Goal: Information Seeking & Learning: Learn about a topic

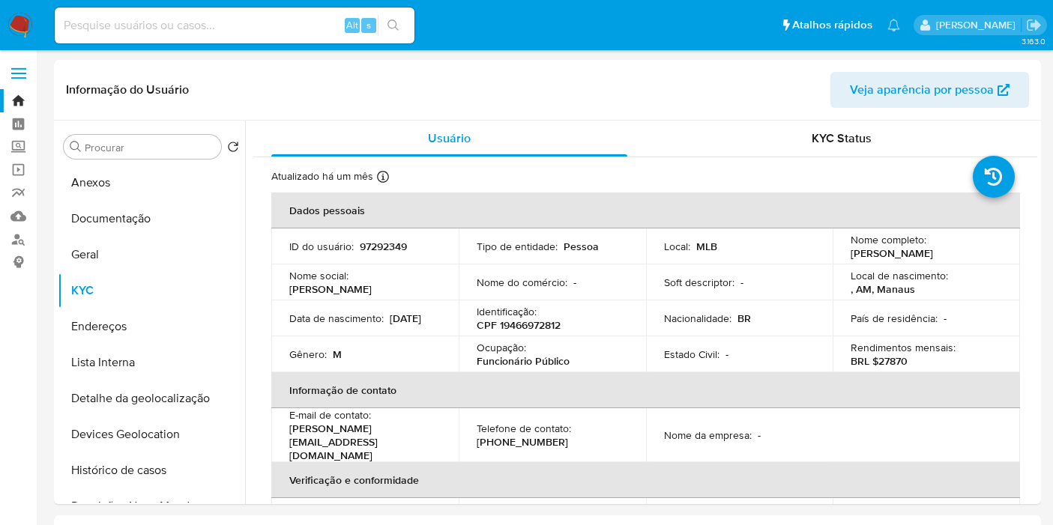
select select "10"
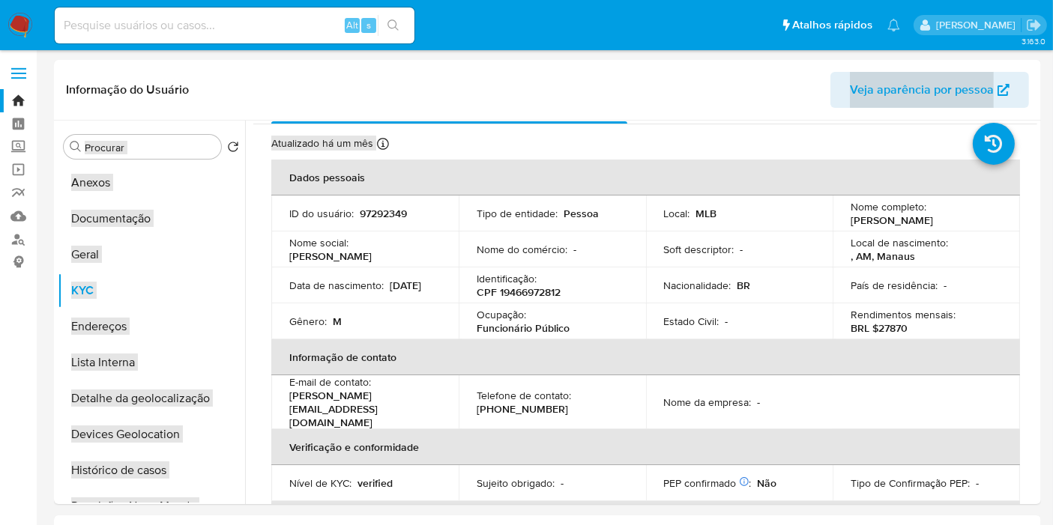
drag, startPoint x: 860, startPoint y: 133, endPoint x: 217, endPoint y: -101, distance: 685.3
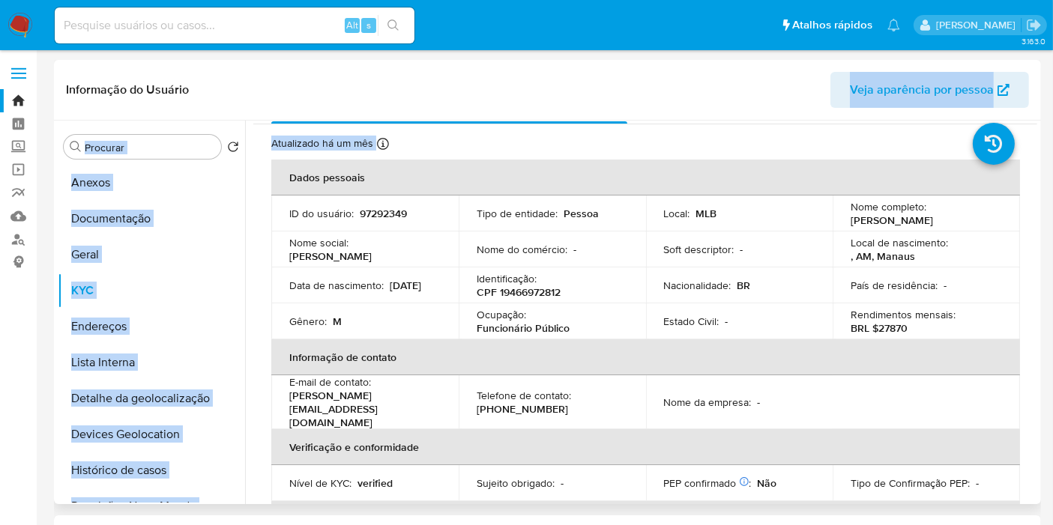
click at [434, 85] on header "Informação do Usuário Veja aparência por pessoa" at bounding box center [547, 90] width 963 height 36
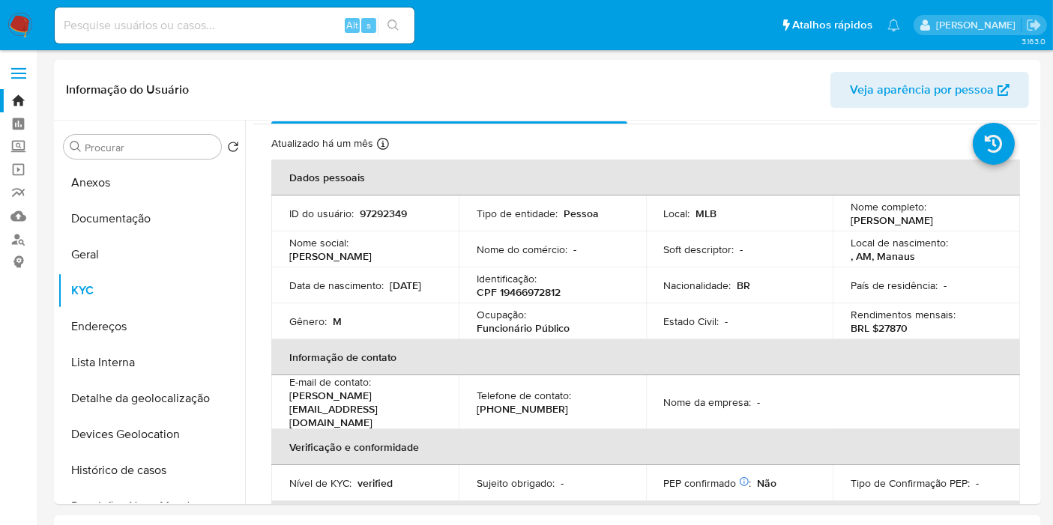
click at [22, 22] on img at bounding box center [19, 25] width 25 height 25
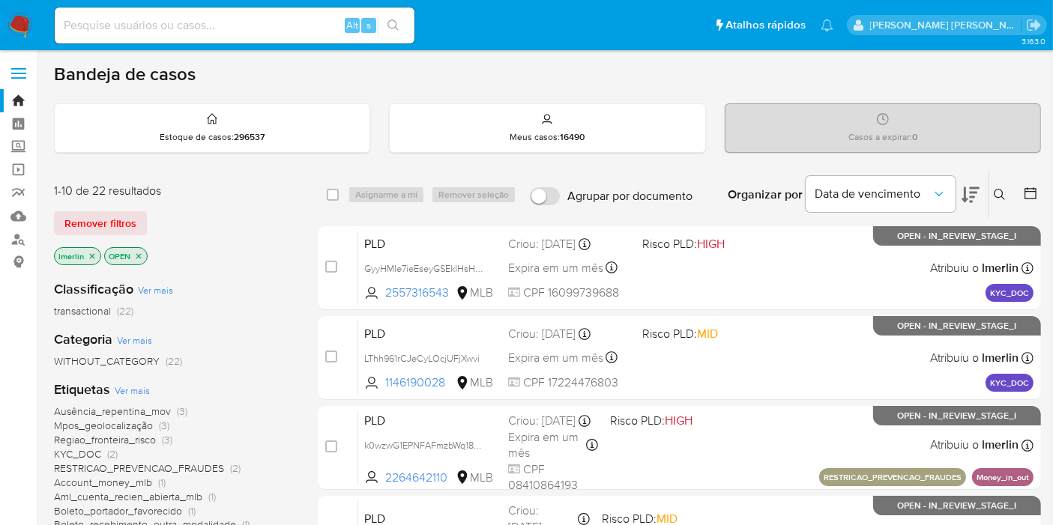
click at [246, 36] on div "Alt s" at bounding box center [235, 25] width 360 height 36
click at [250, 23] on input at bounding box center [235, 25] width 360 height 19
paste input "nKAq9e6a5n872sRKOSmhxGRl"
type input "nKAq9e6a5n872sRKOSmhxGRl"
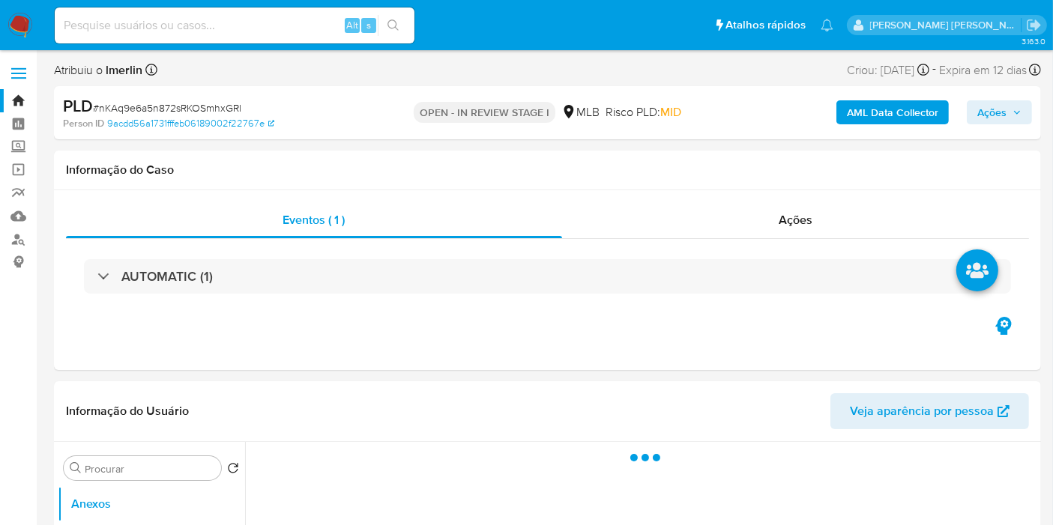
select select "10"
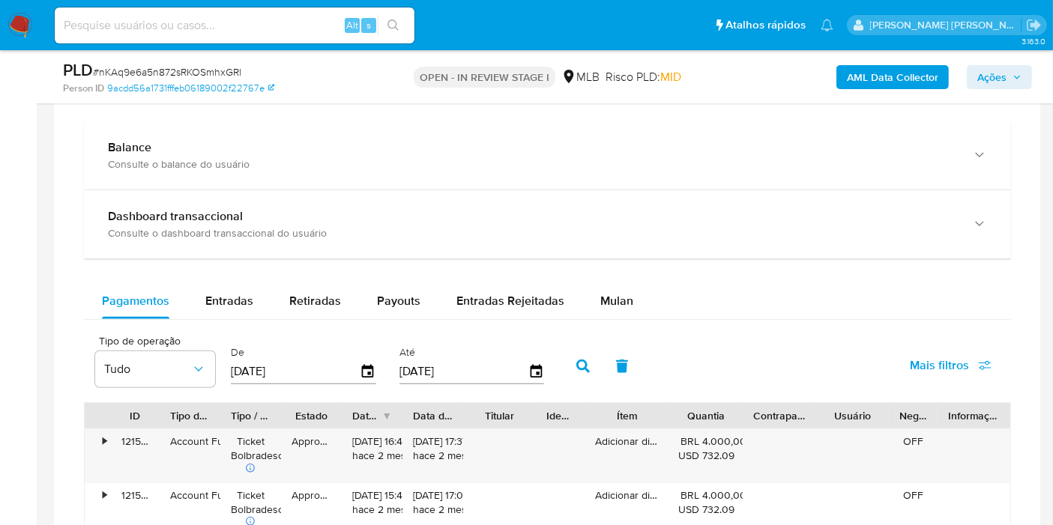
scroll to position [1166, 0]
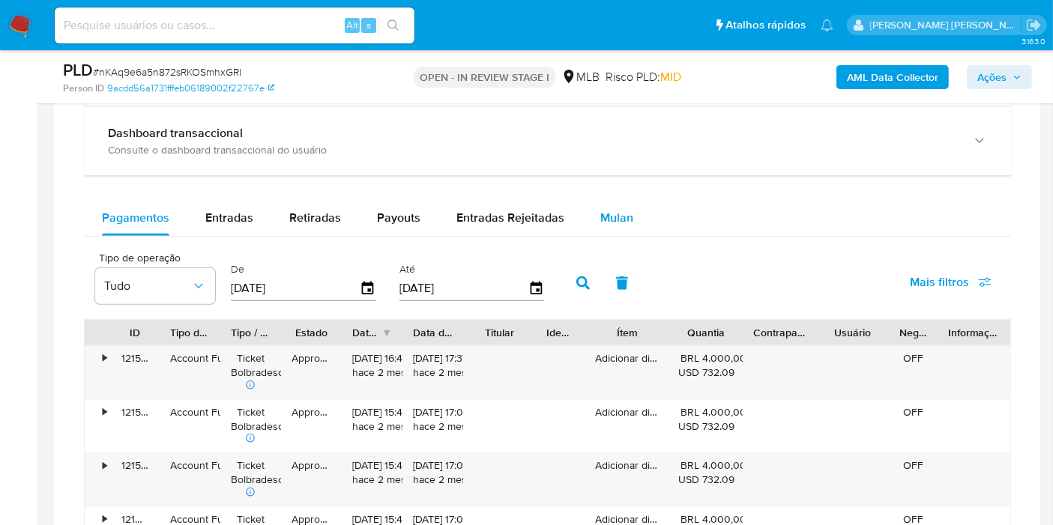
click at [585, 211] on button "Mulan" at bounding box center [616, 218] width 69 height 36
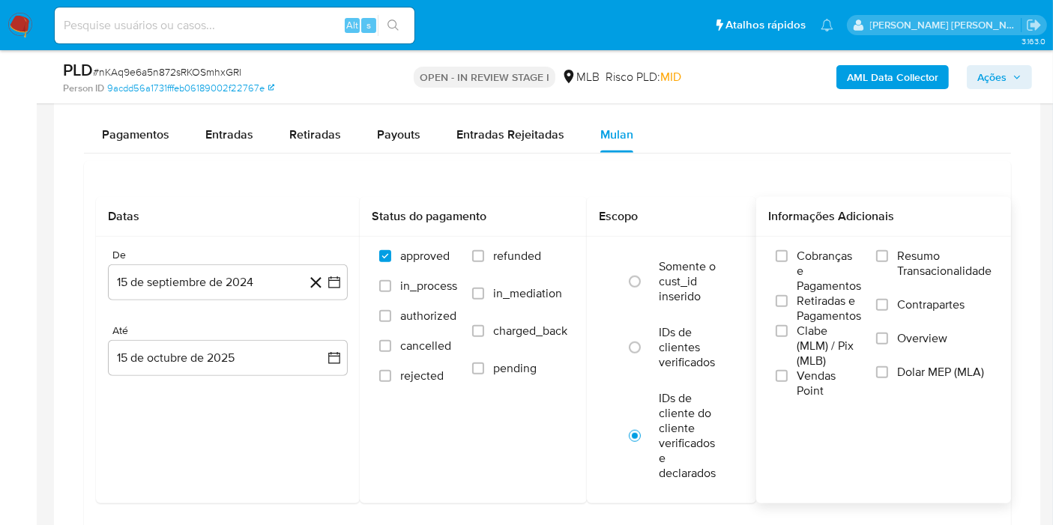
drag, startPoint x: 920, startPoint y: 256, endPoint x: 791, endPoint y: 198, distance: 142.2
click at [920, 256] on span "Resumo Transacionalidade" at bounding box center [944, 264] width 94 height 30
click at [888, 256] on input "Resumo Transacionalidade" at bounding box center [882, 256] width 12 height 12
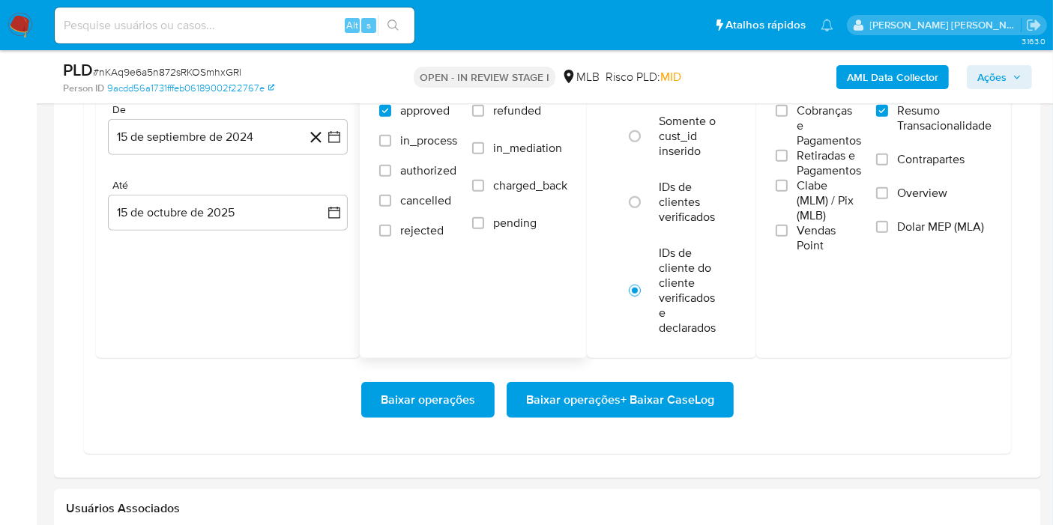
scroll to position [1332, 0]
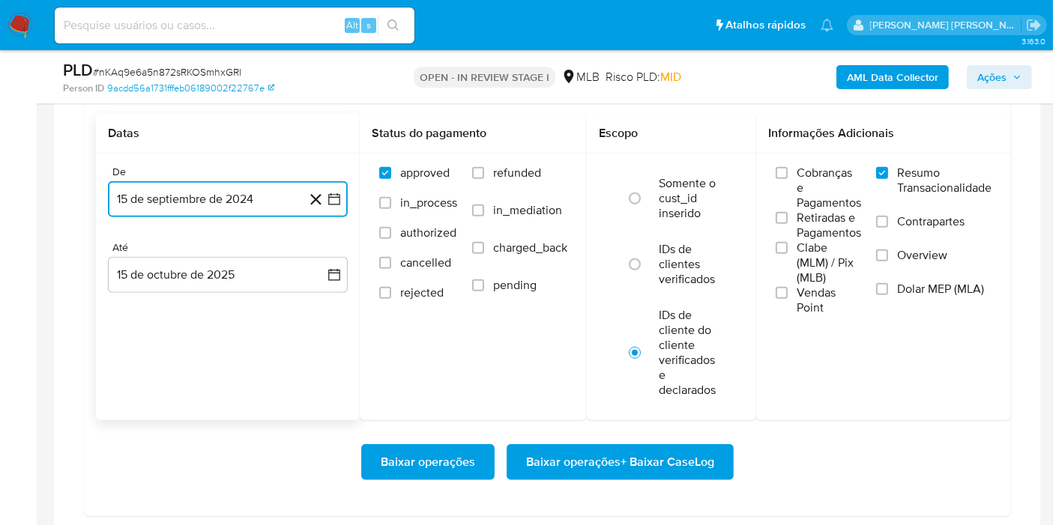
click at [338, 205] on button "15 de septiembre de 2024" at bounding box center [228, 199] width 240 height 36
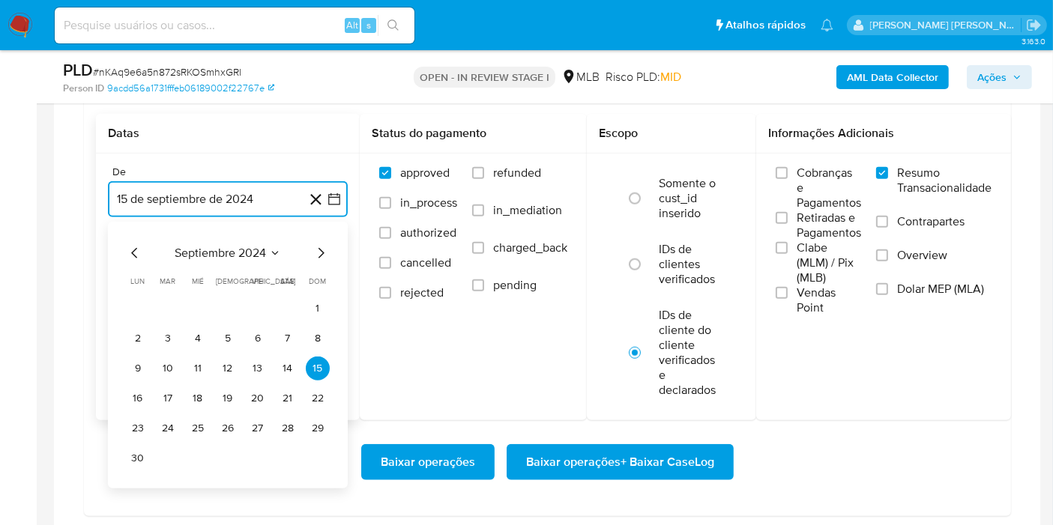
click at [241, 250] on span "septiembre 2024" at bounding box center [220, 253] width 91 height 15
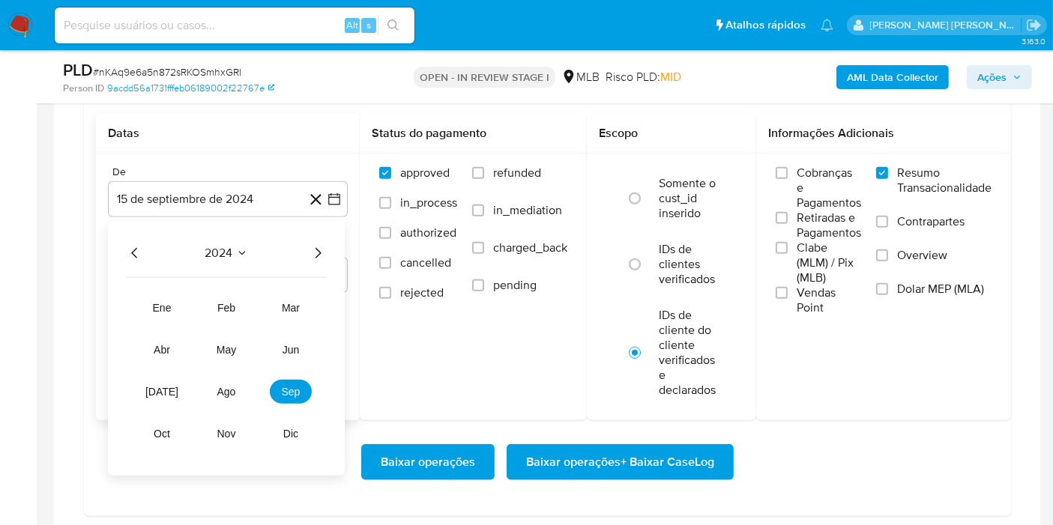
click at [314, 250] on icon "Año siguiente" at bounding box center [318, 253] width 18 height 18
click at [227, 392] on span "ago" at bounding box center [226, 392] width 19 height 12
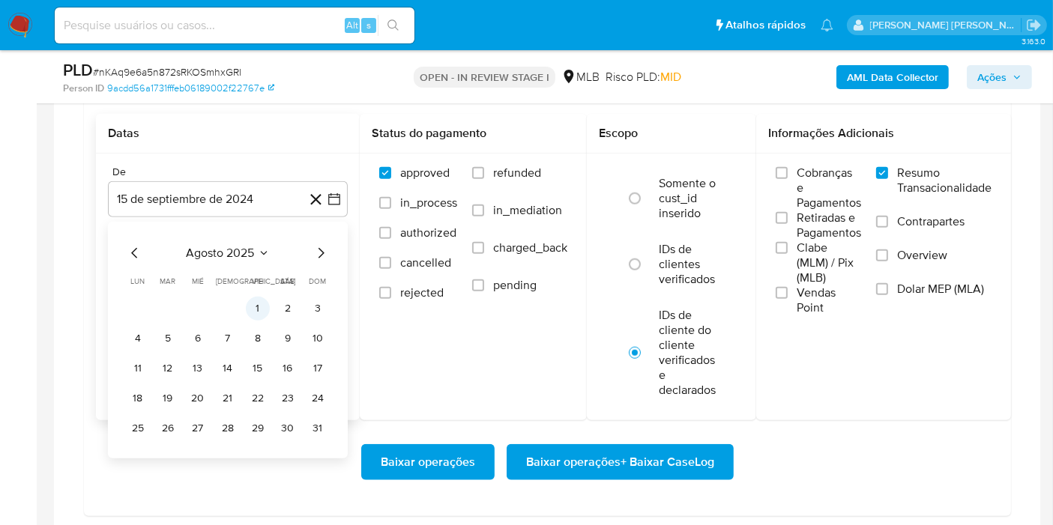
click at [246, 309] on button "1" at bounding box center [258, 309] width 24 height 24
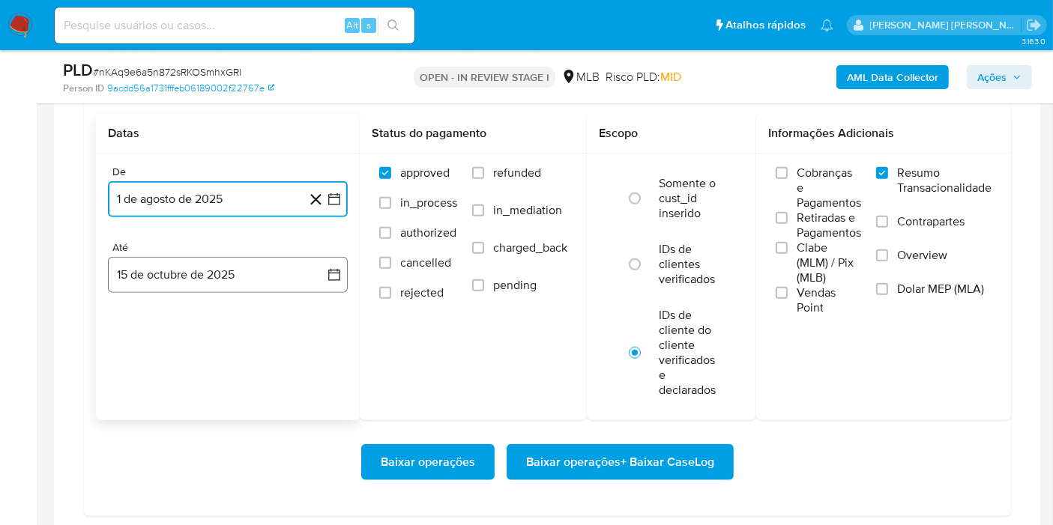
click at [322, 282] on button "15 de octubre de 2025" at bounding box center [228, 275] width 240 height 36
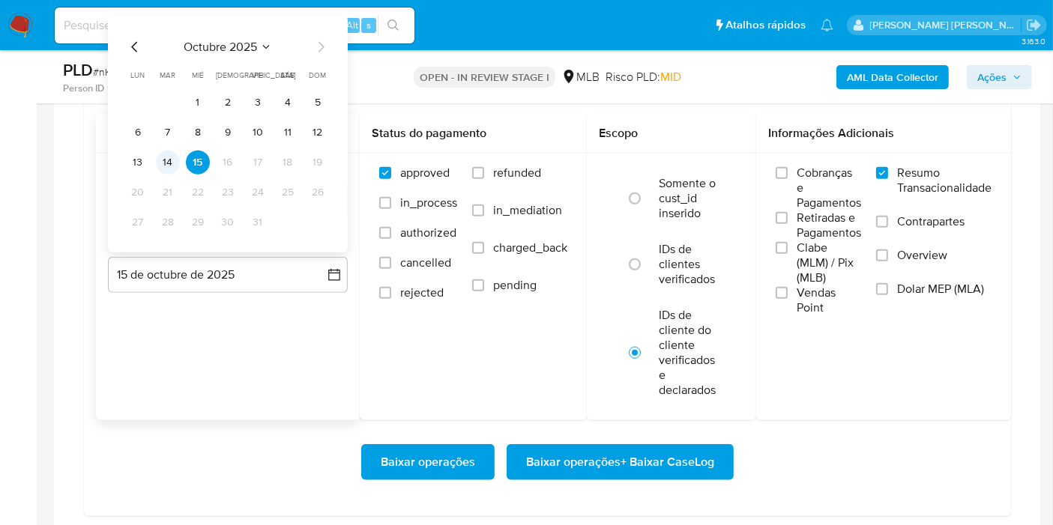
click at [170, 166] on button "14" at bounding box center [168, 163] width 24 height 24
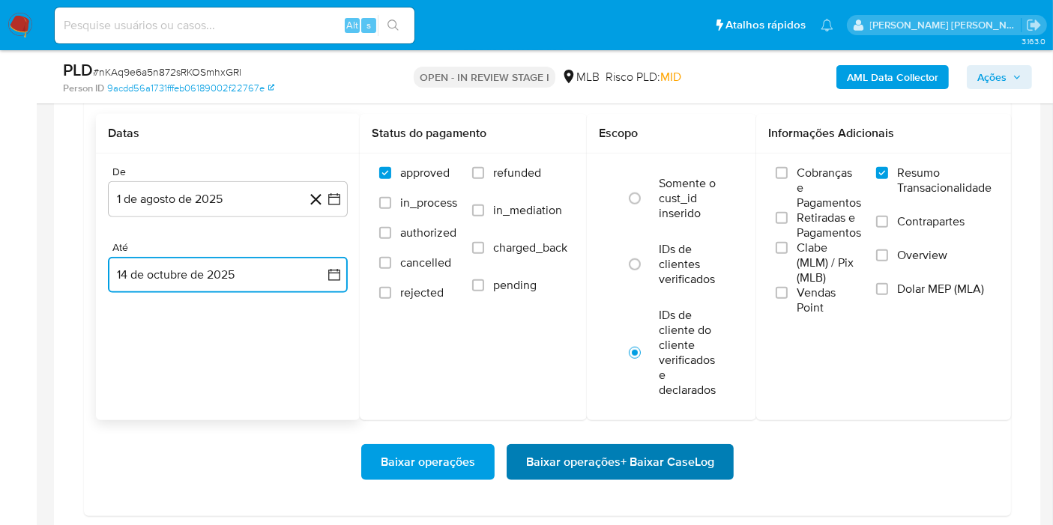
click at [624, 470] on span "Baixar operações + Baixar CaseLog" at bounding box center [620, 462] width 188 height 33
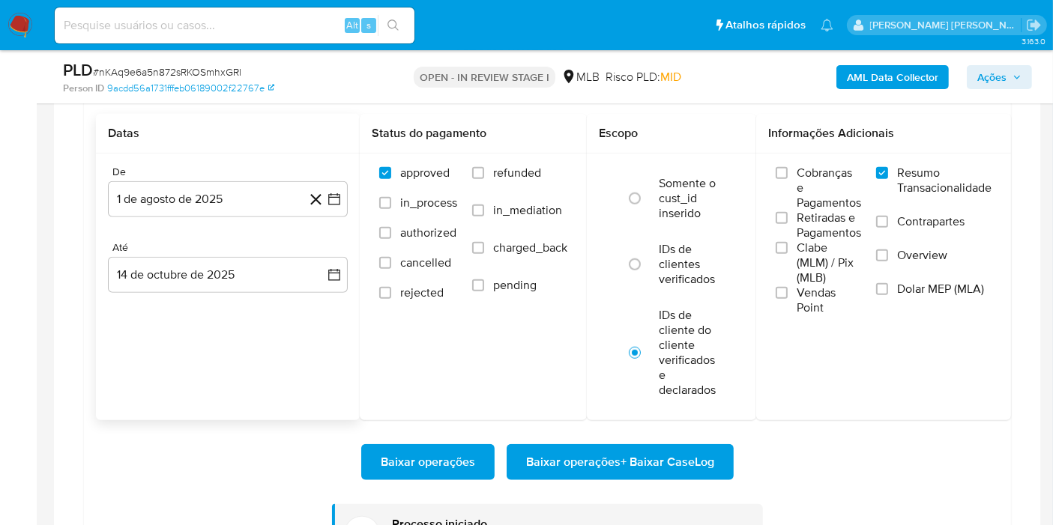
click at [214, 27] on input at bounding box center [235, 25] width 360 height 19
paste input "FIhrxvpz4DFSY6rqzp2si071"
type input "FIhrxvpz4DFSY6rqzp2si071"
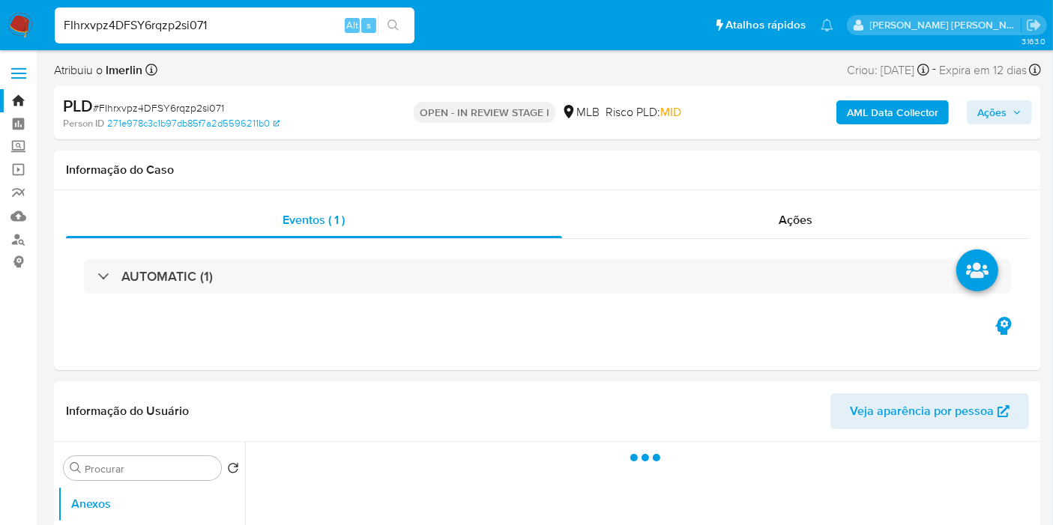
select select "10"
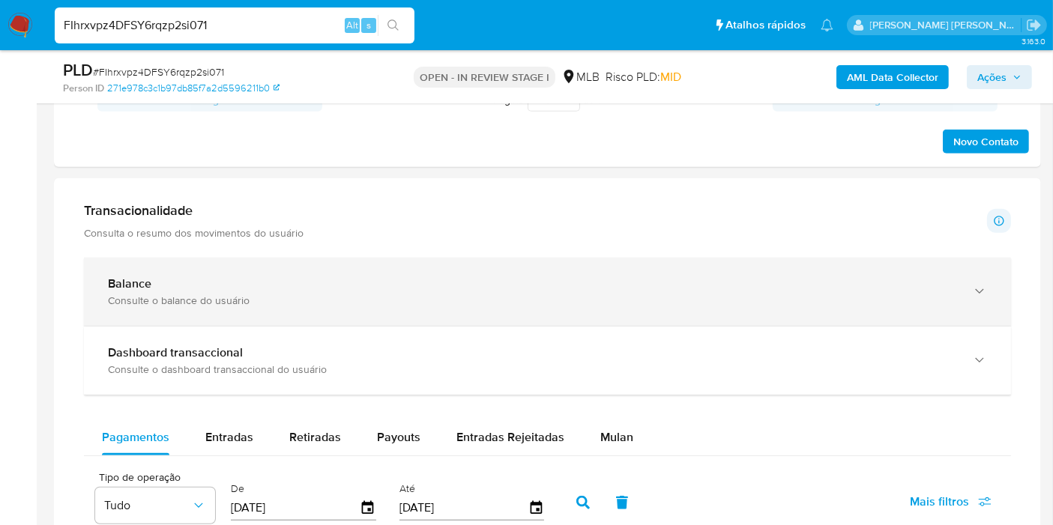
scroll to position [1249, 0]
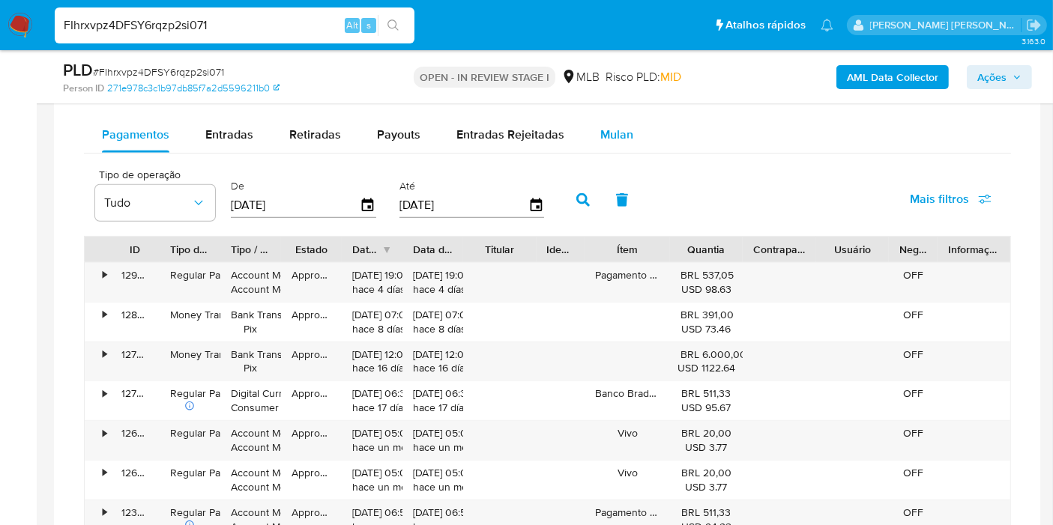
click at [641, 144] on button "Mulan" at bounding box center [616, 135] width 69 height 36
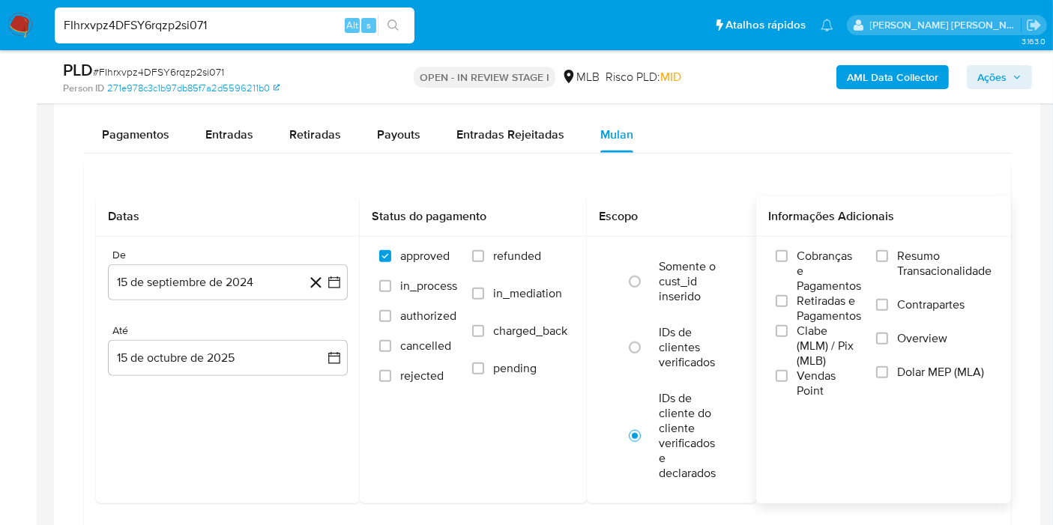
click at [972, 264] on span "Resumo Transacionalidade" at bounding box center [944, 264] width 94 height 30
click at [888, 262] on input "Resumo Transacionalidade" at bounding box center [882, 256] width 12 height 12
click at [340, 281] on icon "button" at bounding box center [334, 283] width 12 height 12
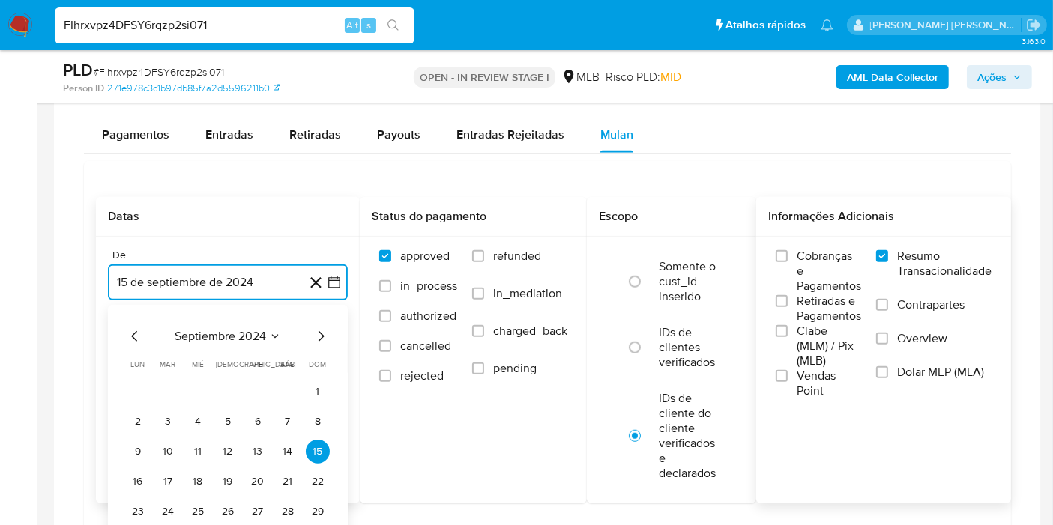
click at [268, 329] on button "septiembre 2024" at bounding box center [228, 336] width 106 height 15
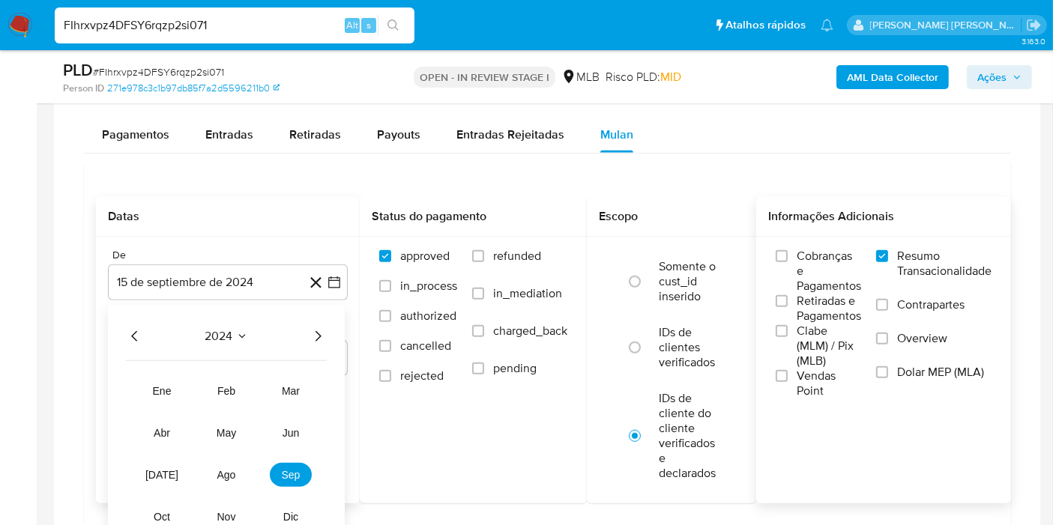
click at [319, 331] on icon "Año siguiente" at bounding box center [318, 337] width 18 height 18
click at [229, 469] on span "ago" at bounding box center [226, 475] width 19 height 12
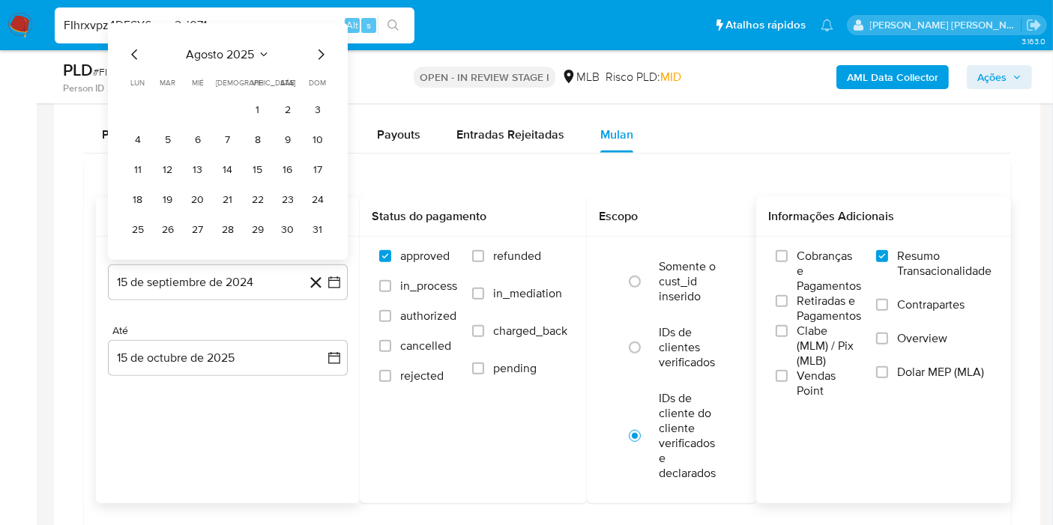
click at [256, 121] on tbody "1 2 3 4 5 6 7 8 9 10 11 12 13 14 15 16 17 18 19 20 21 22 23 24 25 26 27 28 29 3…" at bounding box center [228, 170] width 204 height 144
click at [259, 114] on button "1" at bounding box center [258, 110] width 24 height 24
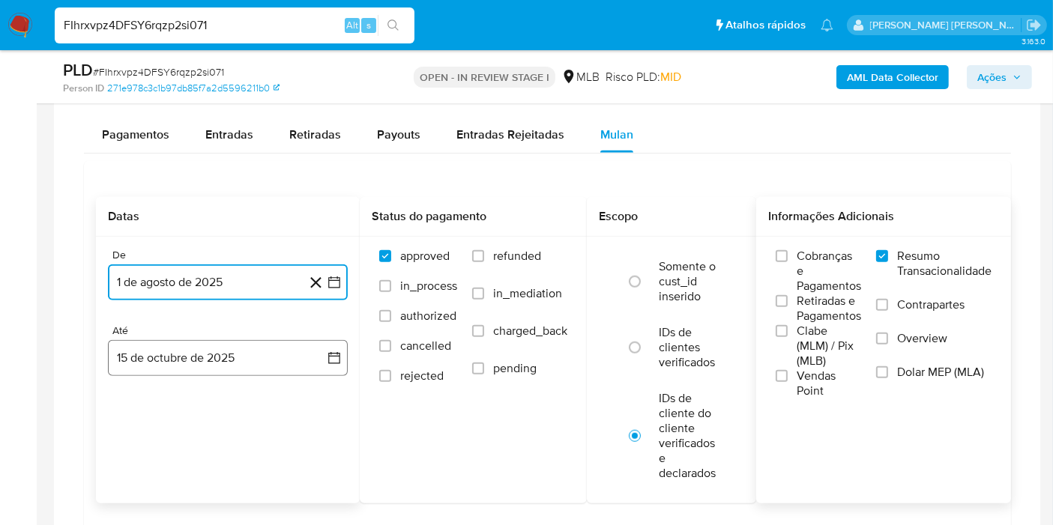
click at [313, 361] on button "15 de octubre de 2025" at bounding box center [228, 358] width 240 height 36
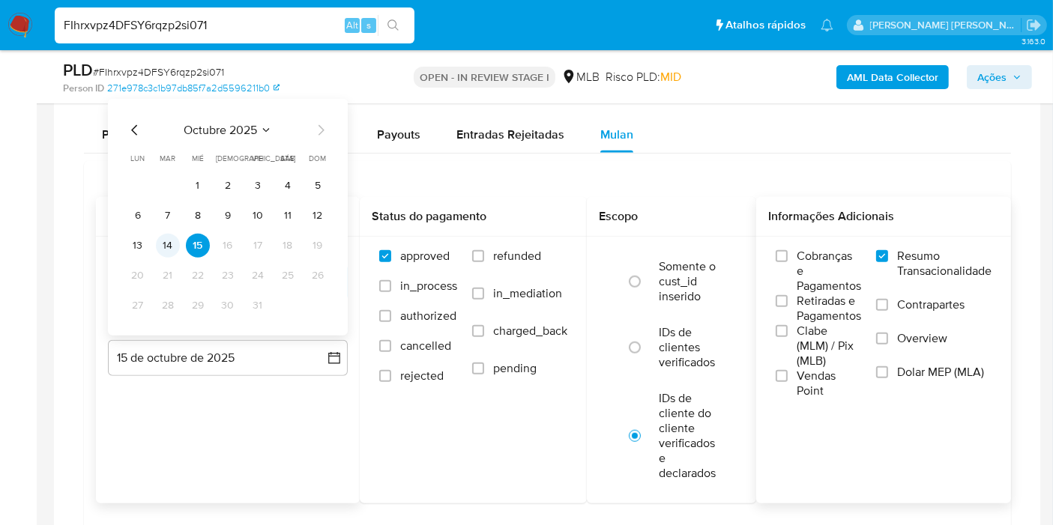
click at [158, 241] on button "14" at bounding box center [168, 246] width 24 height 24
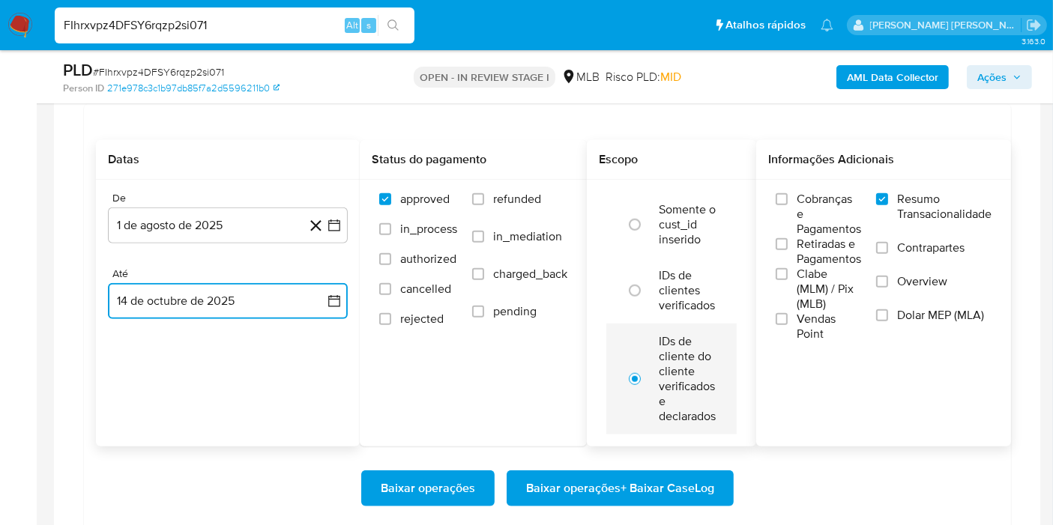
scroll to position [1332, 0]
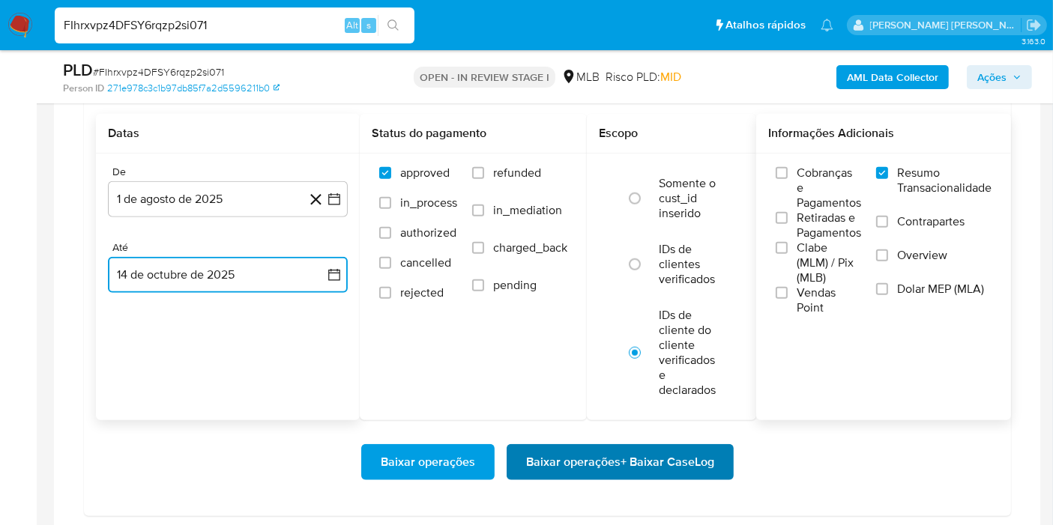
click at [676, 454] on span "Baixar operações + Baixar CaseLog" at bounding box center [620, 462] width 188 height 33
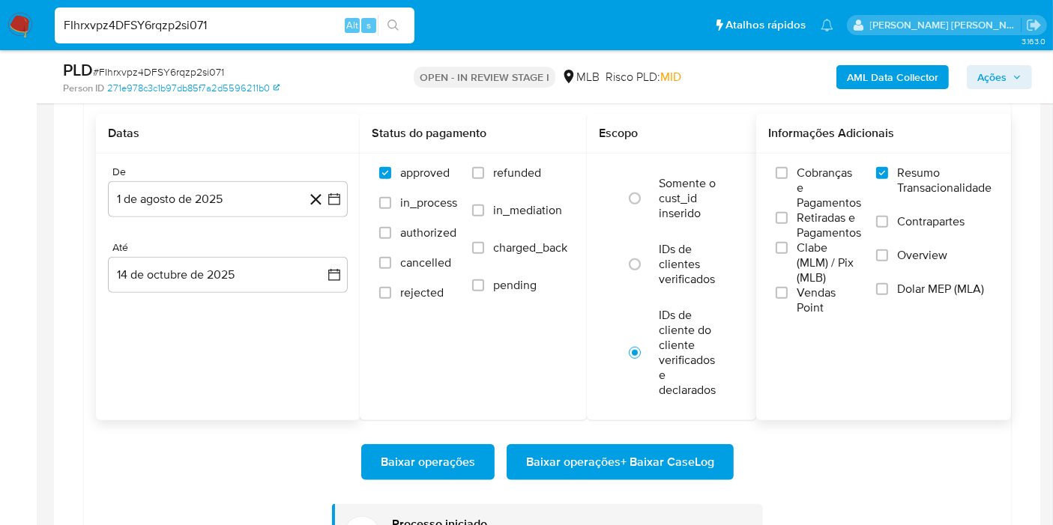
click at [293, 28] on input "FIhrxvpz4DFSY6rqzp2si071" at bounding box center [235, 25] width 360 height 19
paste input "Y3jzWae2W7edXryqduG76CN3"
type input "Y3jzWae2W7edXryqduG76CN3"
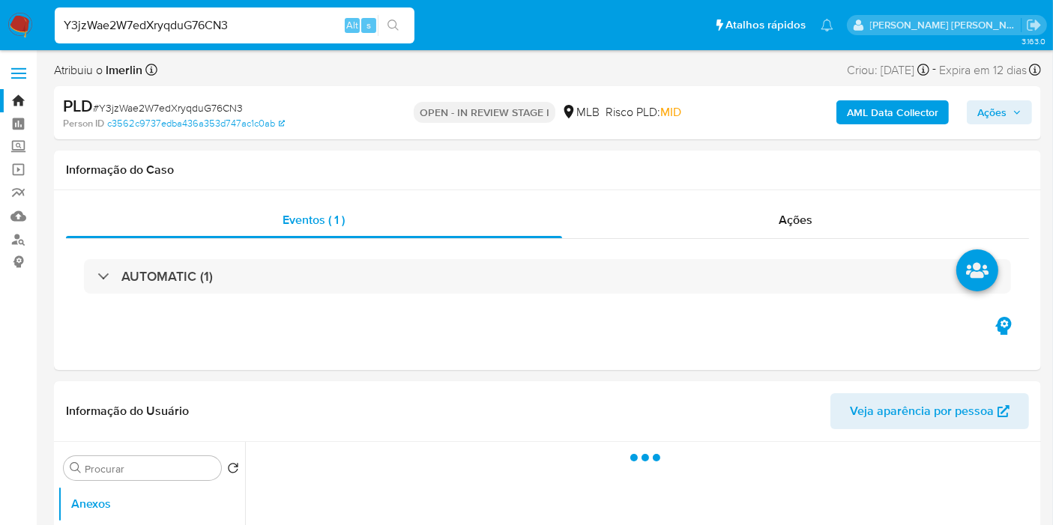
select select "10"
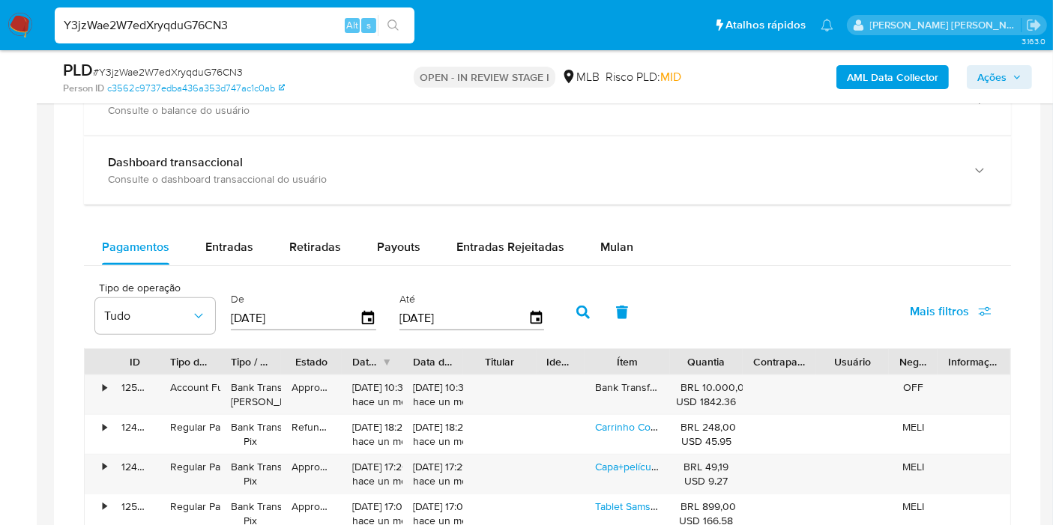
scroll to position [999, 0]
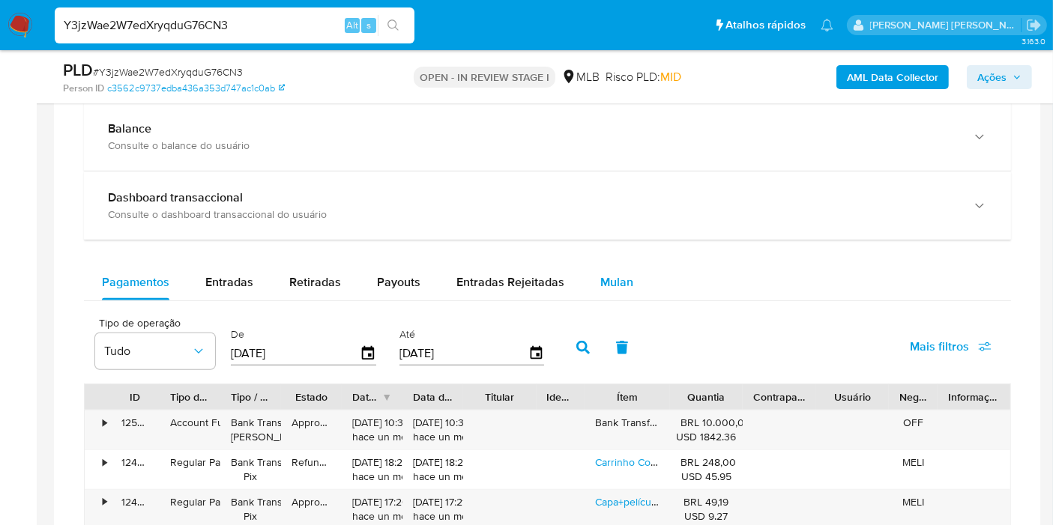
click at [615, 277] on span "Mulan" at bounding box center [616, 282] width 33 height 17
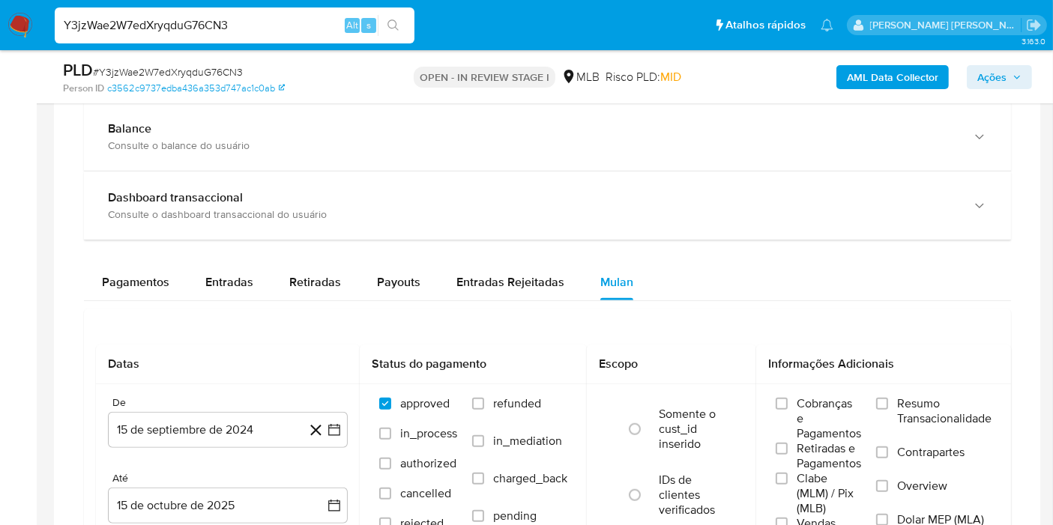
scroll to position [1082, 0]
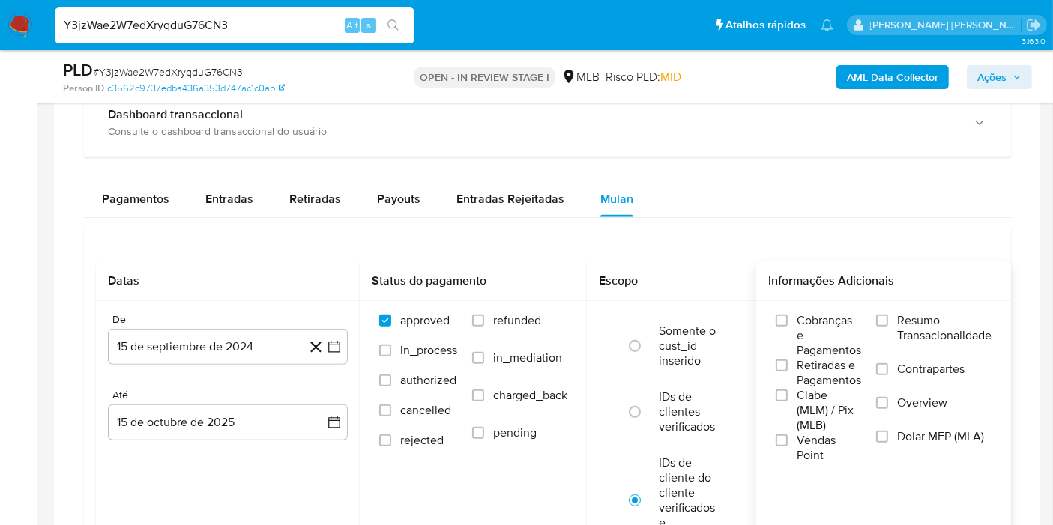
click at [935, 322] on span "Resumo Transacionalidade" at bounding box center [944, 328] width 94 height 30
click at [888, 322] on input "Resumo Transacionalidade" at bounding box center [882, 321] width 12 height 12
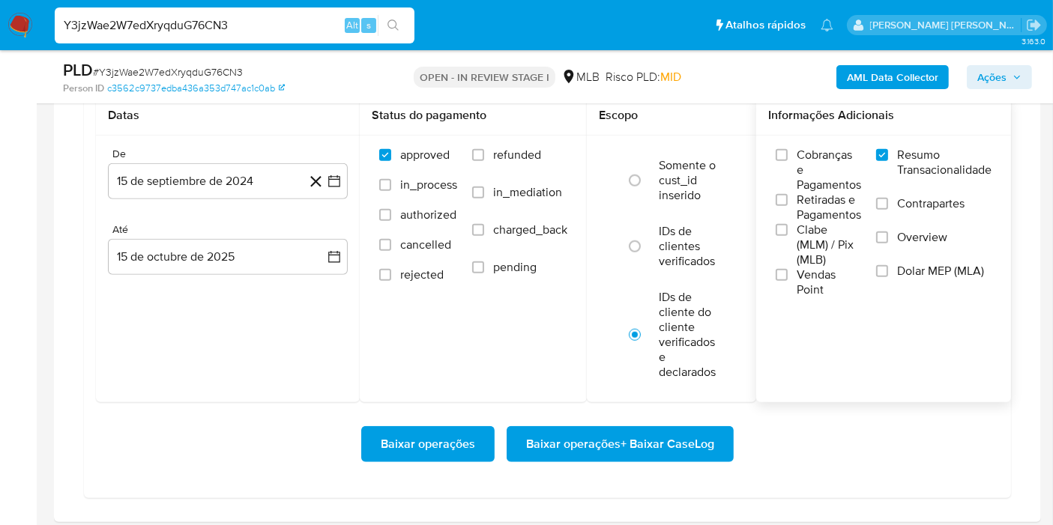
scroll to position [1249, 0]
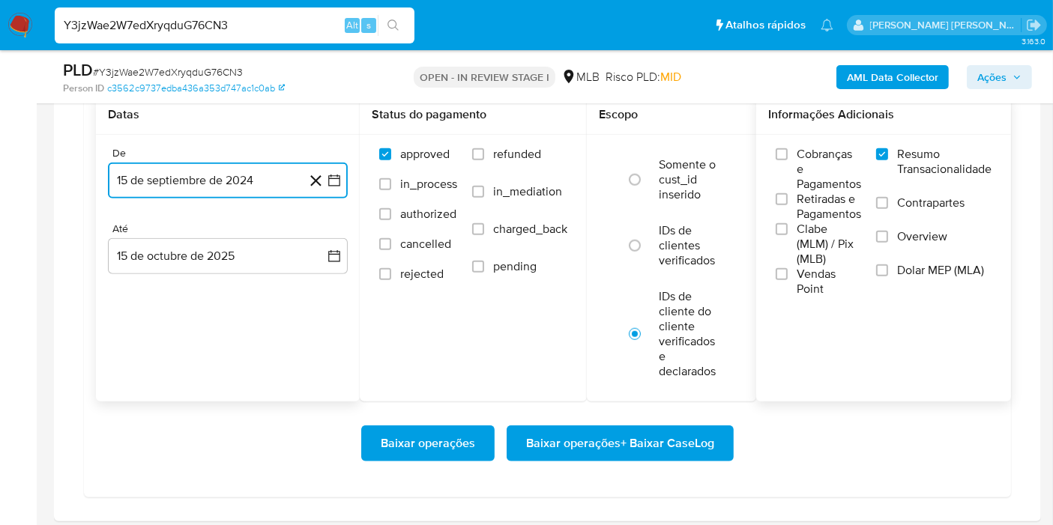
click at [334, 178] on icon "button" at bounding box center [334, 180] width 15 height 15
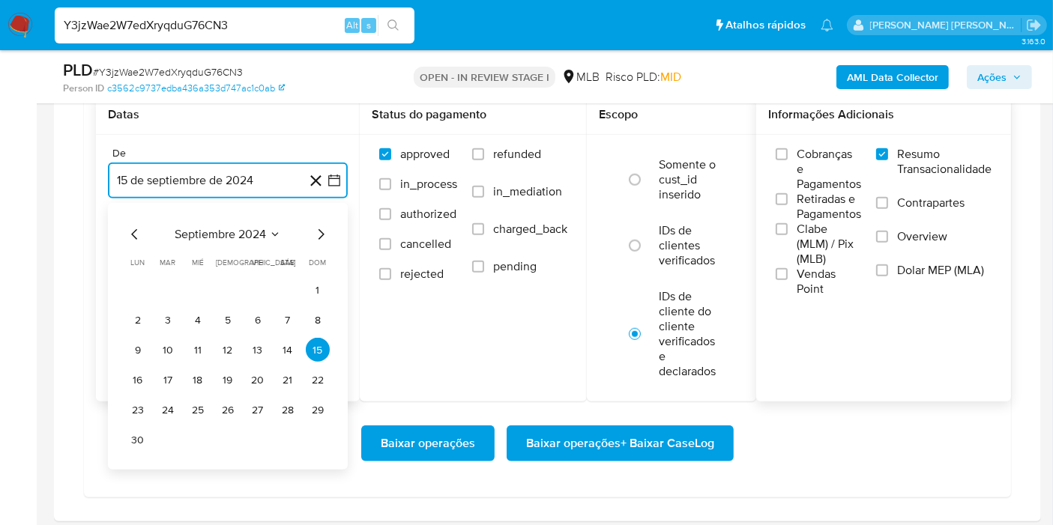
click at [245, 236] on span "septiembre 2024" at bounding box center [220, 234] width 91 height 15
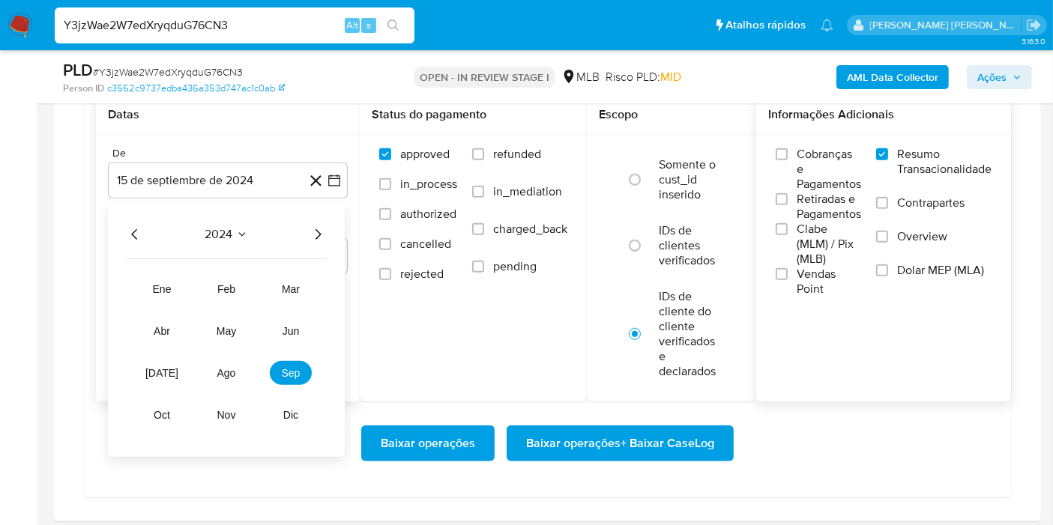
click at [319, 237] on icon "Año siguiente" at bounding box center [318, 235] width 18 height 18
click at [236, 361] on button "ago" at bounding box center [226, 373] width 42 height 24
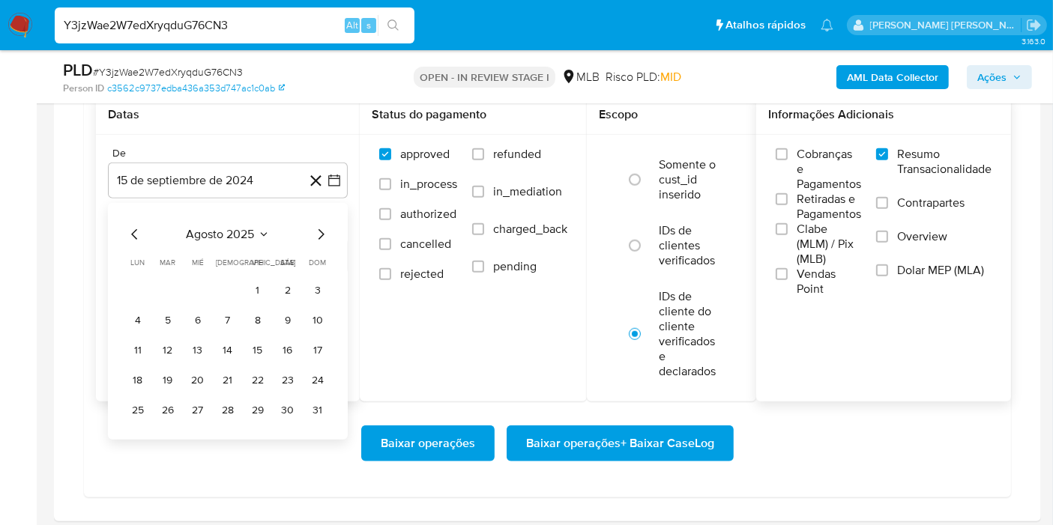
click at [261, 283] on button "1" at bounding box center [258, 290] width 24 height 24
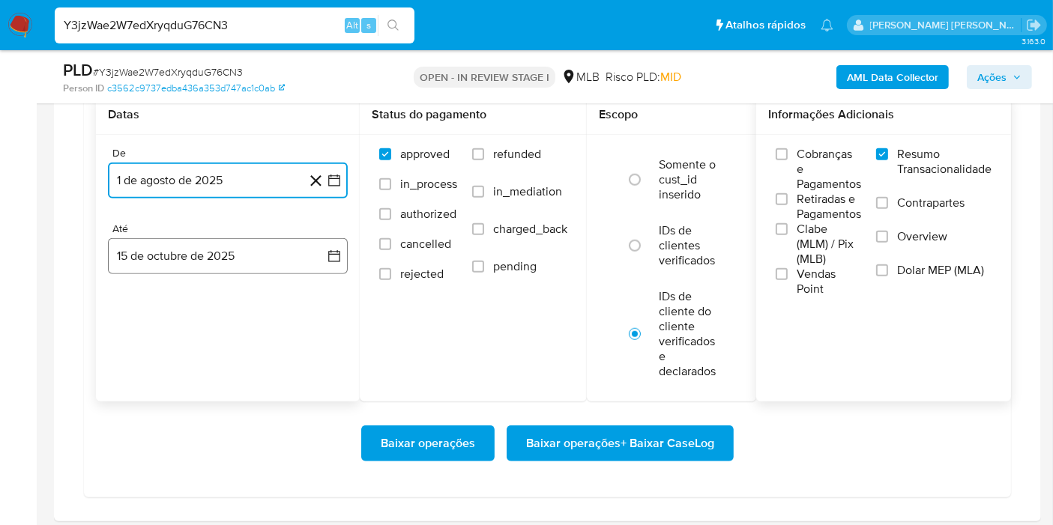
click at [310, 245] on button "15 de octubre de 2025" at bounding box center [228, 256] width 240 height 36
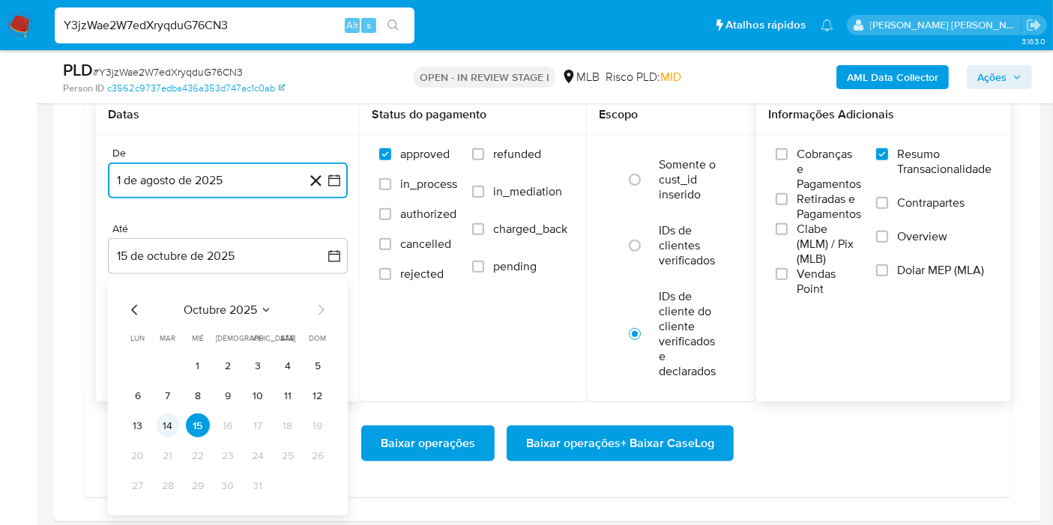
click at [170, 416] on button "14" at bounding box center [168, 426] width 24 height 24
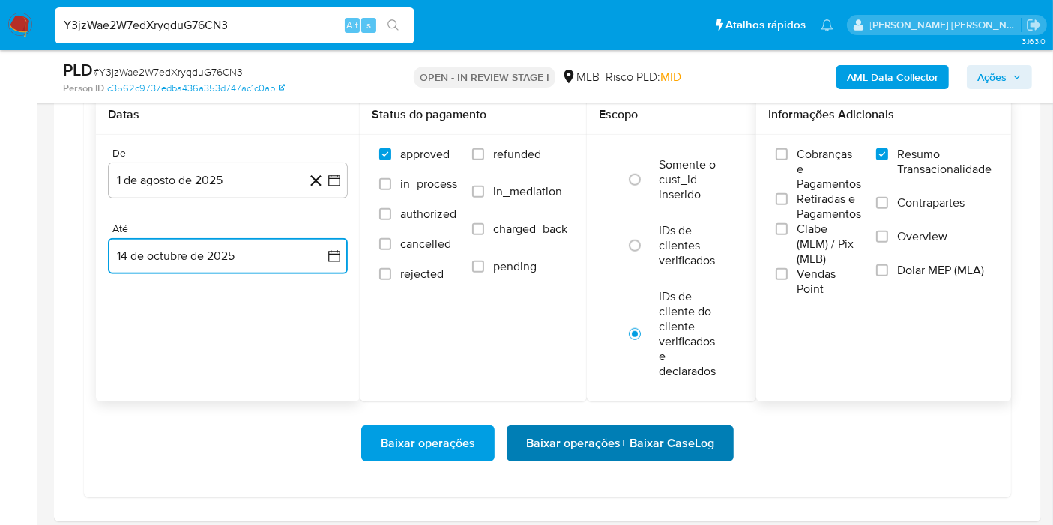
click at [595, 444] on span "Baixar operações + Baixar CaseLog" at bounding box center [620, 443] width 188 height 33
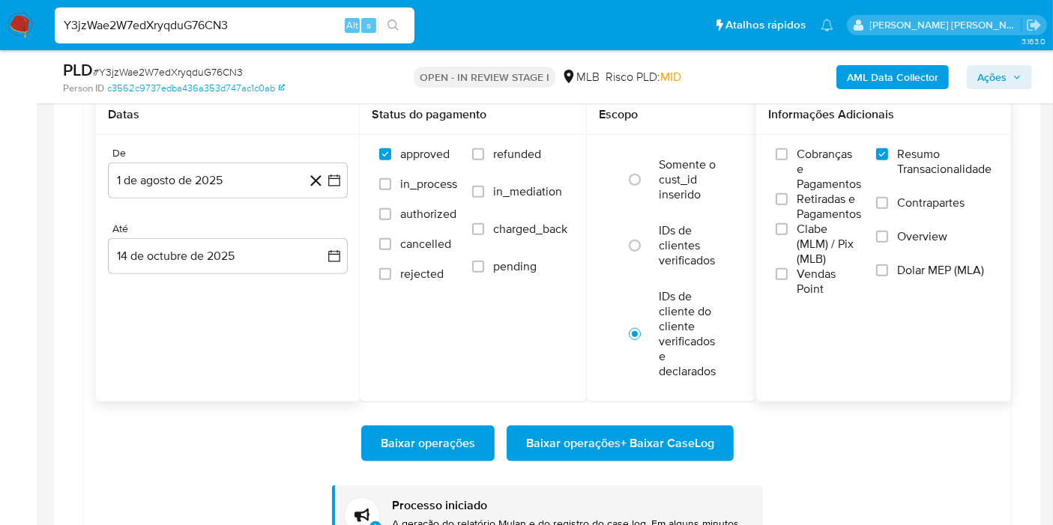
click at [286, 31] on input "Y3jzWae2W7edXryqduG76CN3" at bounding box center [235, 25] width 360 height 19
paste input "meFwQo4VDqse8aMaSd8BBMVS"
type input "meFwQo4VDqse8aMaSd8BBMVS"
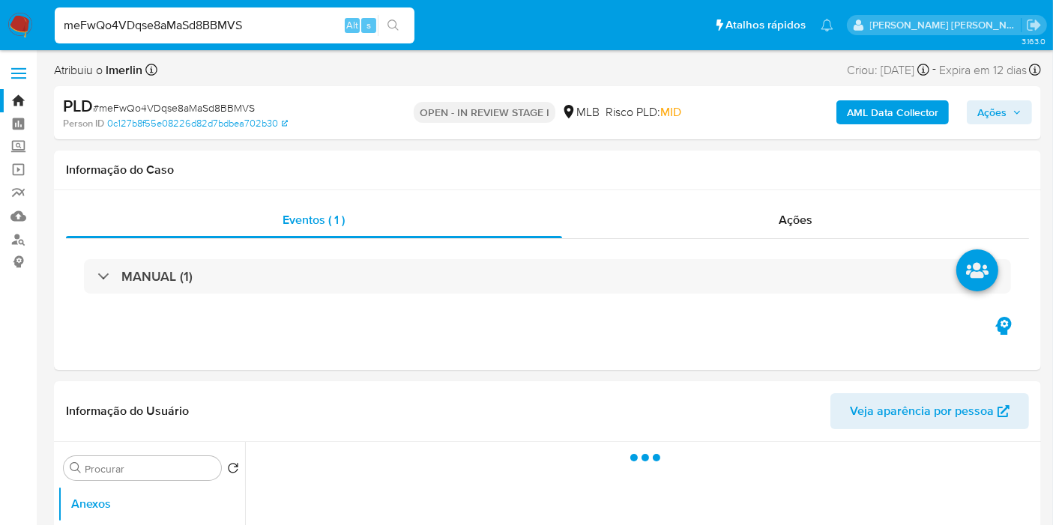
select select "10"
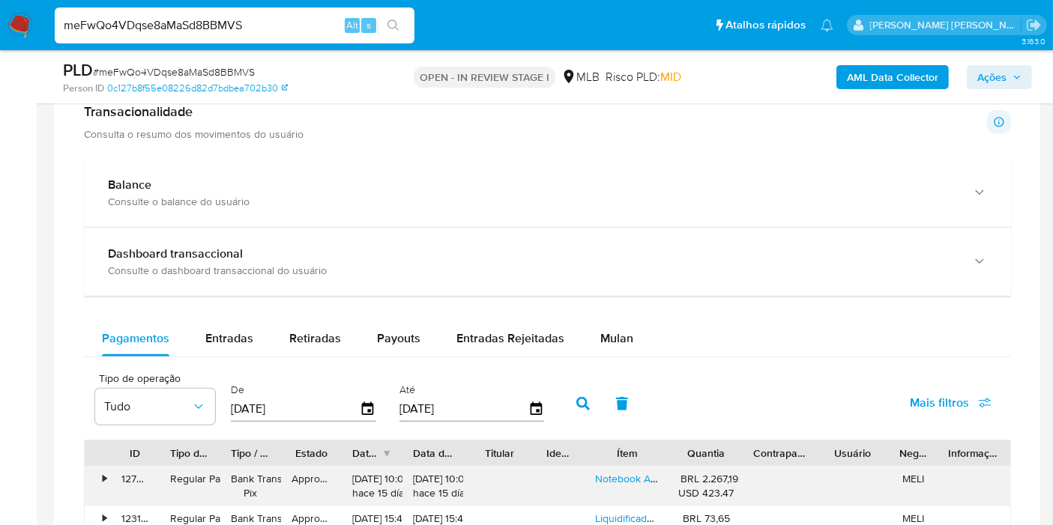
scroll to position [1249, 0]
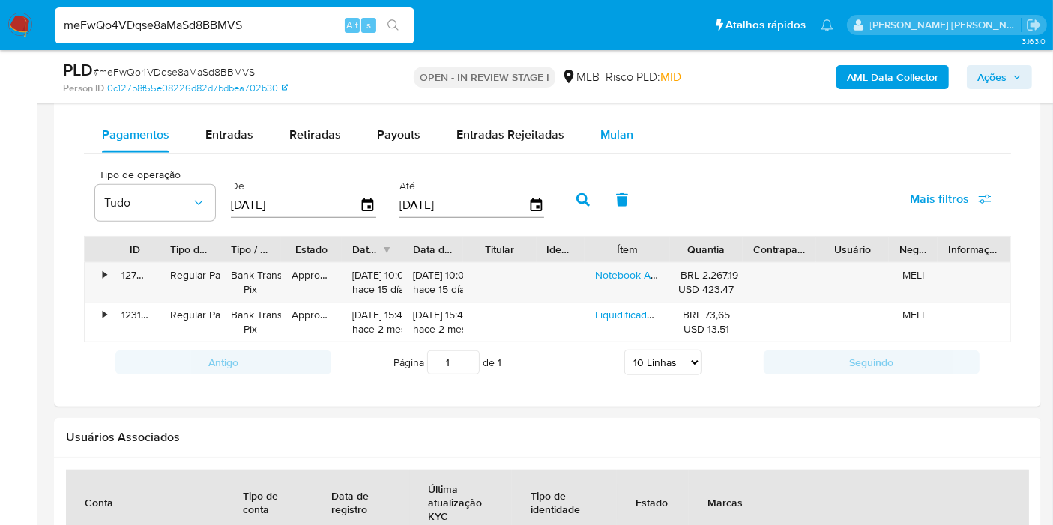
click at [621, 133] on span "Mulan" at bounding box center [616, 134] width 33 height 17
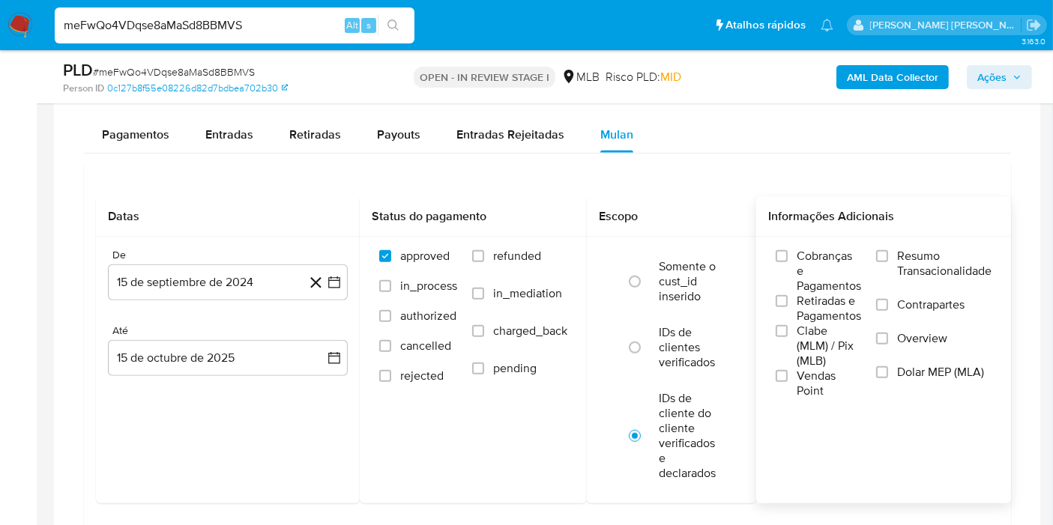
click at [920, 251] on span "Resumo Transacionalidade" at bounding box center [944, 264] width 94 height 30
click at [888, 251] on input "Resumo Transacionalidade" at bounding box center [882, 256] width 12 height 12
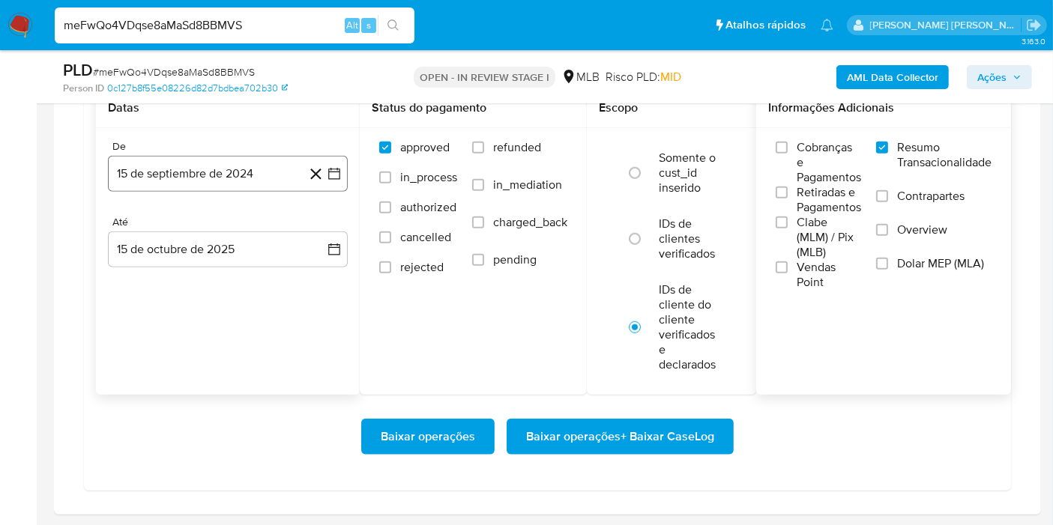
scroll to position [1332, 0]
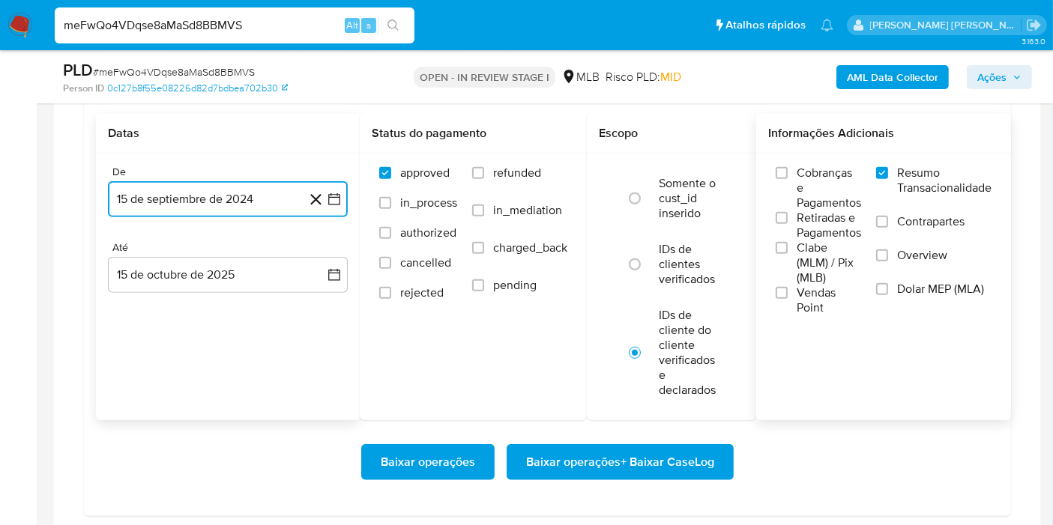
click at [334, 192] on icon "button" at bounding box center [334, 199] width 15 height 15
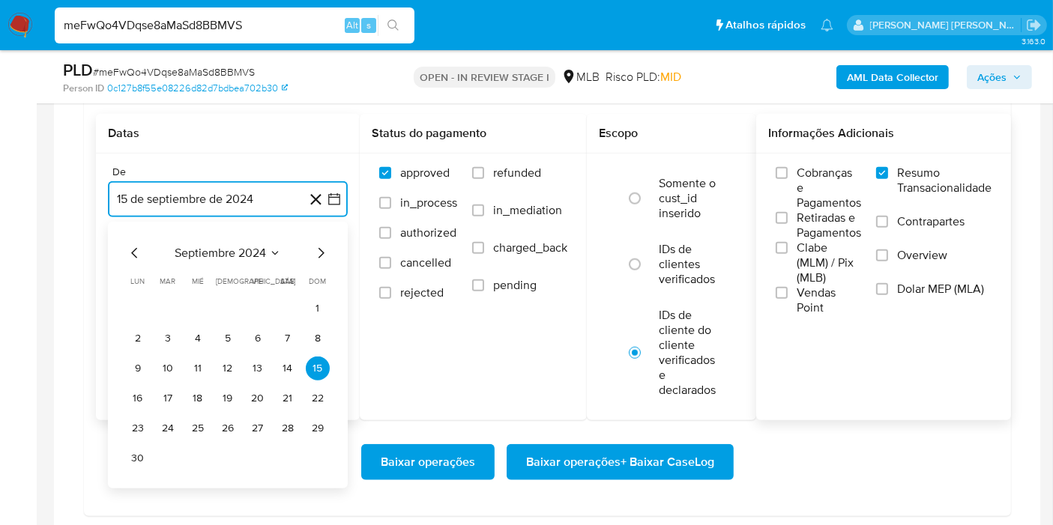
click at [263, 249] on span "septiembre 2024" at bounding box center [220, 253] width 91 height 15
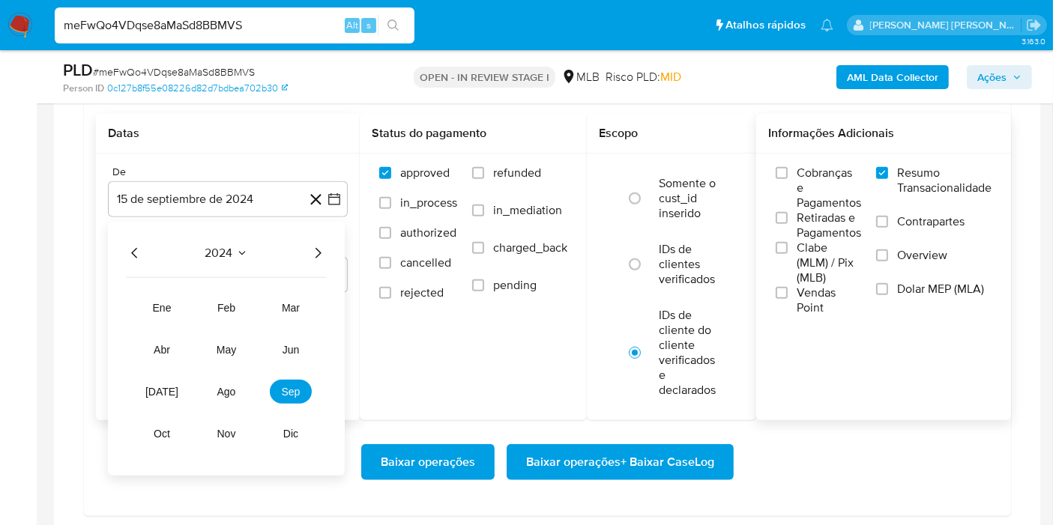
click at [320, 248] on icon "Año siguiente" at bounding box center [318, 253] width 18 height 18
click at [224, 393] on span "ago" at bounding box center [226, 392] width 19 height 12
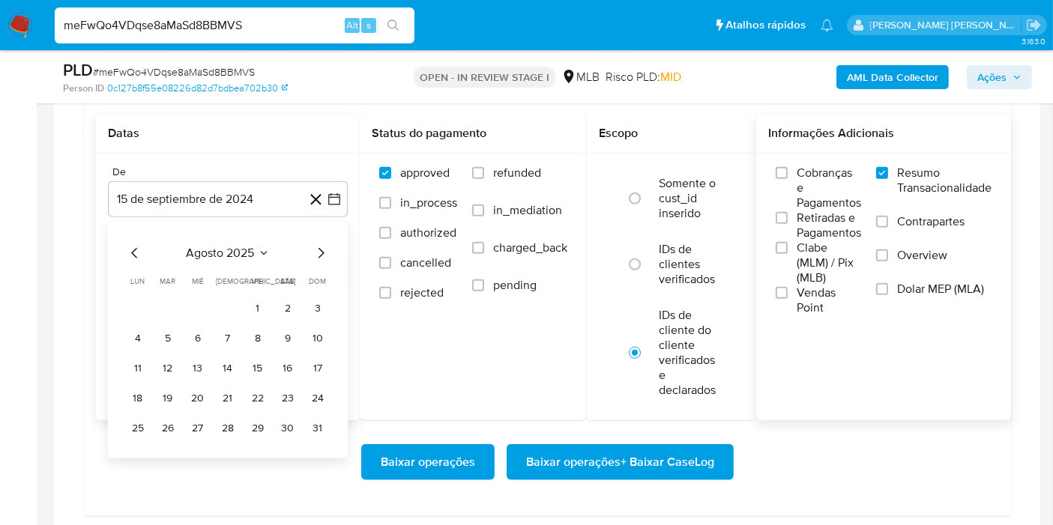
click at [263, 288] on table "lun lunes mar martes mié miércoles jue jueves vie viernes sáb sábado dom doming…" at bounding box center [228, 358] width 204 height 165
click at [259, 302] on button "1" at bounding box center [258, 309] width 24 height 24
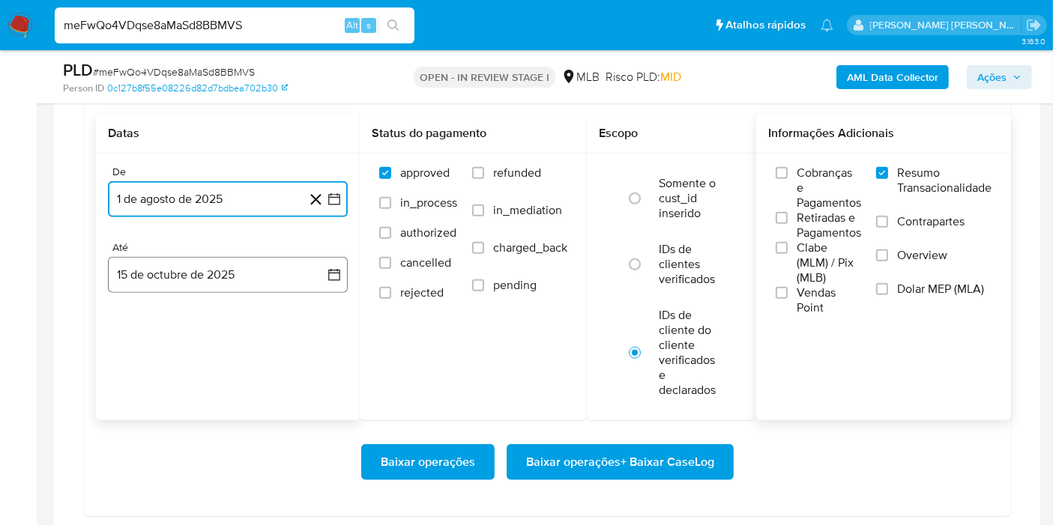
click at [300, 258] on button "15 de octubre de 2025" at bounding box center [228, 275] width 240 height 36
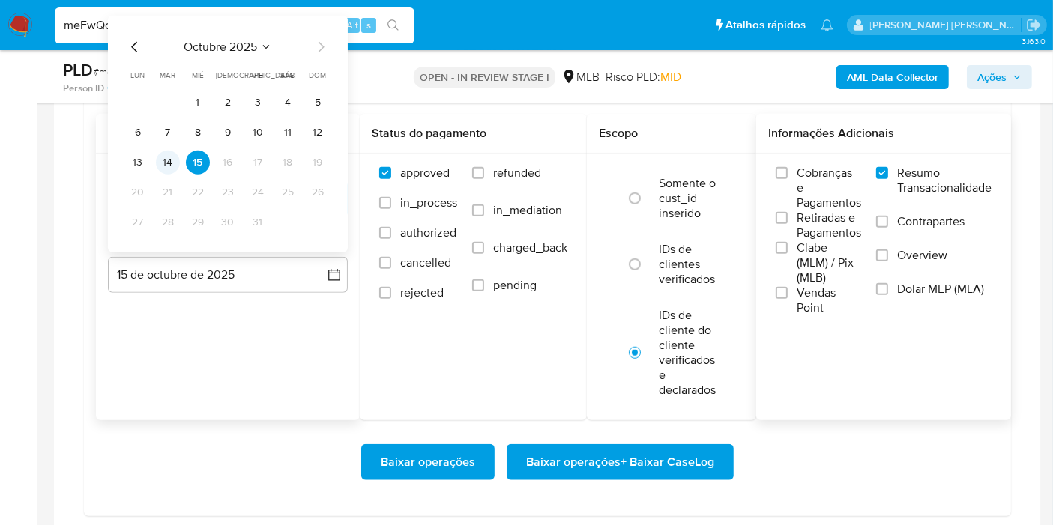
click at [166, 157] on button "14" at bounding box center [168, 163] width 24 height 24
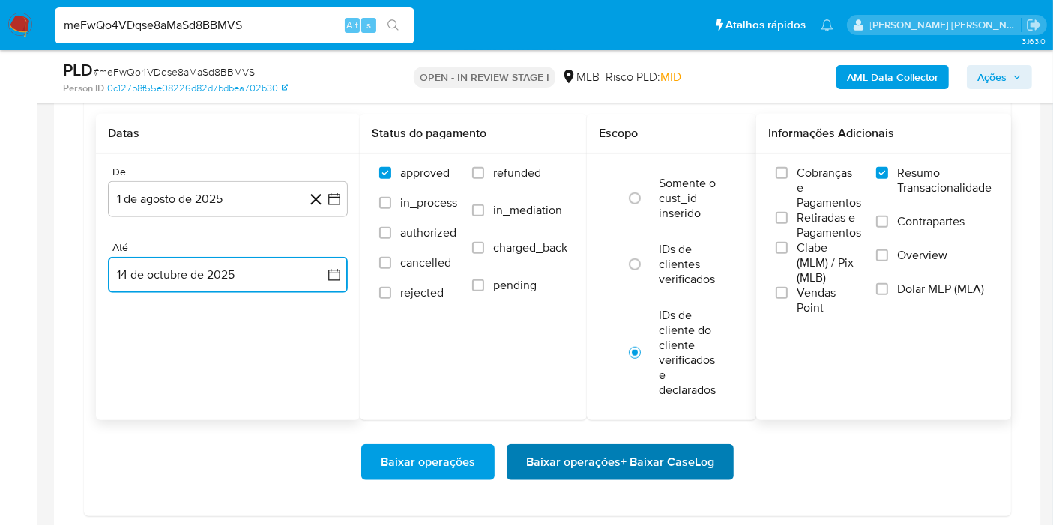
click at [654, 449] on span "Baixar operações + Baixar CaseLog" at bounding box center [620, 462] width 188 height 33
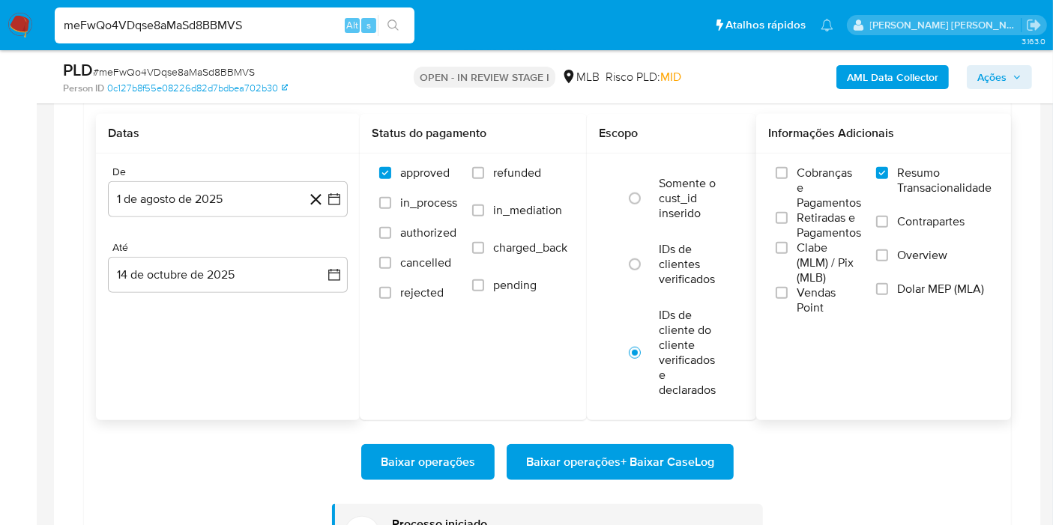
click at [280, 20] on input "meFwQo4VDqse8aMaSd8BBMVS" at bounding box center [235, 25] width 360 height 19
paste input "xx2BxpFzTprPpQtJlirNVc0p"
type input "xx2BxpFzTprPpQtJlirNVc0p"
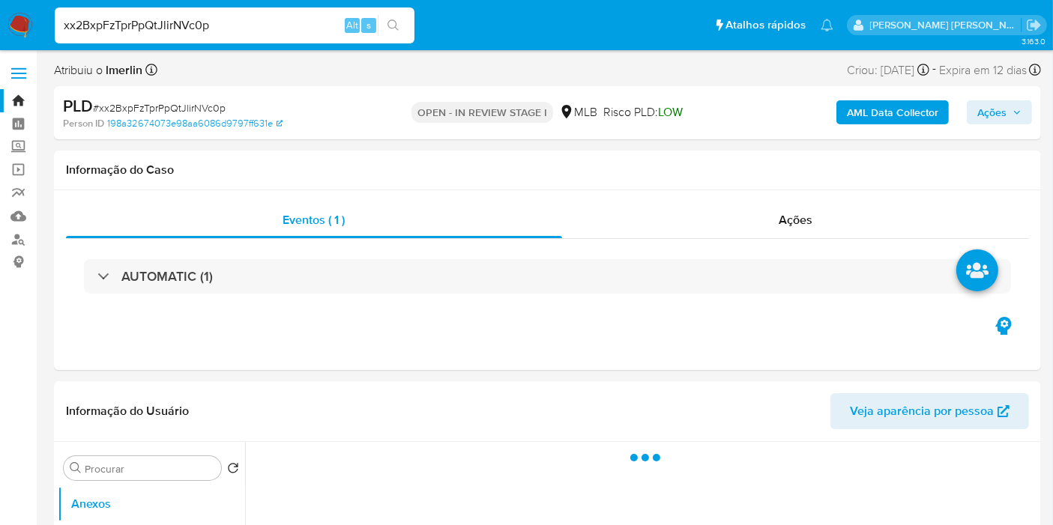
select select "10"
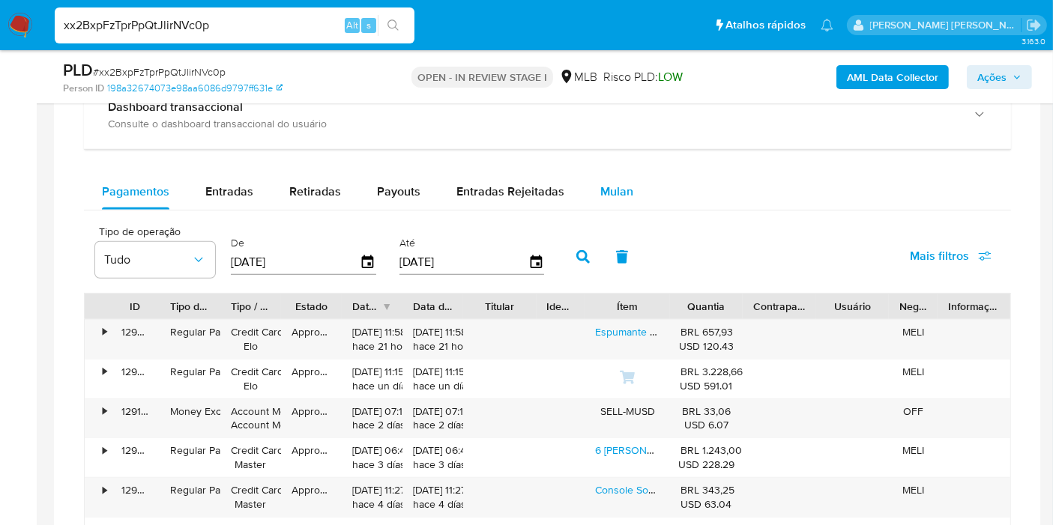
scroll to position [1166, 0]
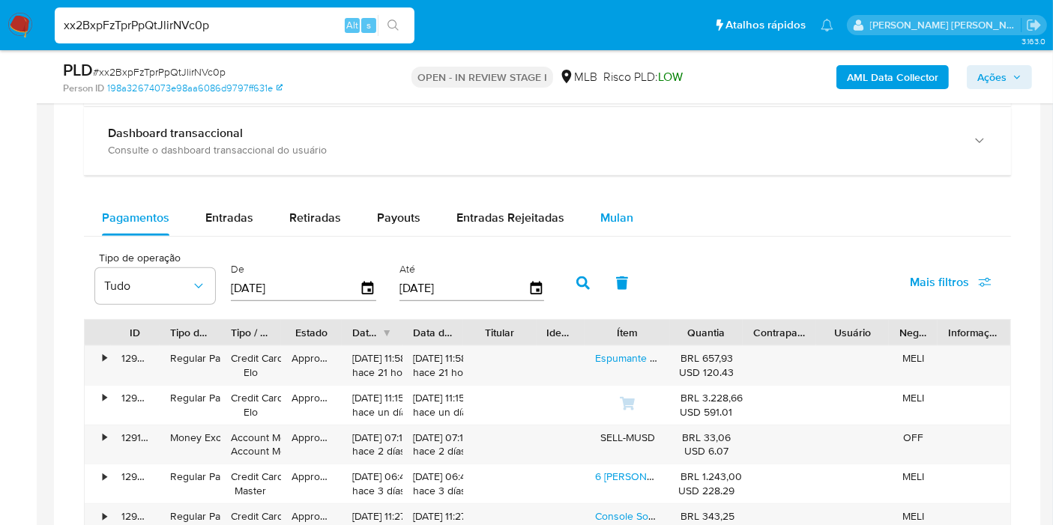
click at [603, 209] on span "Mulan" at bounding box center [616, 217] width 33 height 17
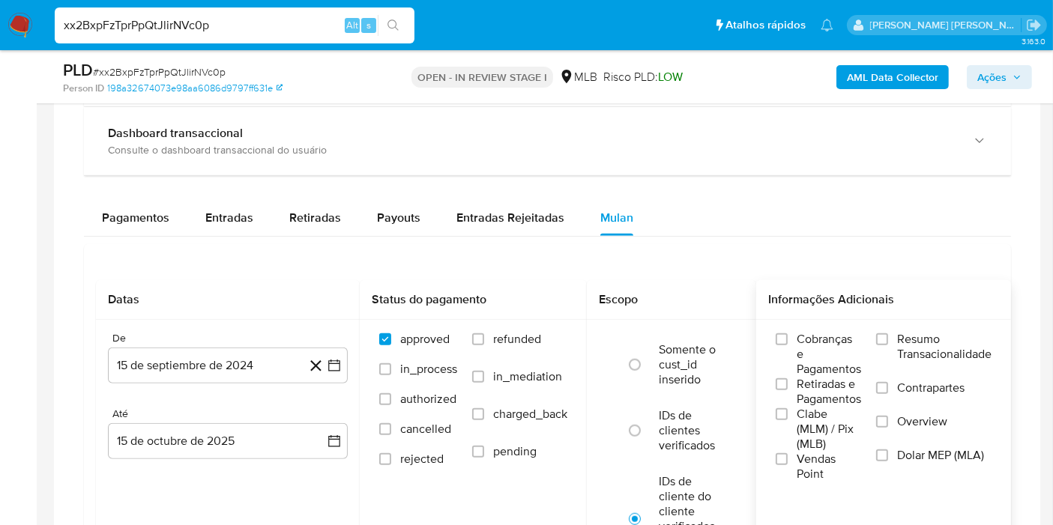
click at [906, 345] on span "Resumo Transacionalidade" at bounding box center [944, 347] width 94 height 30
click at [888, 345] on input "Resumo Transacionalidade" at bounding box center [882, 340] width 12 height 12
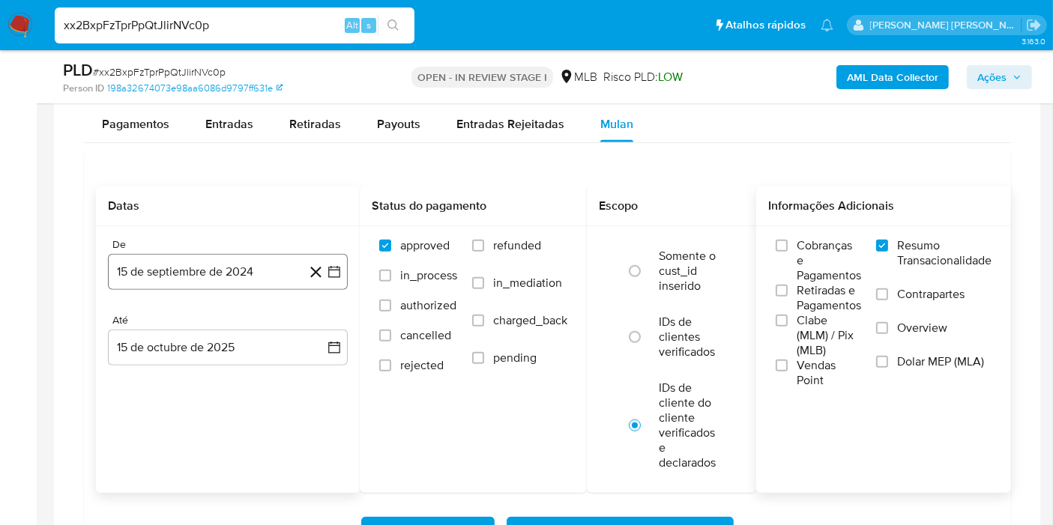
scroll to position [1332, 0]
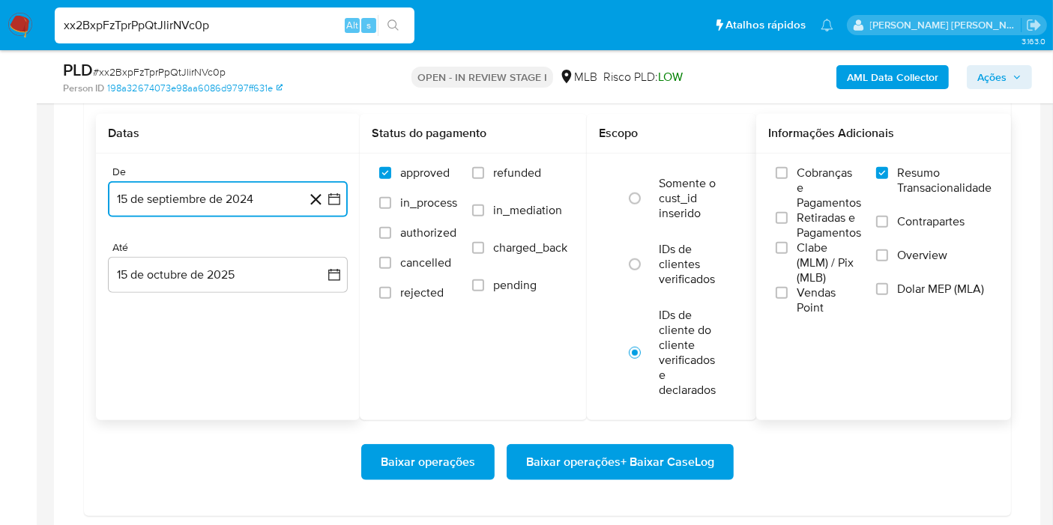
click at [334, 193] on icon "button" at bounding box center [334, 199] width 12 height 12
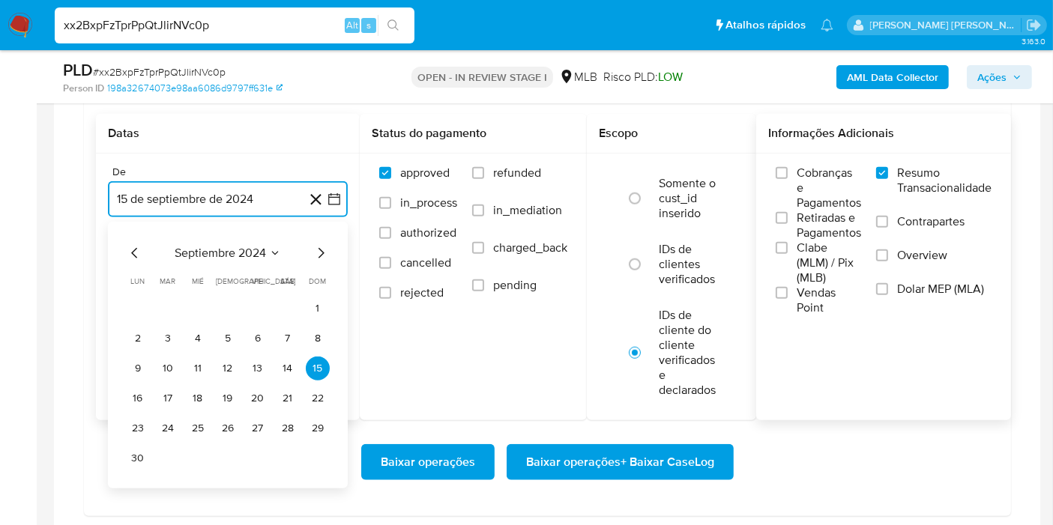
click at [247, 258] on span "septiembre 2024" at bounding box center [220, 253] width 91 height 15
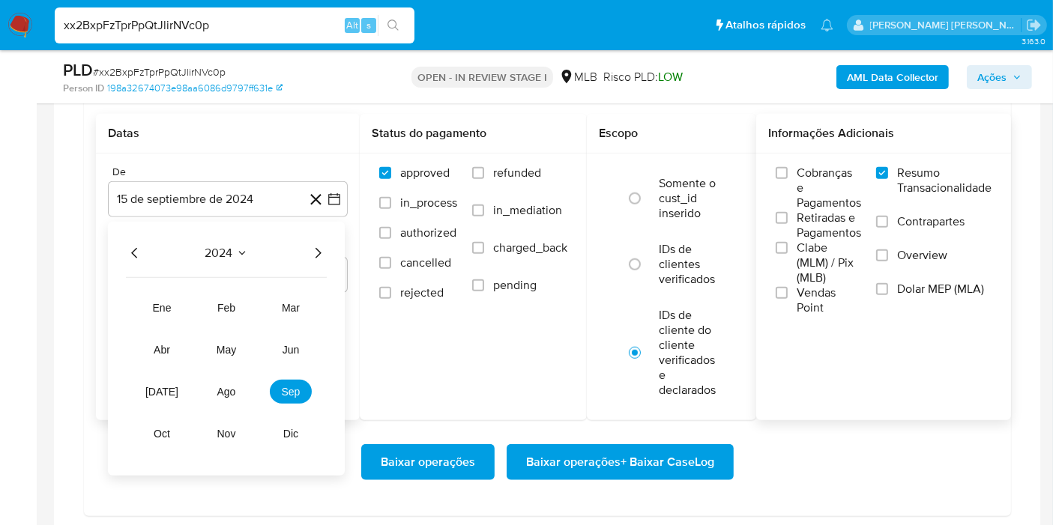
click at [313, 250] on icon "Año siguiente" at bounding box center [318, 253] width 18 height 18
click at [211, 388] on button "ago" at bounding box center [226, 392] width 42 height 24
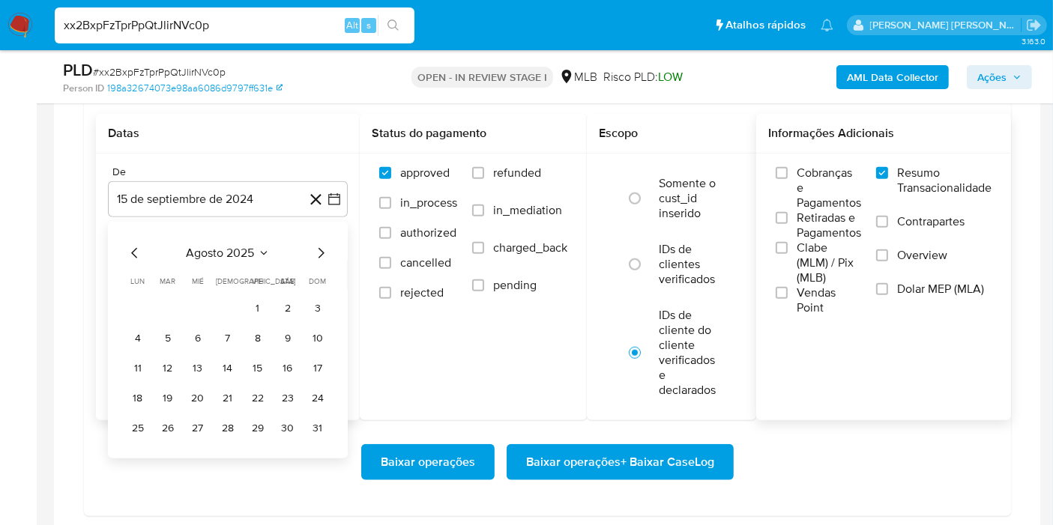
drag, startPoint x: 258, startPoint y: 310, endPoint x: 271, endPoint y: 288, distance: 25.8
click at [259, 310] on button "1" at bounding box center [258, 309] width 24 height 24
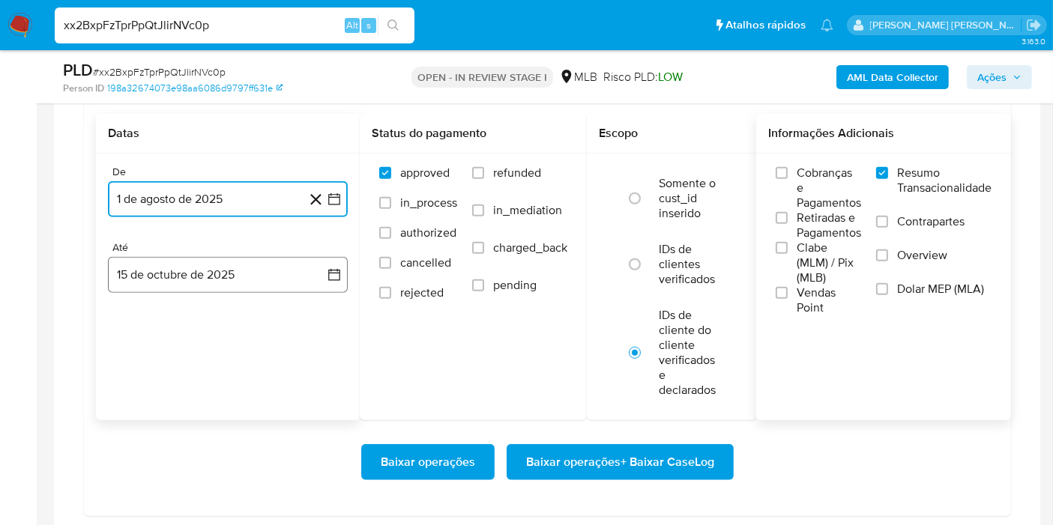
click at [313, 265] on button "15 de octubre de 2025" at bounding box center [228, 275] width 240 height 36
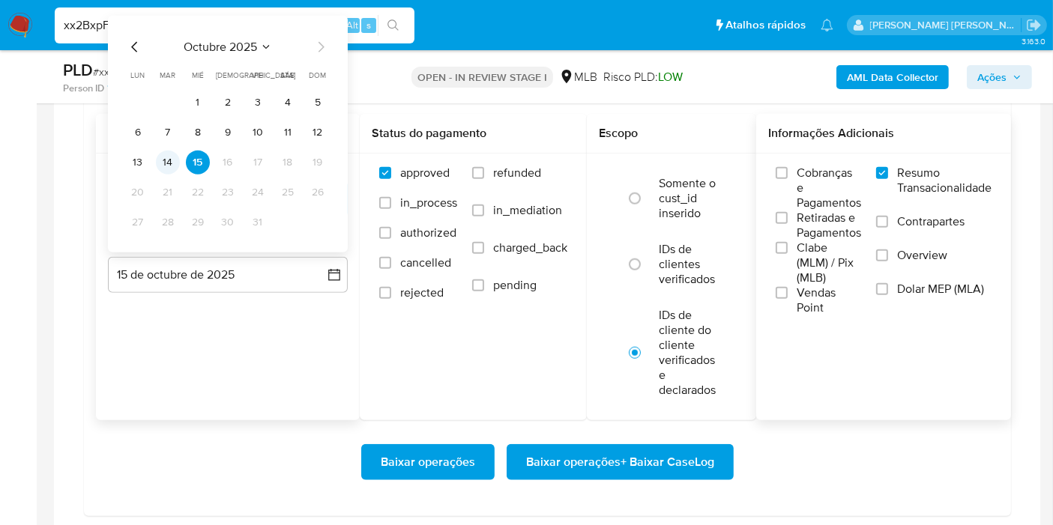
click at [168, 160] on button "14" at bounding box center [168, 163] width 24 height 24
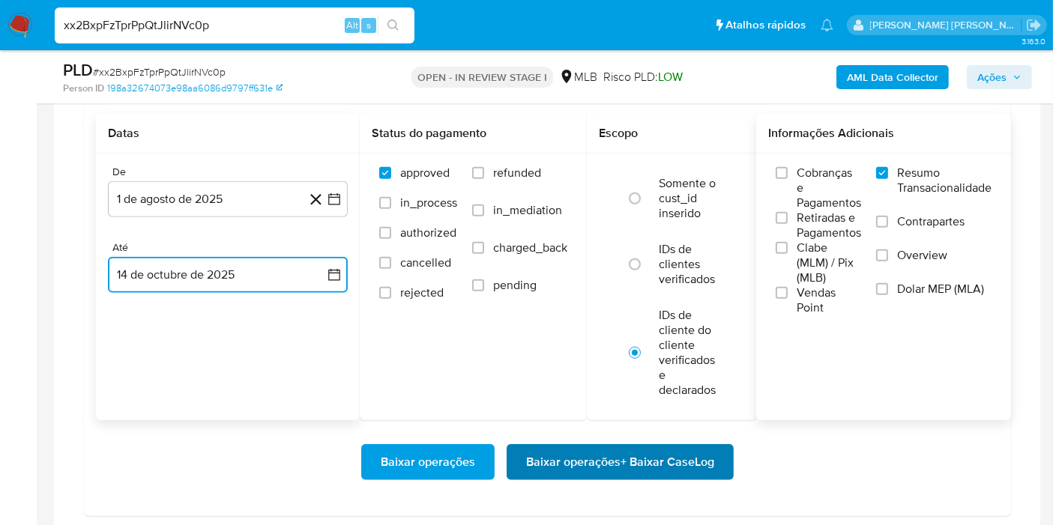
click at [633, 454] on span "Baixar operações + Baixar CaseLog" at bounding box center [620, 462] width 188 height 33
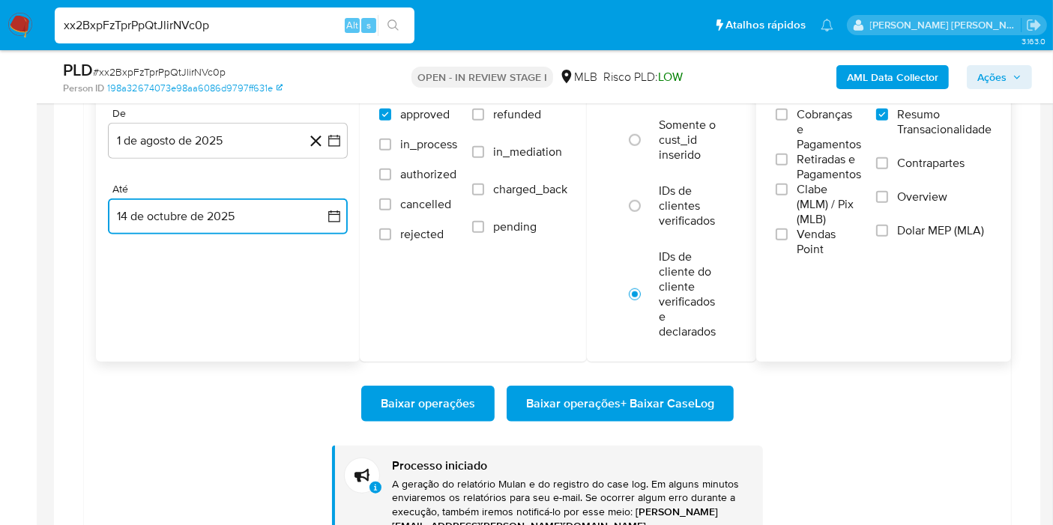
scroll to position [1415, 0]
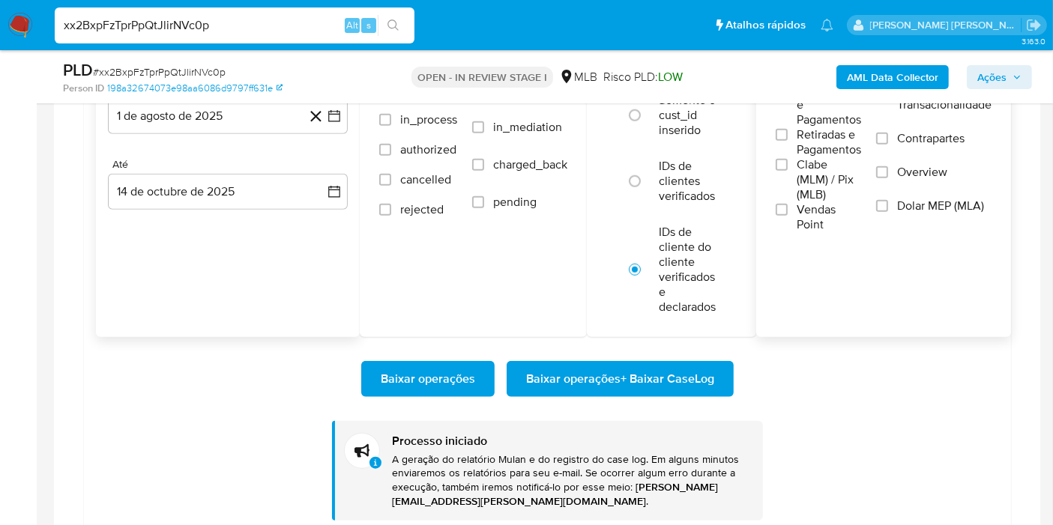
click at [292, 28] on input "xx2BxpFzTprPpQtJlirNVc0p" at bounding box center [235, 25] width 360 height 19
paste input "AK7ZQi0Nab89IIlpsmOKW31U"
type input "AK7ZQi0Nab89IIlpsmOKW31U"
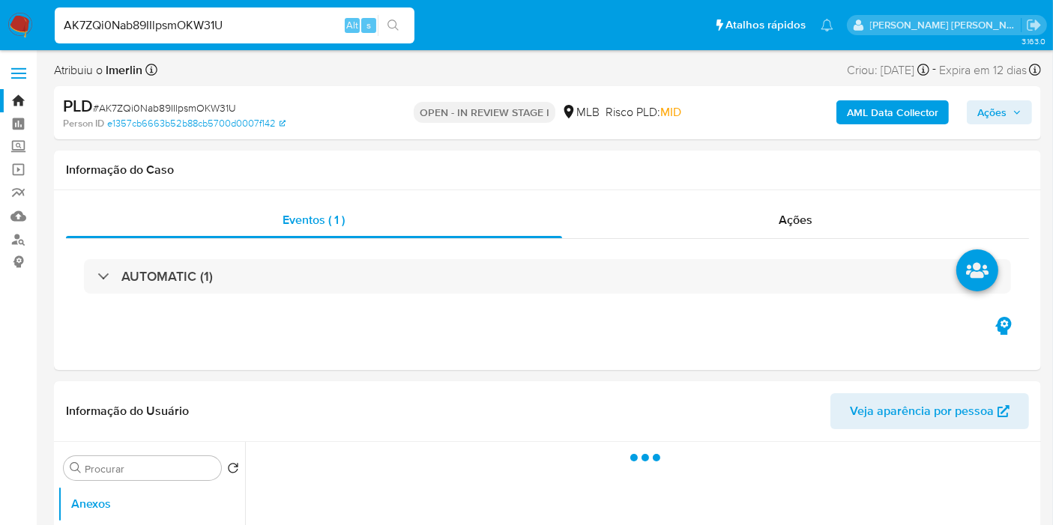
select select "10"
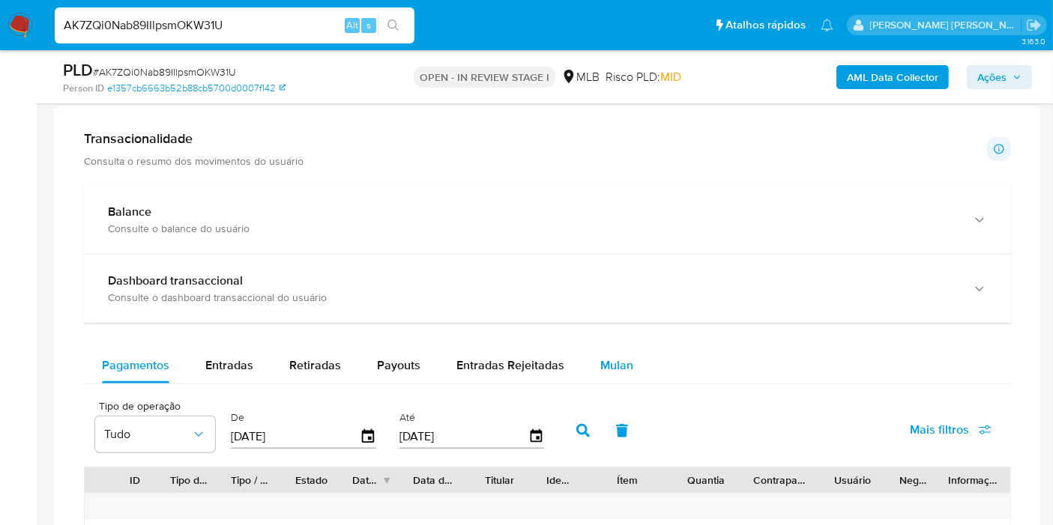
click at [612, 357] on span "Mulan" at bounding box center [616, 365] width 33 height 17
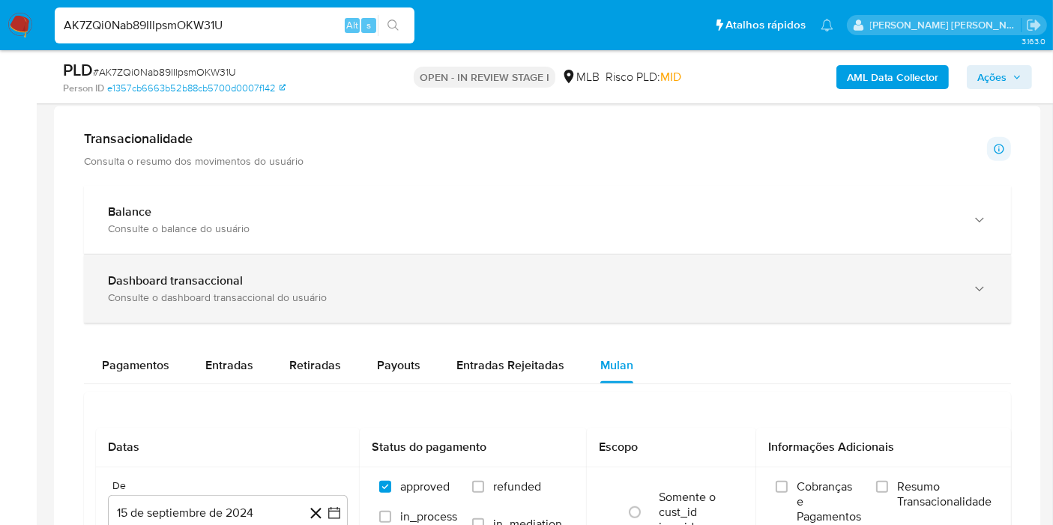
scroll to position [1082, 0]
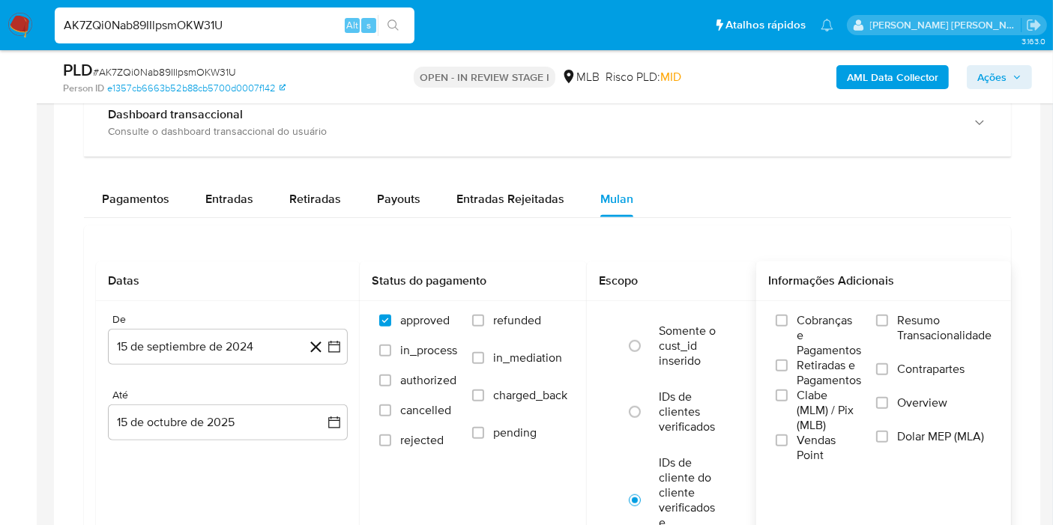
click at [920, 326] on span "Resumo Transacionalidade" at bounding box center [944, 328] width 94 height 30
click at [888, 326] on input "Resumo Transacionalidade" at bounding box center [882, 321] width 12 height 12
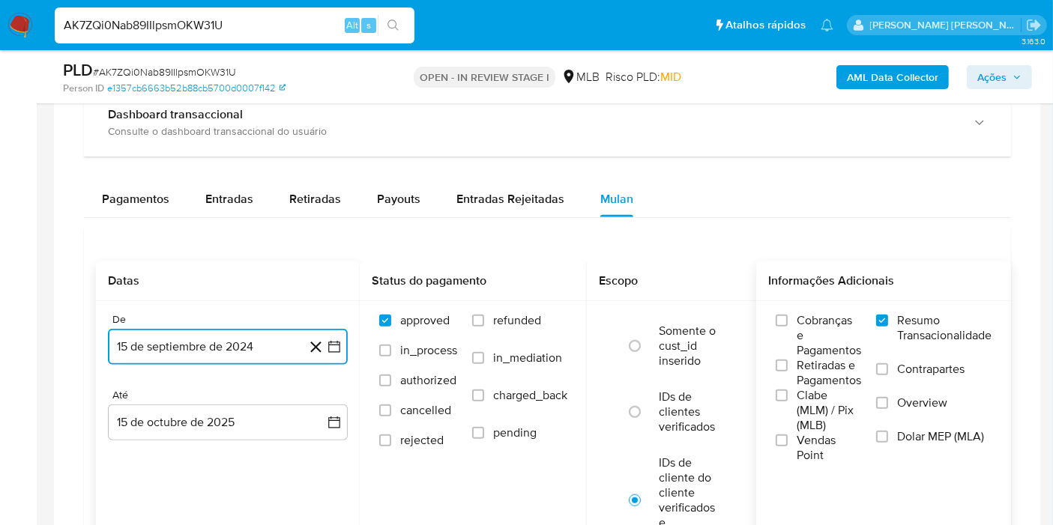
click at [340, 342] on icon "button" at bounding box center [334, 348] width 12 height 12
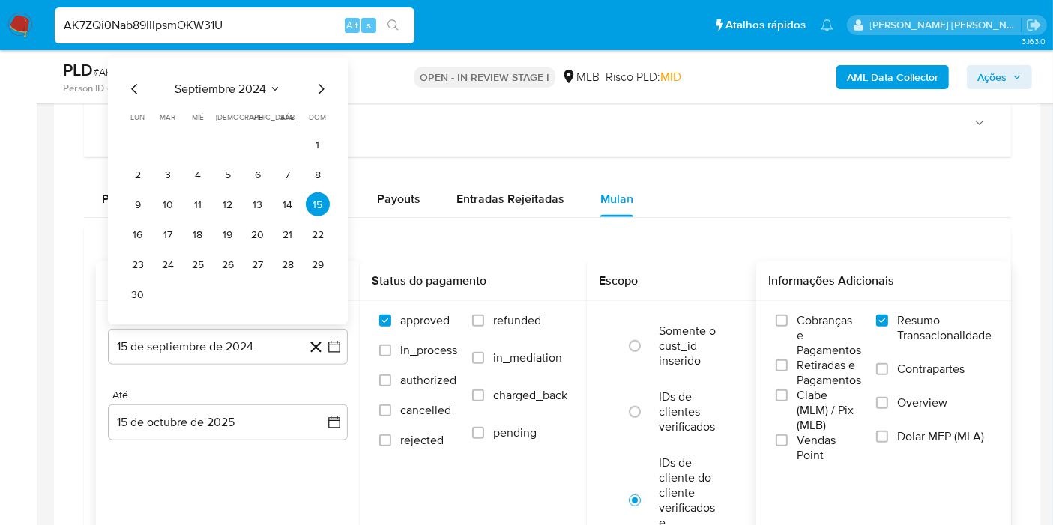
click at [286, 89] on div "septiembre 2024" at bounding box center [228, 89] width 204 height 18
click at [284, 89] on div "septiembre 2024" at bounding box center [228, 89] width 204 height 18
click at [274, 83] on icon "Seleccionar mes y año" at bounding box center [275, 89] width 12 height 12
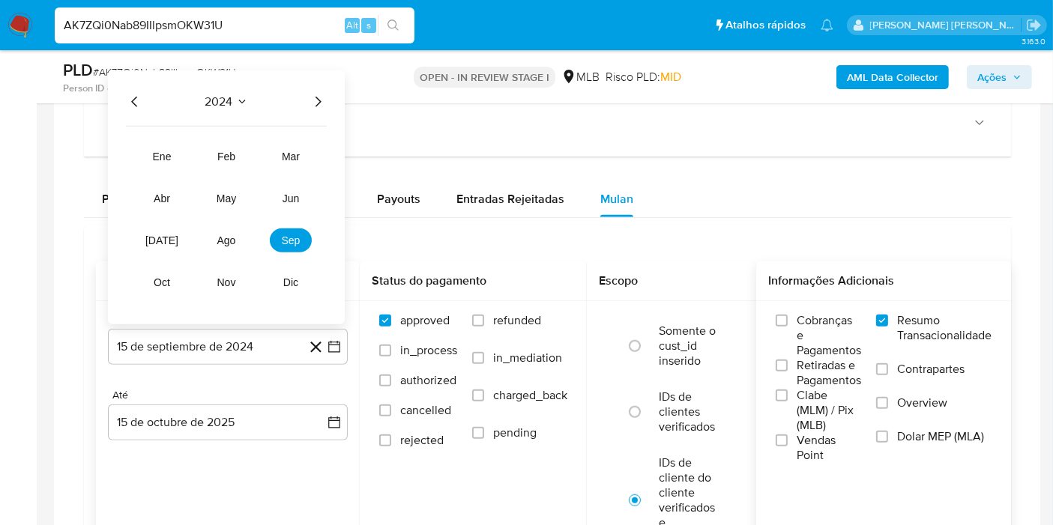
click at [318, 93] on icon "Año siguiente" at bounding box center [318, 102] width 18 height 18
click at [235, 236] on span "ago" at bounding box center [226, 241] width 19 height 12
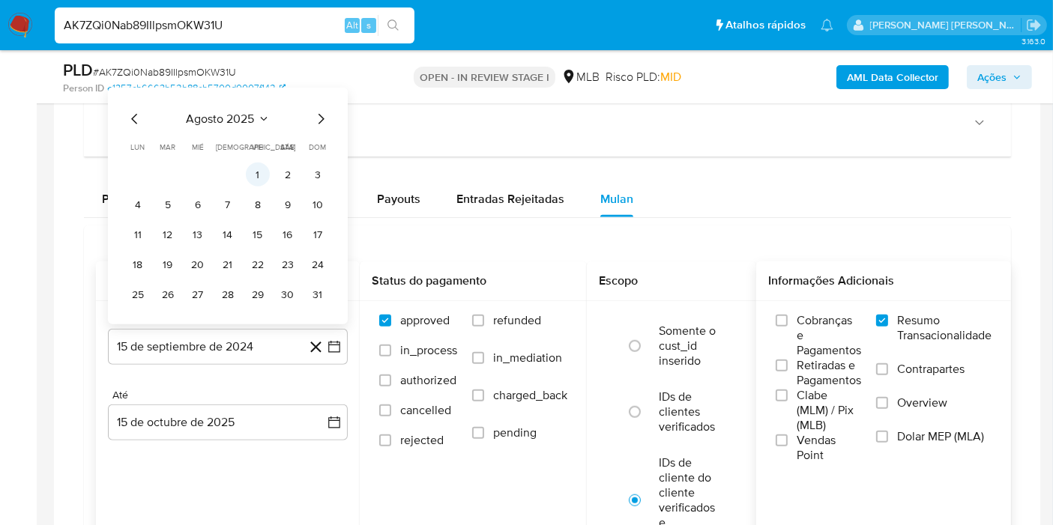
click at [256, 175] on button "1" at bounding box center [258, 175] width 24 height 24
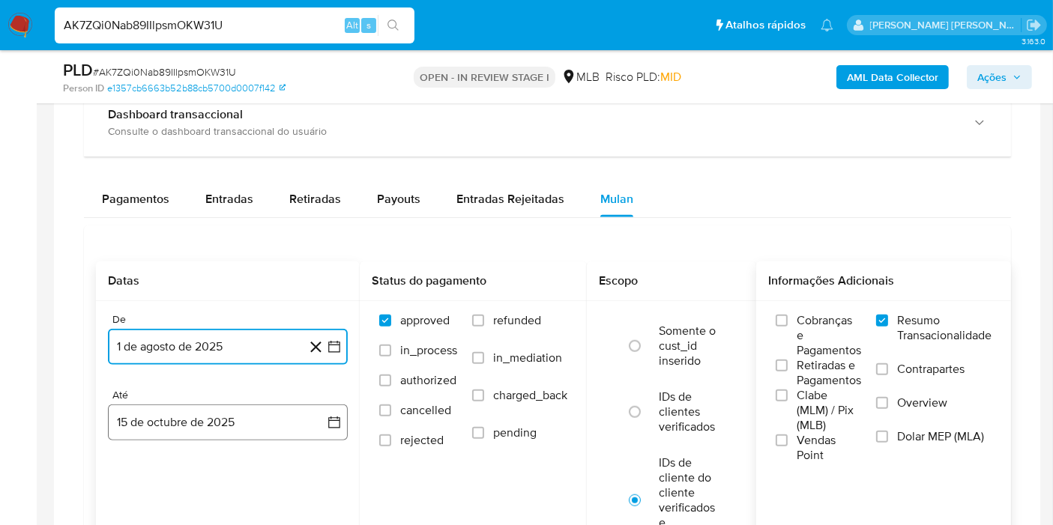
click at [295, 415] on button "15 de octubre de 2025" at bounding box center [228, 423] width 240 height 36
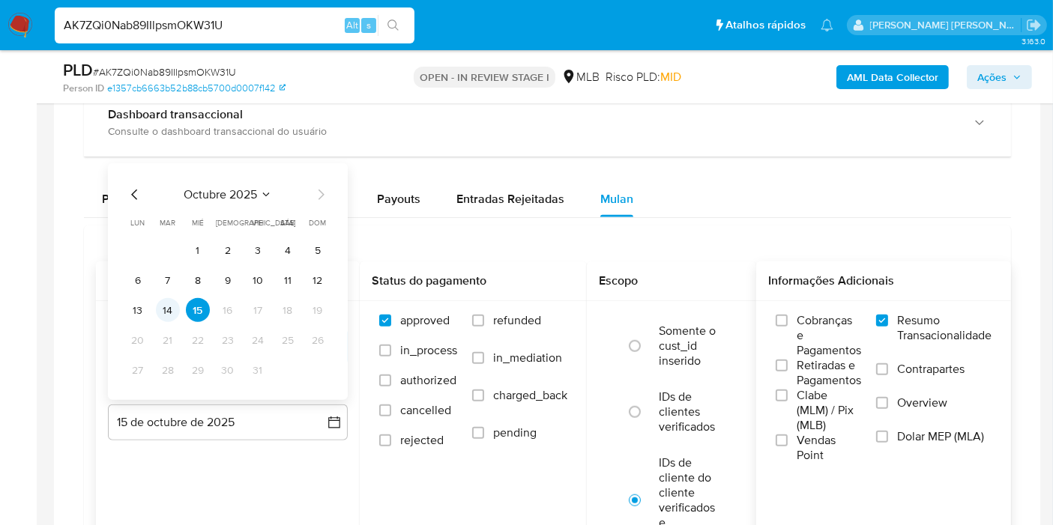
click at [171, 306] on button "14" at bounding box center [168, 310] width 24 height 24
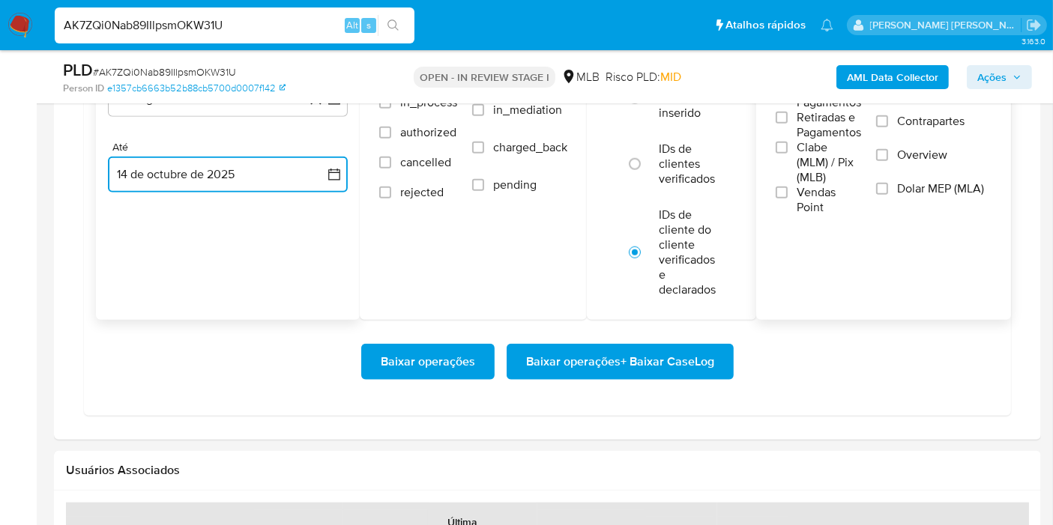
scroll to position [1332, 0]
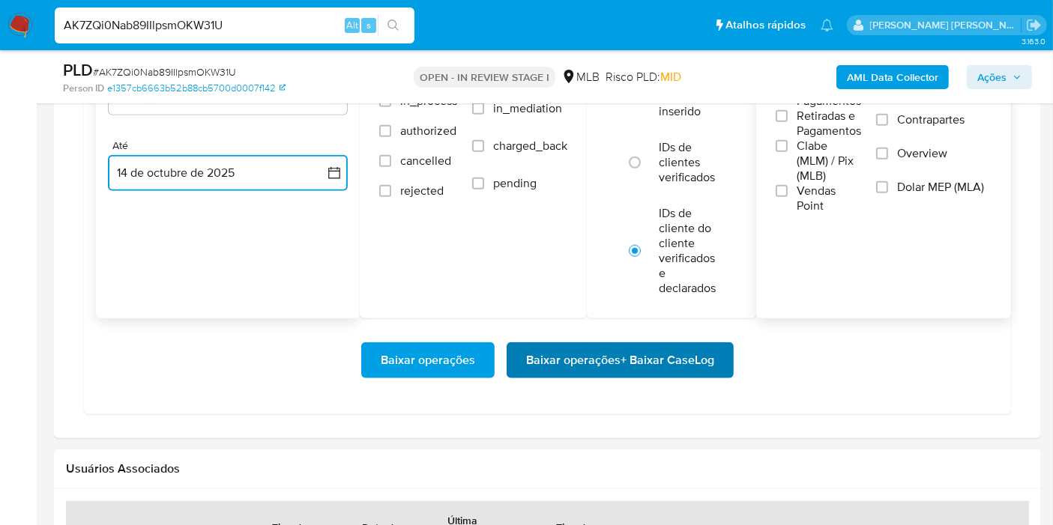
click at [682, 370] on span "Baixar operações + Baixar CaseLog" at bounding box center [620, 360] width 188 height 33
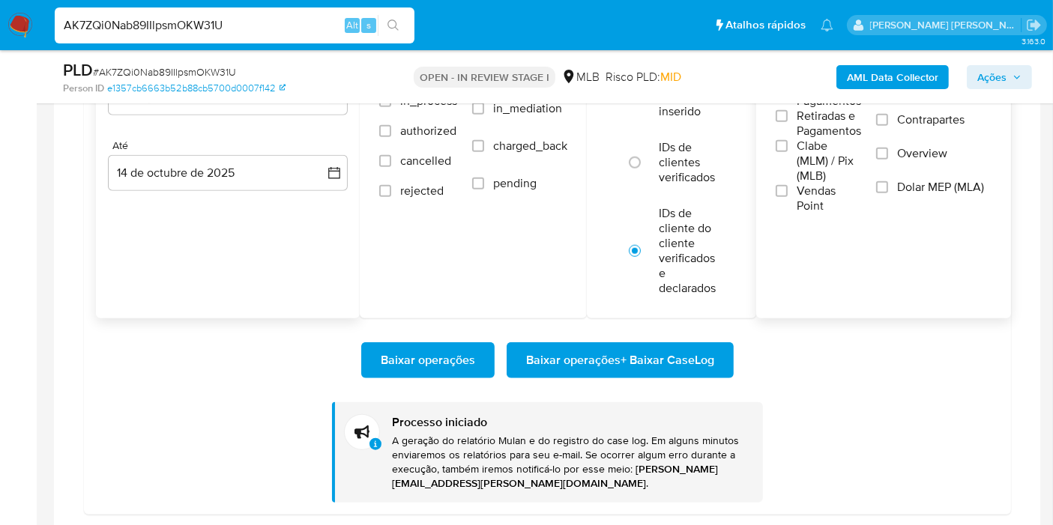
click at [264, 22] on input "AK7ZQi0Nab89IIlpsmOKW31U" at bounding box center [235, 25] width 360 height 19
paste input "nEfN0AH4Ld7numCoXubh2Hcu"
type input "nEfN0AH4Ld7numCoXubh2Hcu"
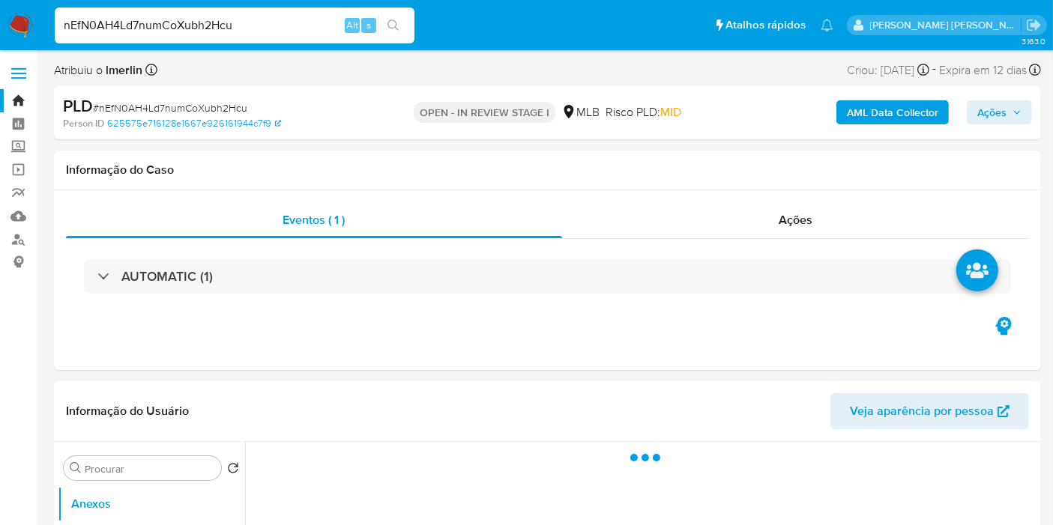
select select "10"
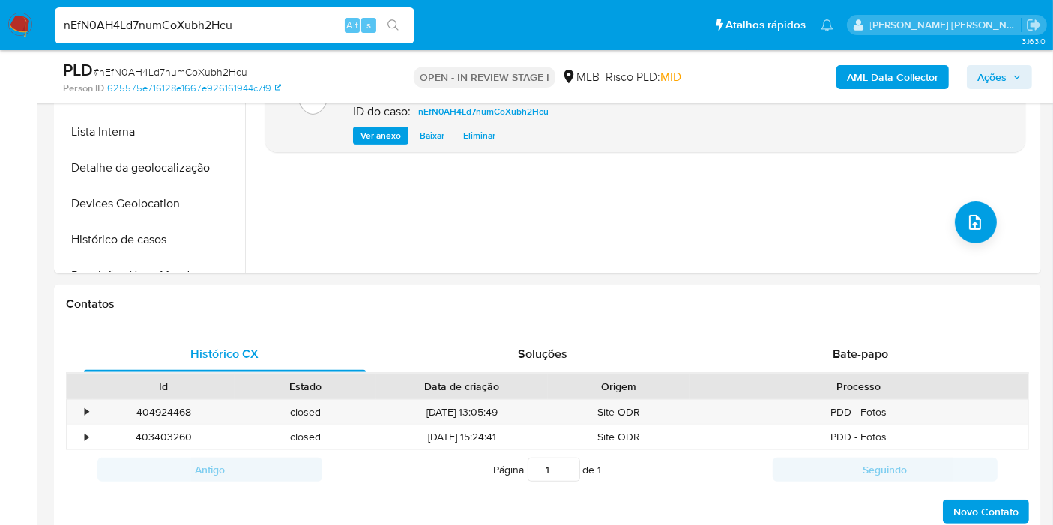
scroll to position [1082, 0]
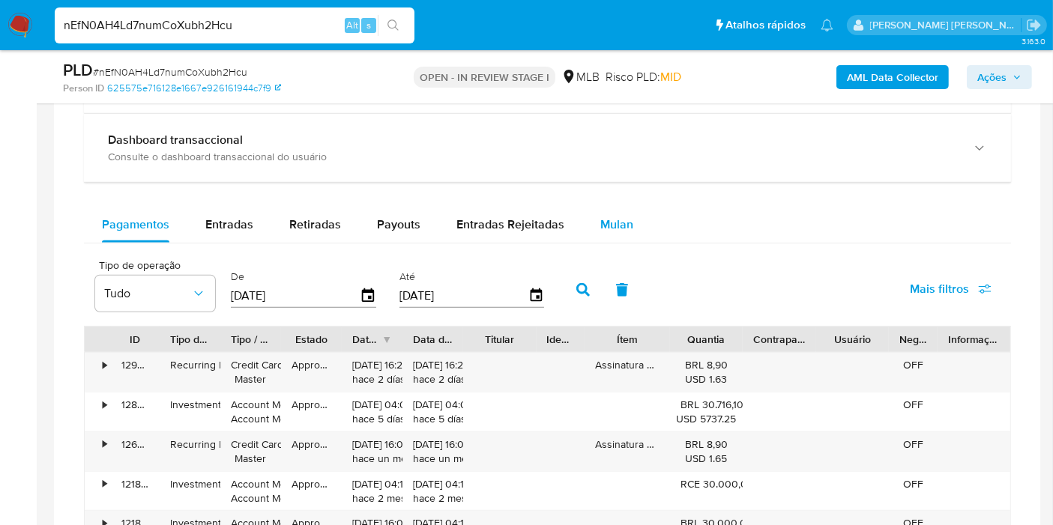
click at [612, 217] on span "Mulan" at bounding box center [616, 224] width 33 height 17
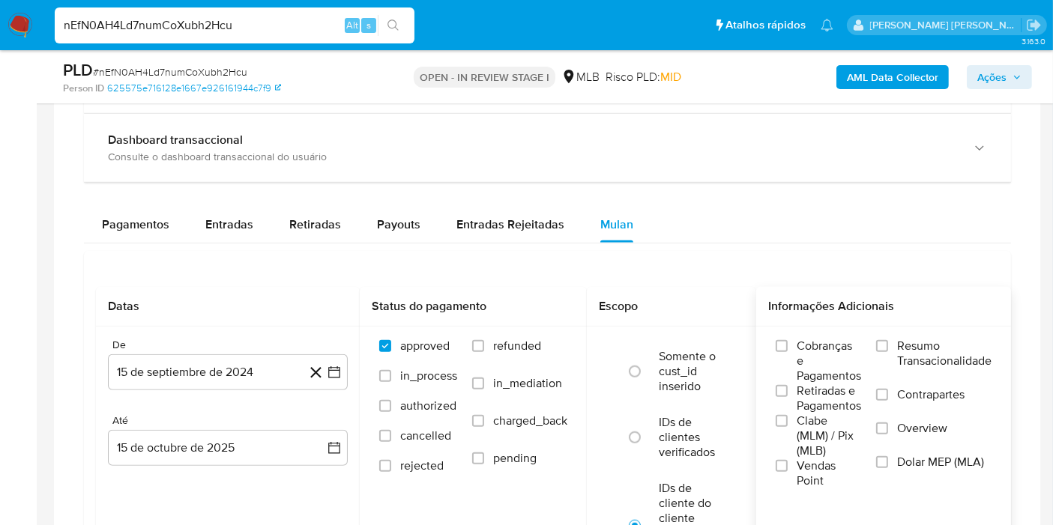
click at [946, 343] on span "Resumo Transacionalidade" at bounding box center [944, 354] width 94 height 30
click at [888, 343] on input "Resumo Transacionalidade" at bounding box center [882, 346] width 12 height 12
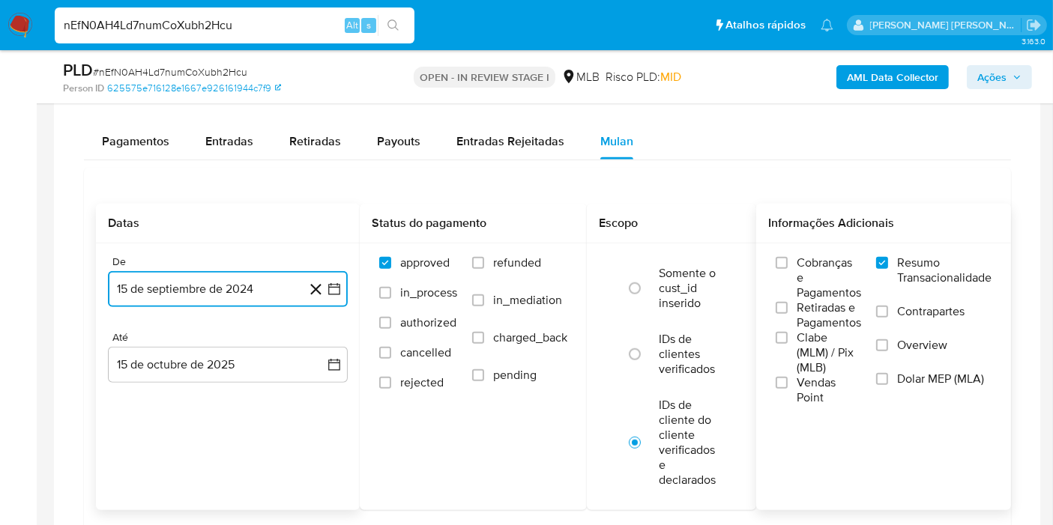
click at [340, 283] on icon "button" at bounding box center [334, 289] width 15 height 15
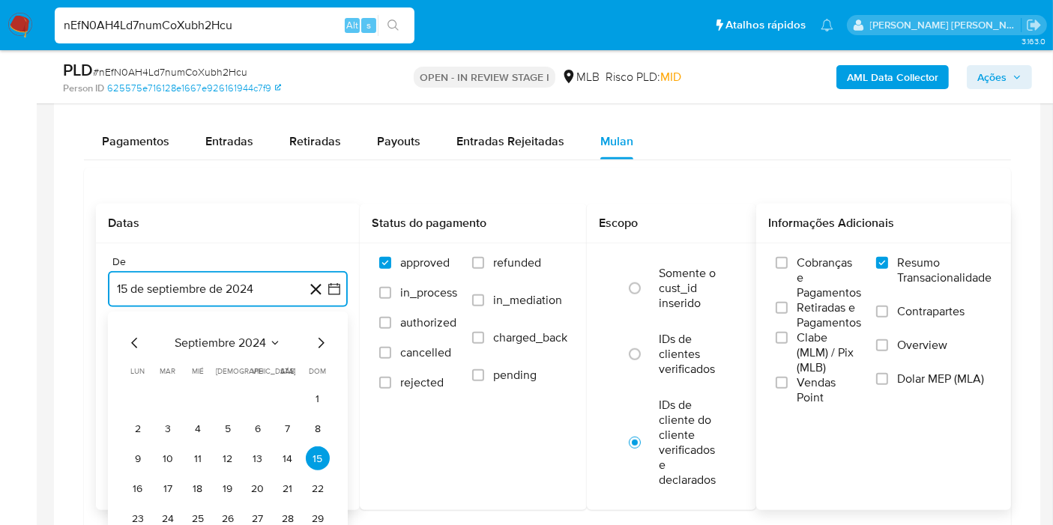
click at [256, 346] on span "septiembre 2024" at bounding box center [220, 343] width 91 height 15
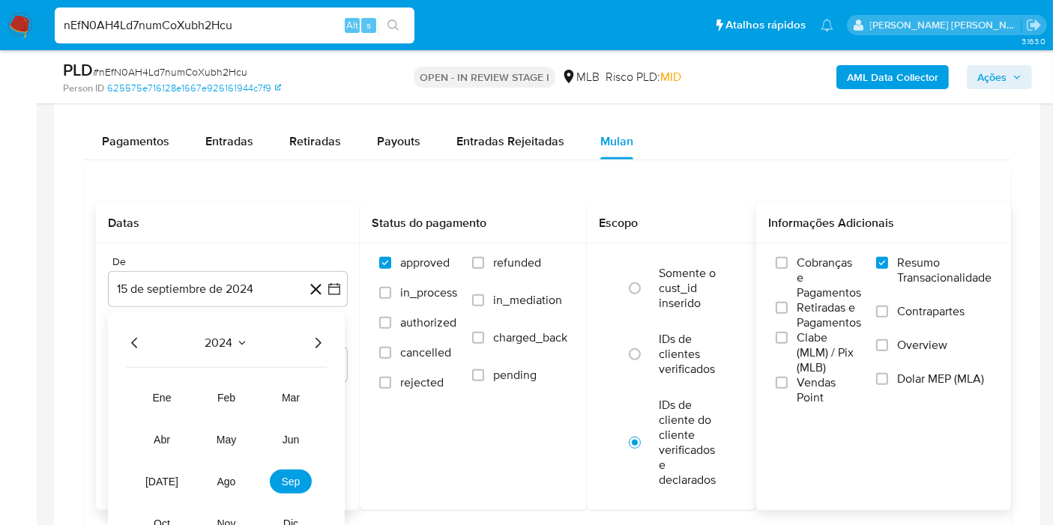
click at [319, 342] on icon "Año siguiente" at bounding box center [319, 343] width 6 height 10
click at [247, 470] on tr "ene feb mar abr may jun jul ago sep oct nov dic" at bounding box center [226, 461] width 171 height 150
click at [225, 476] on span "ago" at bounding box center [226, 482] width 19 height 12
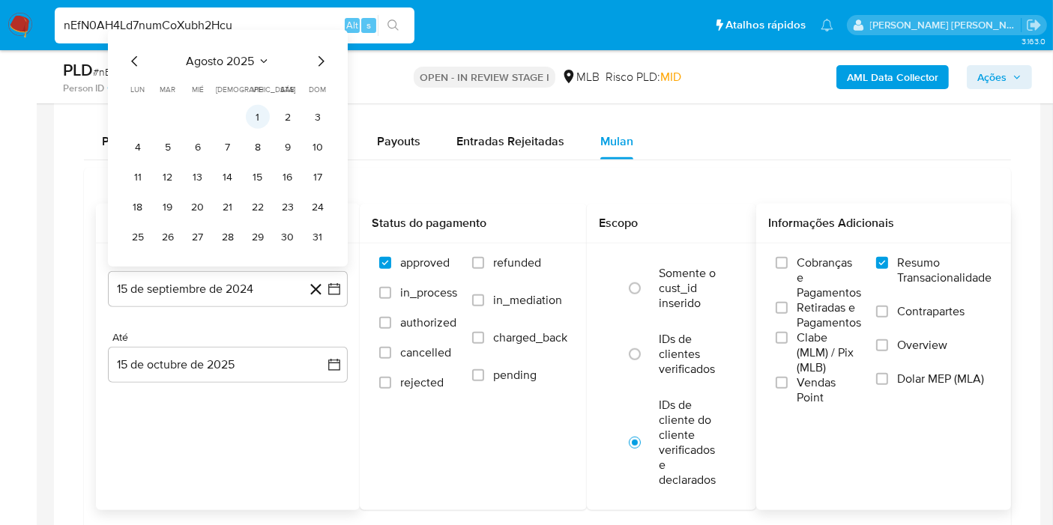
click at [259, 111] on button "1" at bounding box center [258, 117] width 24 height 24
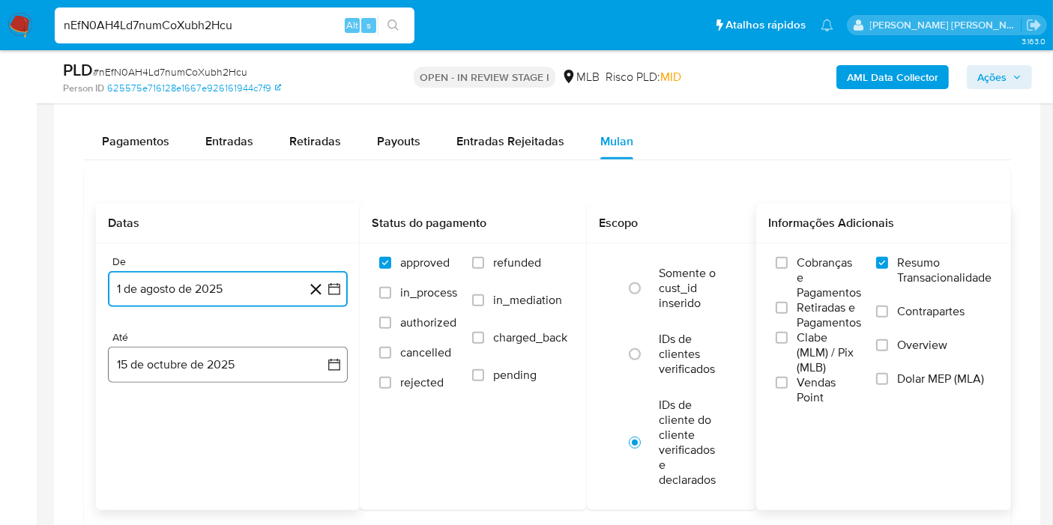
click at [301, 364] on button "15 de octubre de 2025" at bounding box center [228, 365] width 240 height 36
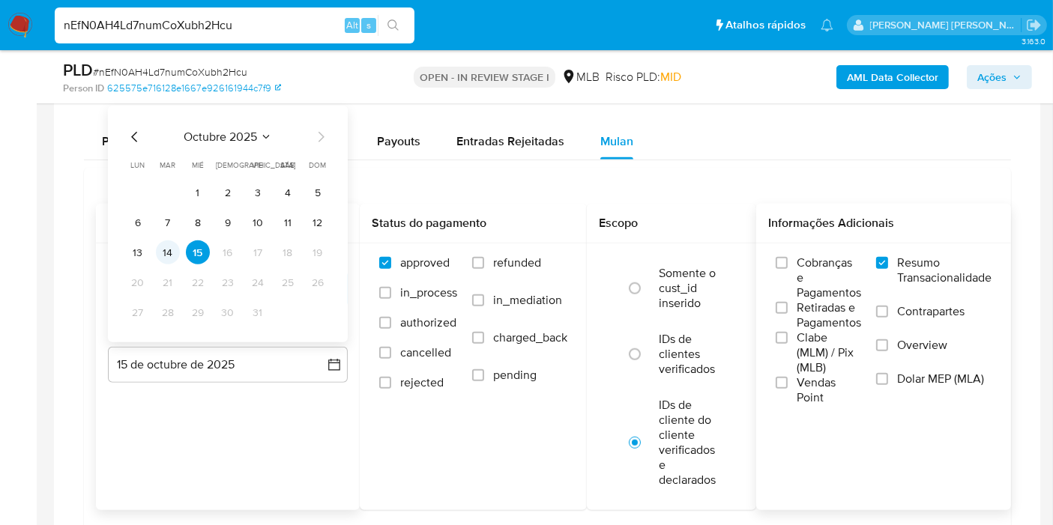
click at [169, 256] on button "14" at bounding box center [168, 253] width 24 height 24
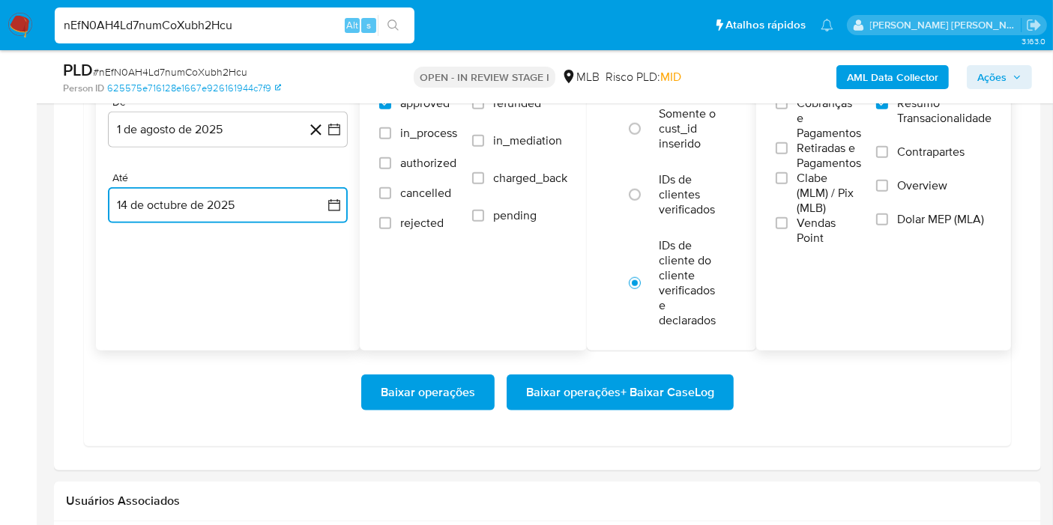
scroll to position [1332, 0]
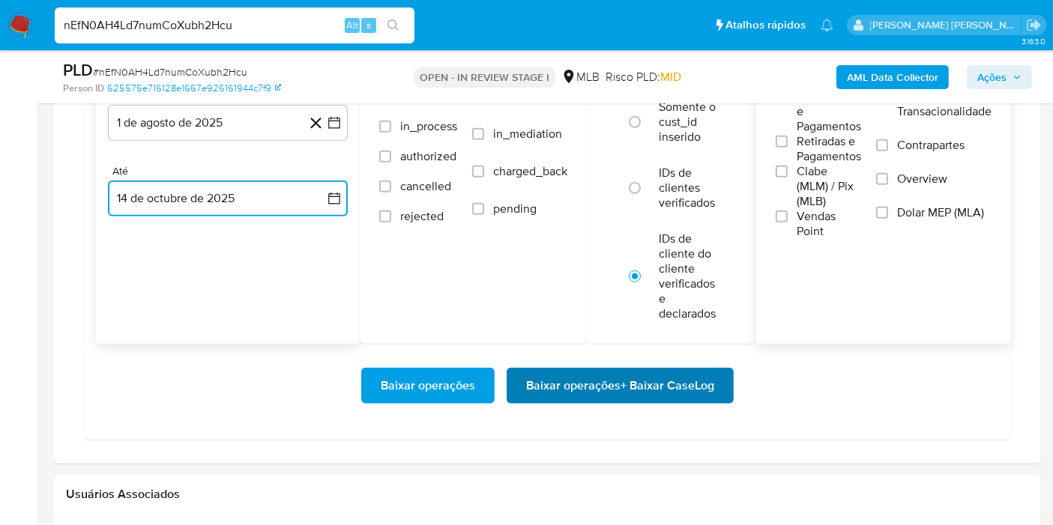
click at [607, 393] on span "Baixar operações + Baixar CaseLog" at bounding box center [620, 386] width 188 height 33
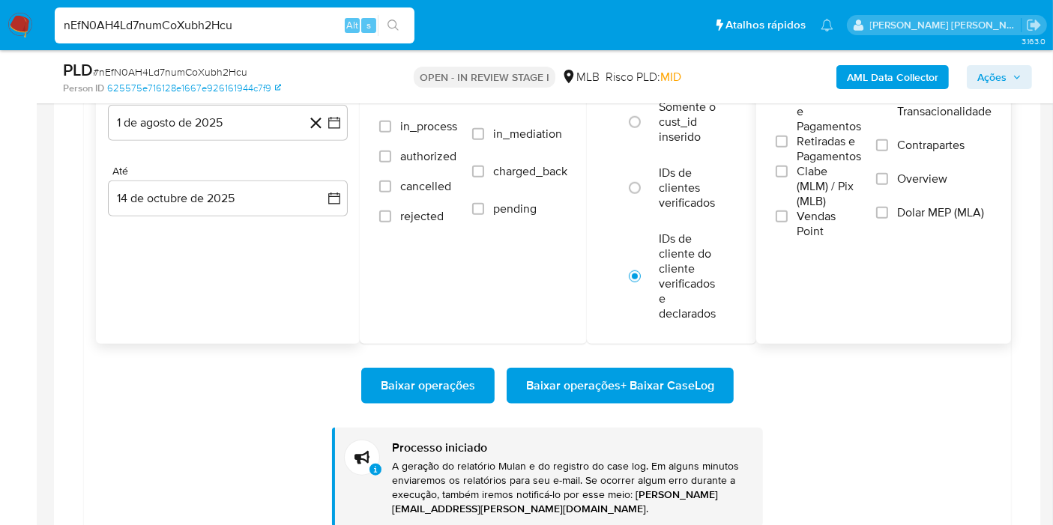
click at [309, 28] on input "nEfN0AH4Ld7numCoXubh2Hcu" at bounding box center [235, 25] width 360 height 19
paste input "KAq9e6a5n872sRKOSmhxGRl"
click at [413, 28] on input "nKAq9e6a5n872sRKOSmhxGRl" at bounding box center [235, 25] width 360 height 19
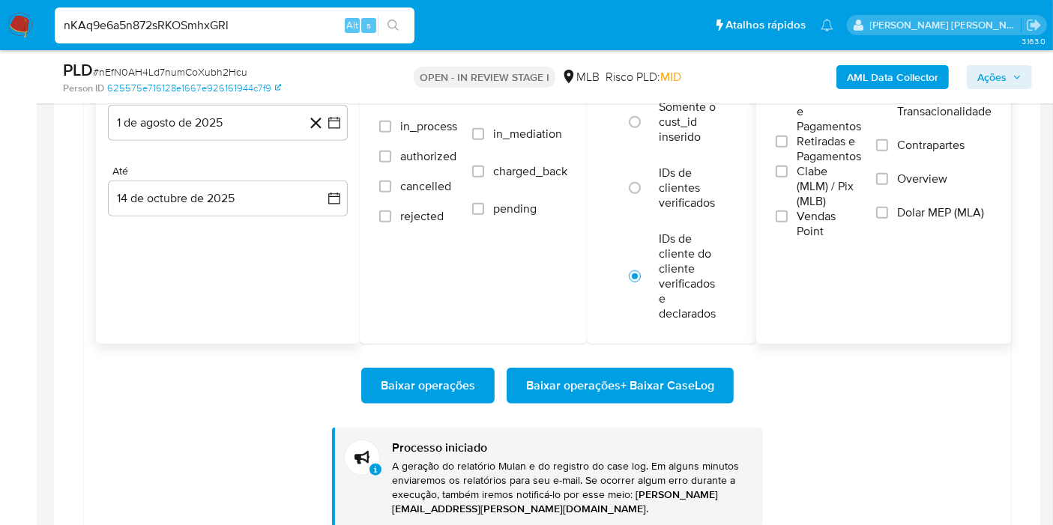
click at [411, 27] on input "nKAq9e6a5n872sRKOSmhxGRl" at bounding box center [235, 25] width 360 height 19
type input "nKAq9e6a5n872sRKOSmhxGRl"
click at [400, 28] on button "search-icon" at bounding box center [393, 25] width 31 height 21
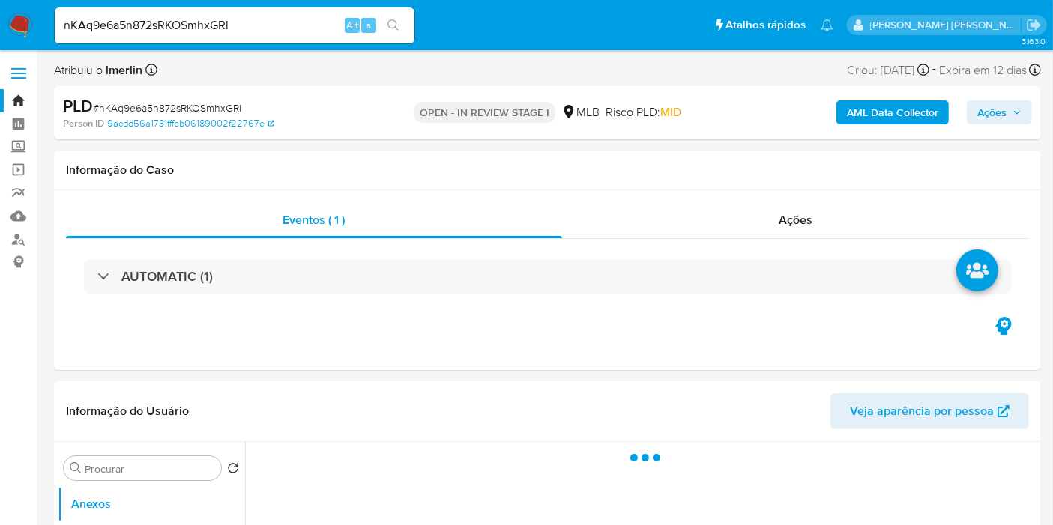
select select "10"
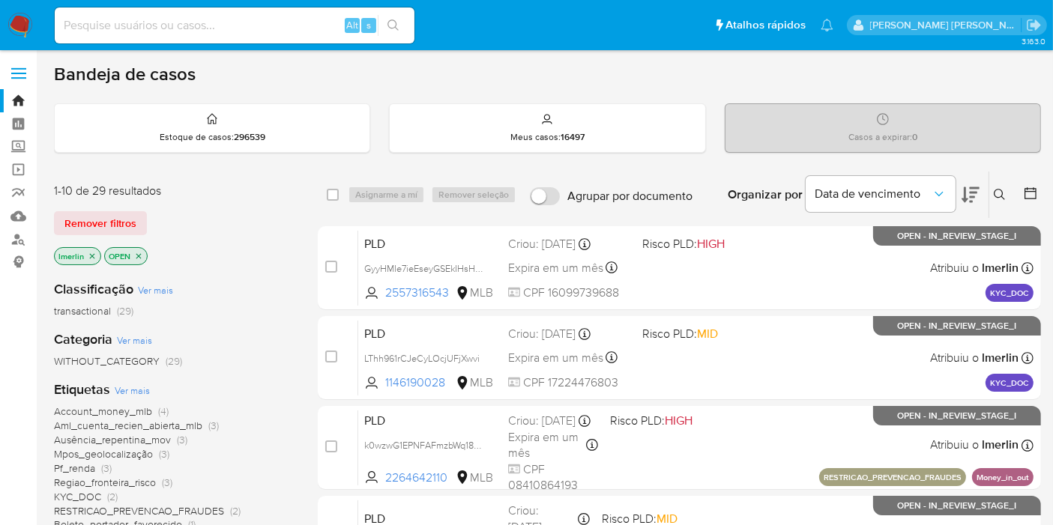
click at [220, 24] on input at bounding box center [235, 25] width 360 height 19
paste input "95029040"
type input "95029040"
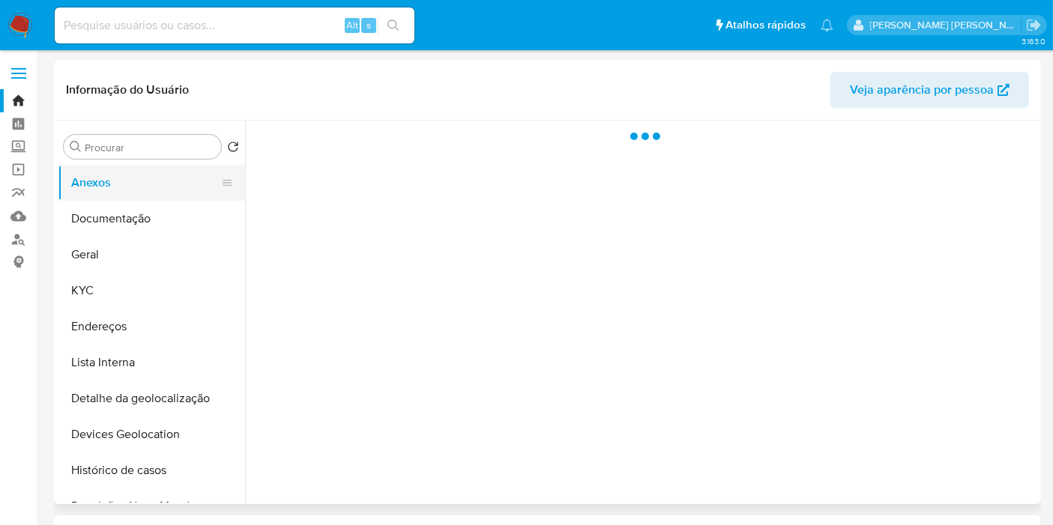
select select "10"
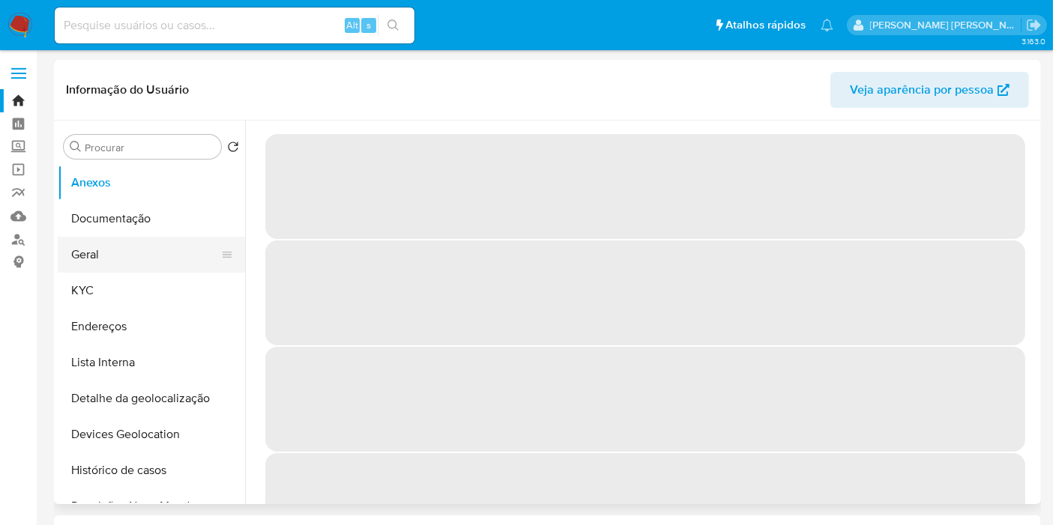
drag, startPoint x: 114, startPoint y: 288, endPoint x: 116, endPoint y: 237, distance: 51.0
click at [114, 287] on button "KYC" at bounding box center [151, 291] width 187 height 36
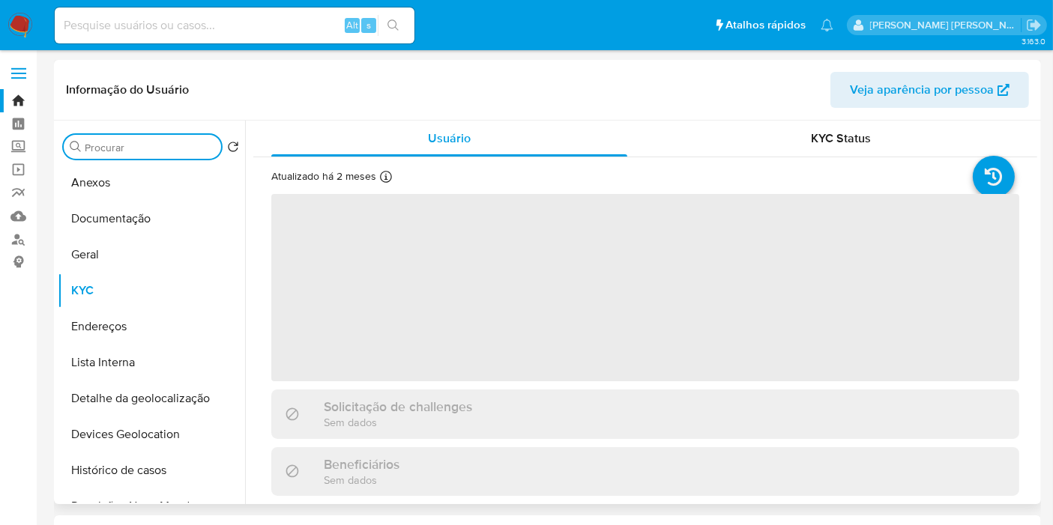
click at [154, 146] on input "Procurar" at bounding box center [150, 147] width 130 height 13
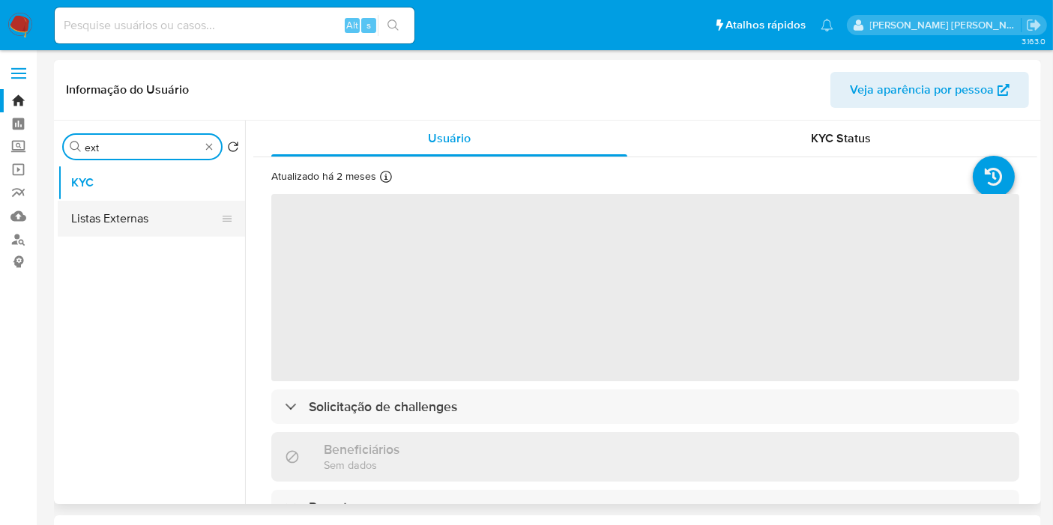
type input "ext"
click at [121, 224] on button "Listas Externas" at bounding box center [145, 219] width 175 height 36
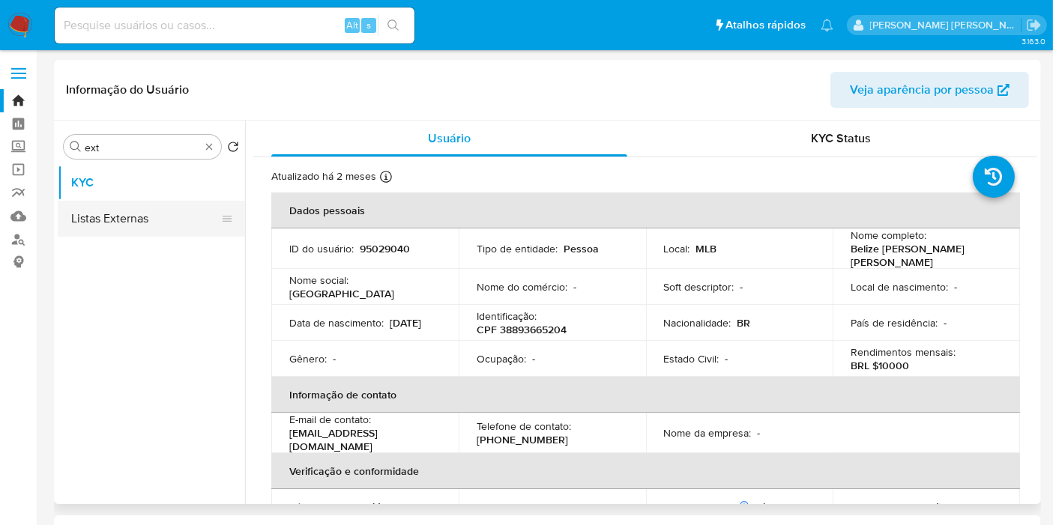
click at [144, 230] on button "Listas Externas" at bounding box center [145, 219] width 175 height 36
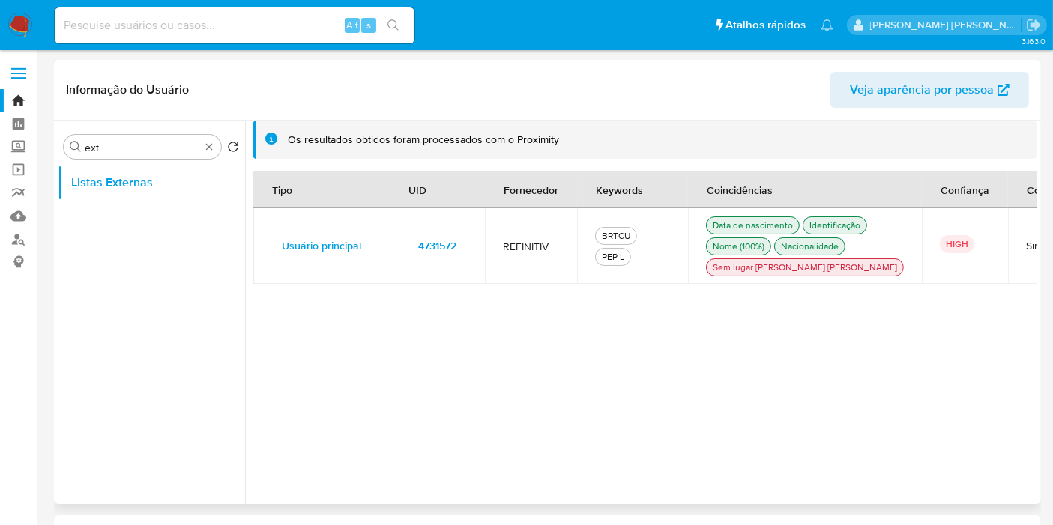
click at [437, 249] on span "4731572" at bounding box center [437, 245] width 38 height 21
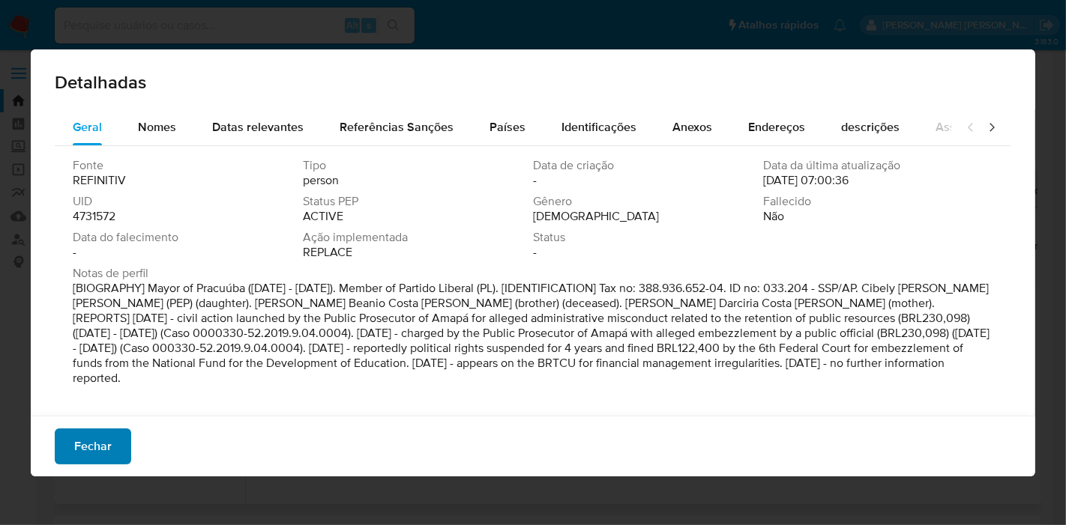
click at [96, 440] on span "Fechar" at bounding box center [92, 446] width 37 height 33
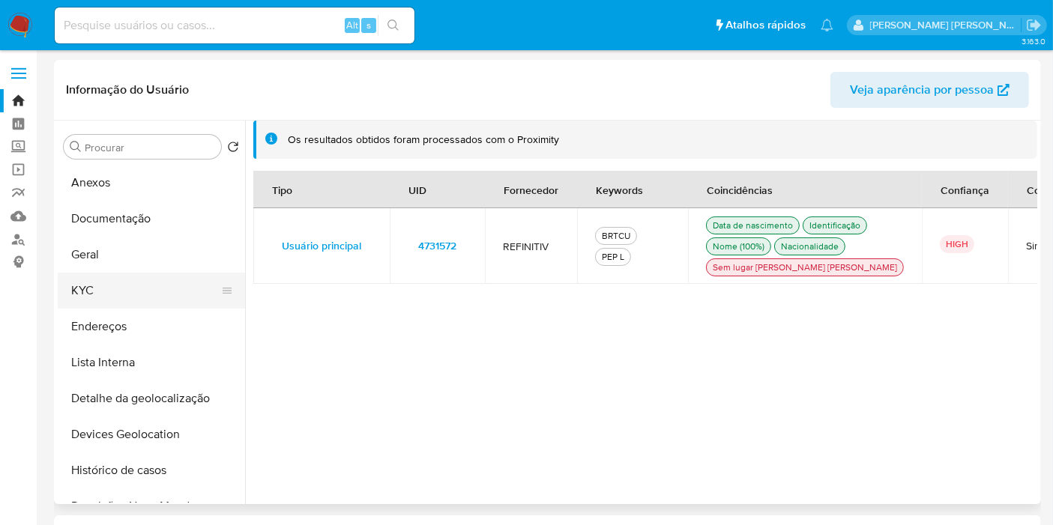
click at [125, 301] on button "KYC" at bounding box center [145, 291] width 175 height 36
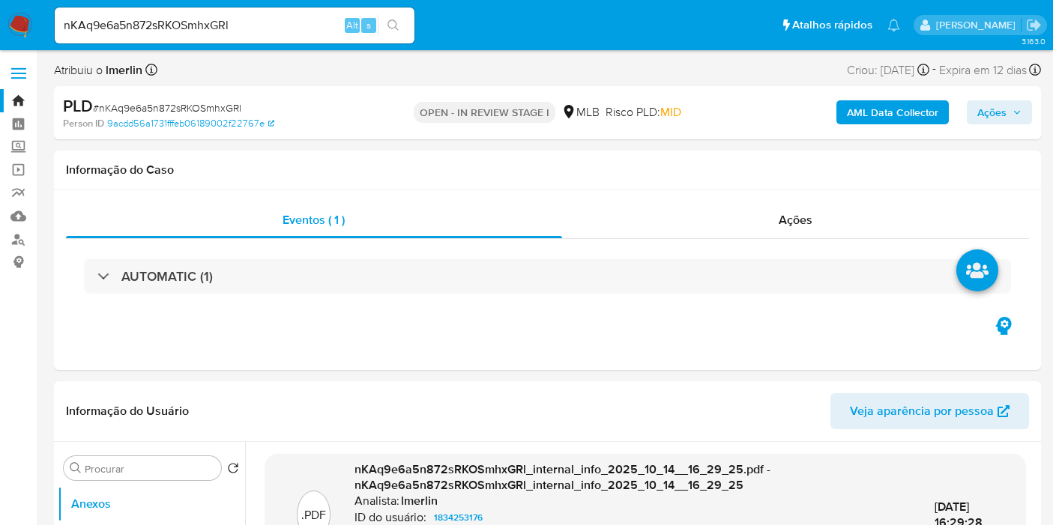
select select "10"
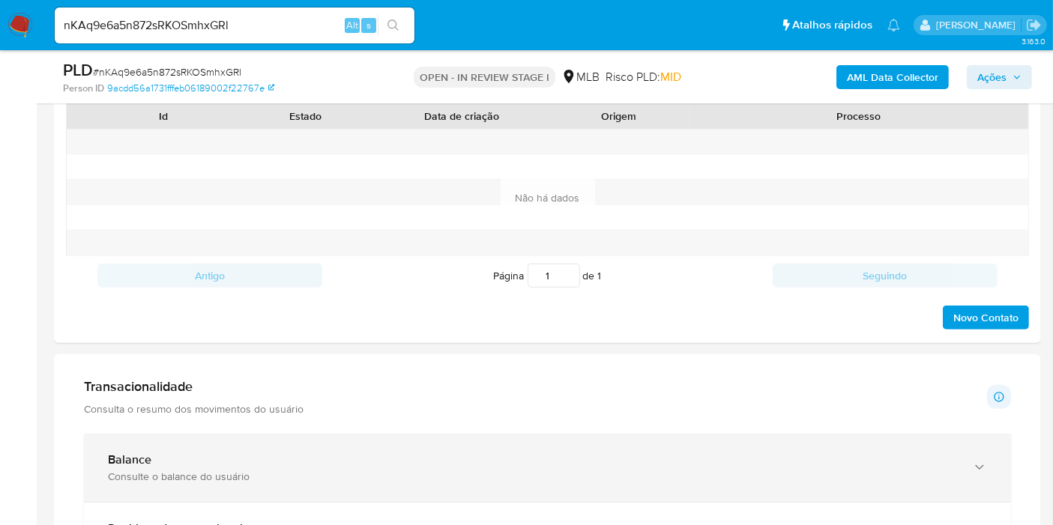
scroll to position [999, 0]
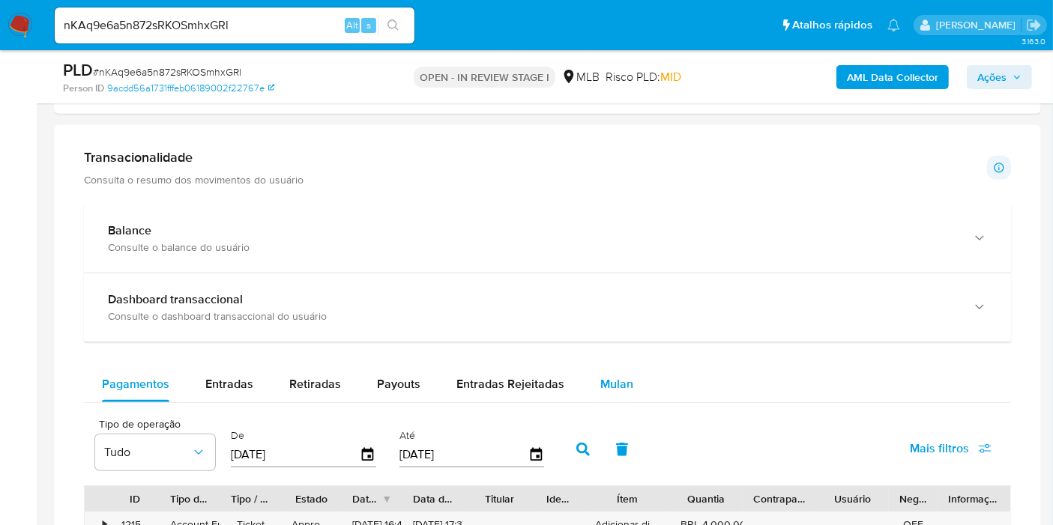
click at [623, 388] on span "Mulan" at bounding box center [616, 384] width 33 height 17
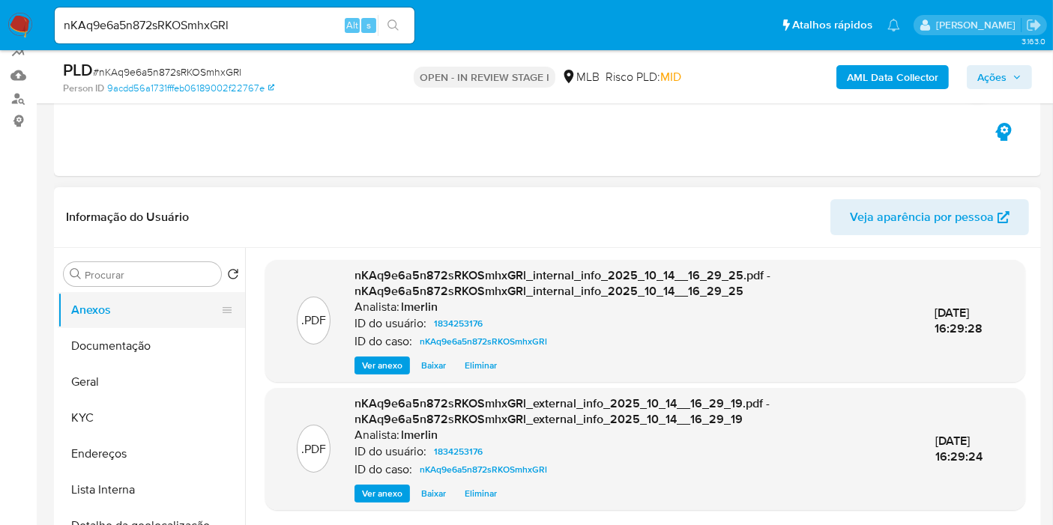
scroll to position [166, 0]
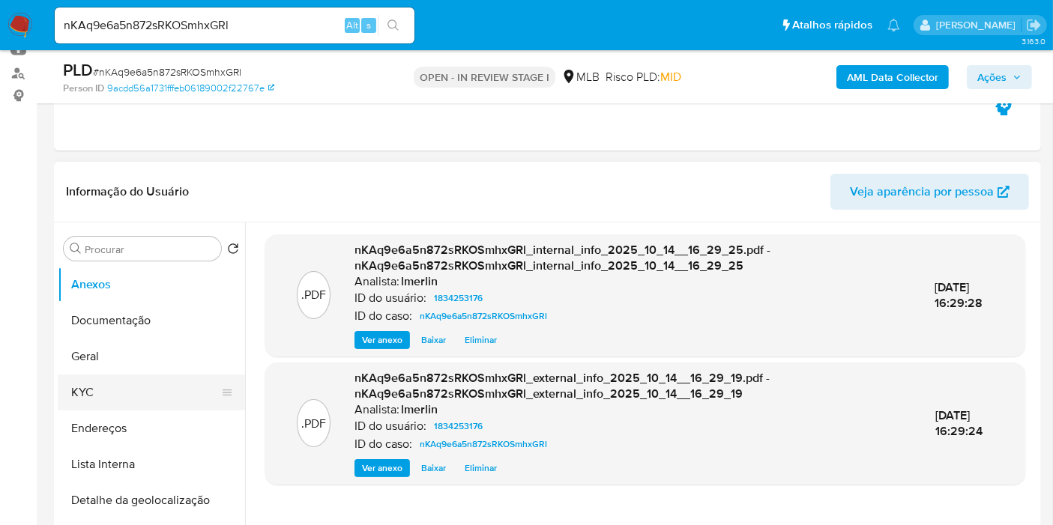
click at [113, 394] on button "KYC" at bounding box center [145, 393] width 175 height 36
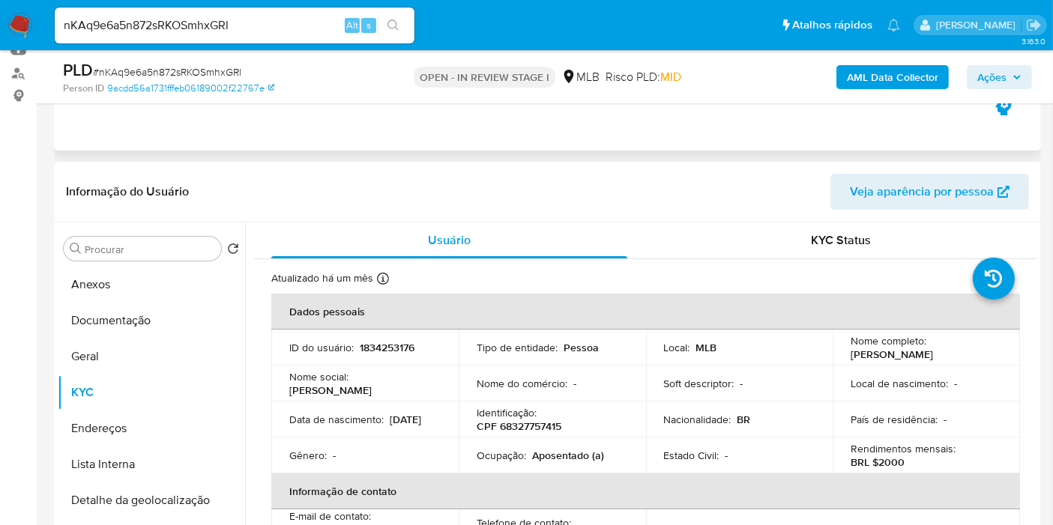
scroll to position [250, 0]
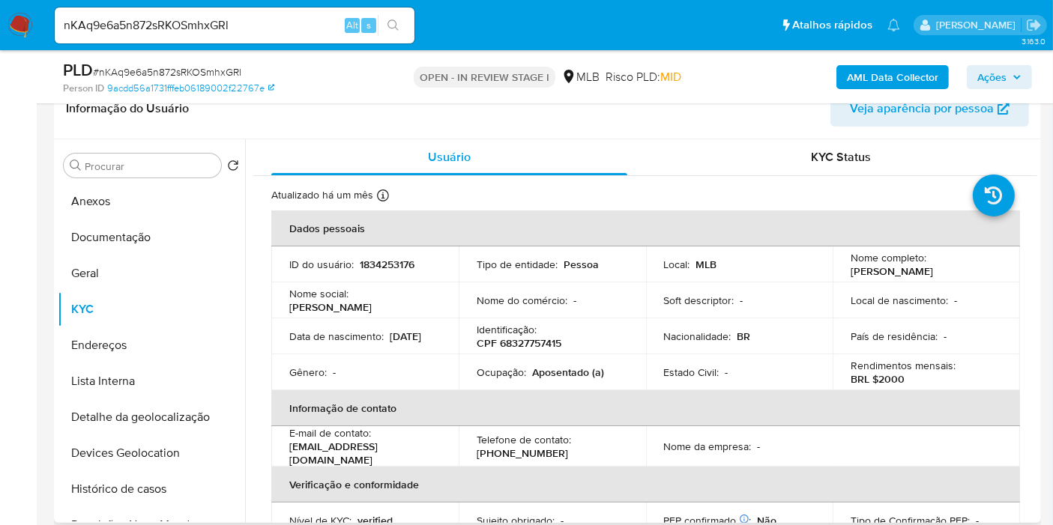
click at [381, 260] on p "1834253176" at bounding box center [387, 264] width 55 height 13
copy p "1834253176"
click at [531, 346] on p "CPF 68327757415" at bounding box center [519, 343] width 85 height 13
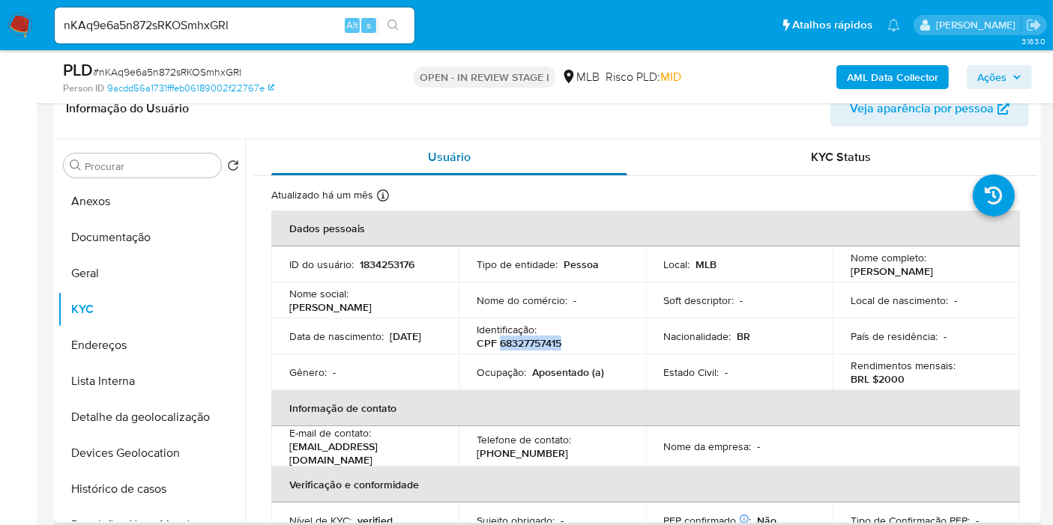
copy p "68327757415"
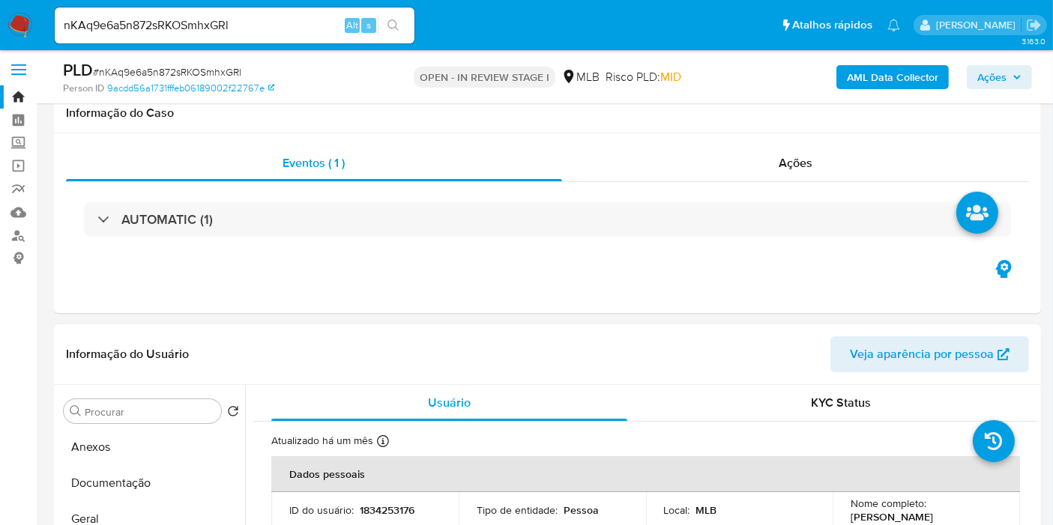
scroll to position [0, 0]
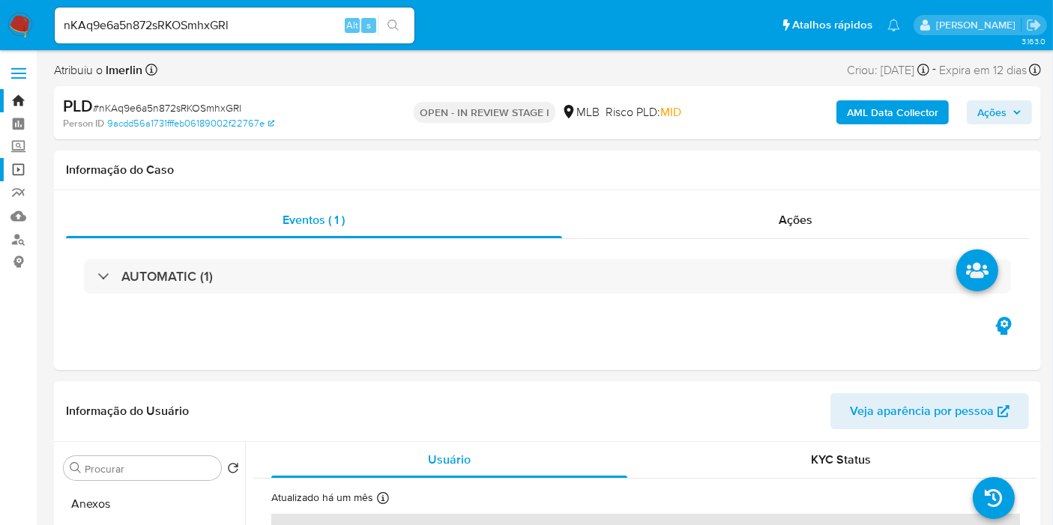
click at [20, 172] on link "Operações em massa" at bounding box center [89, 169] width 178 height 23
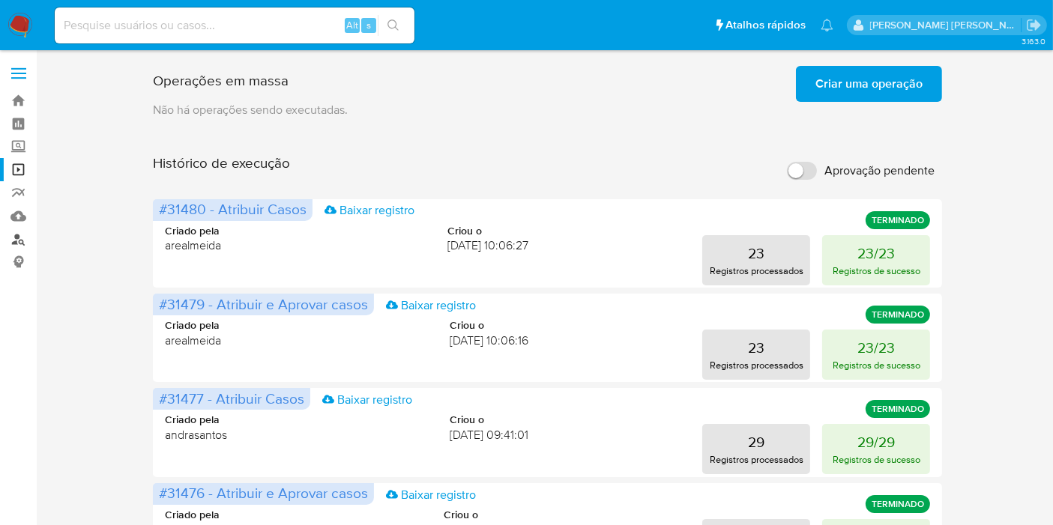
click at [22, 245] on link "Localizador de pessoas" at bounding box center [89, 239] width 178 height 23
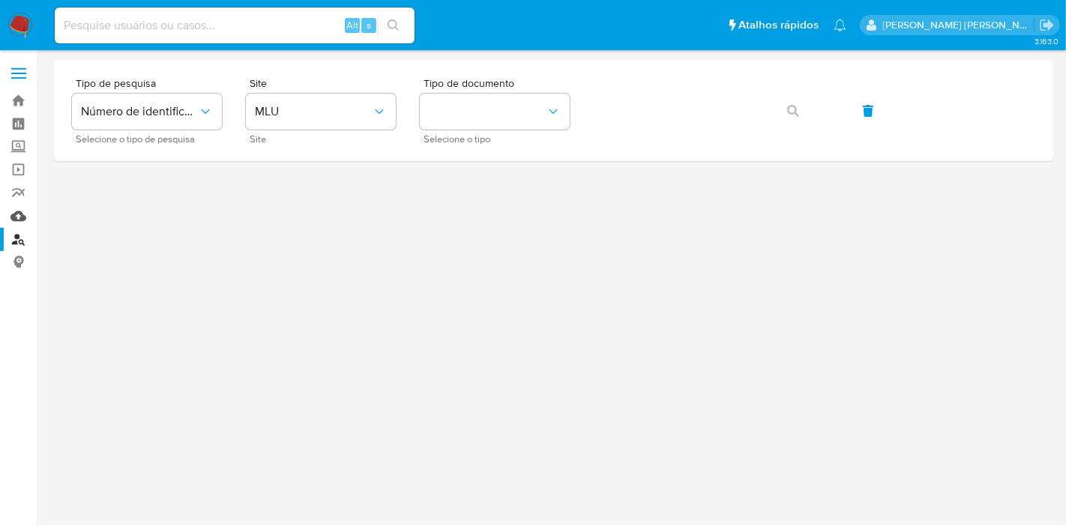
click at [25, 214] on link "Mulan" at bounding box center [89, 216] width 178 height 23
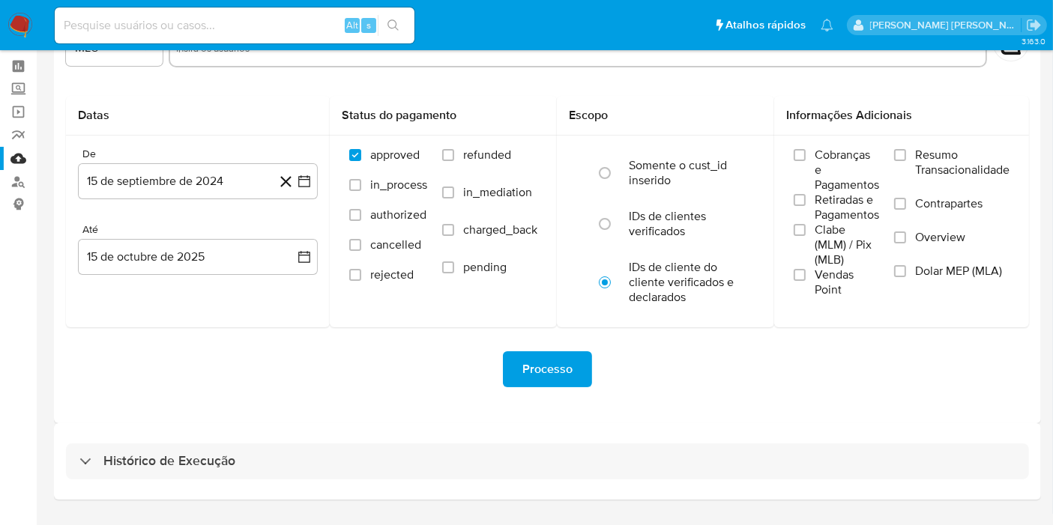
scroll to position [94, 0]
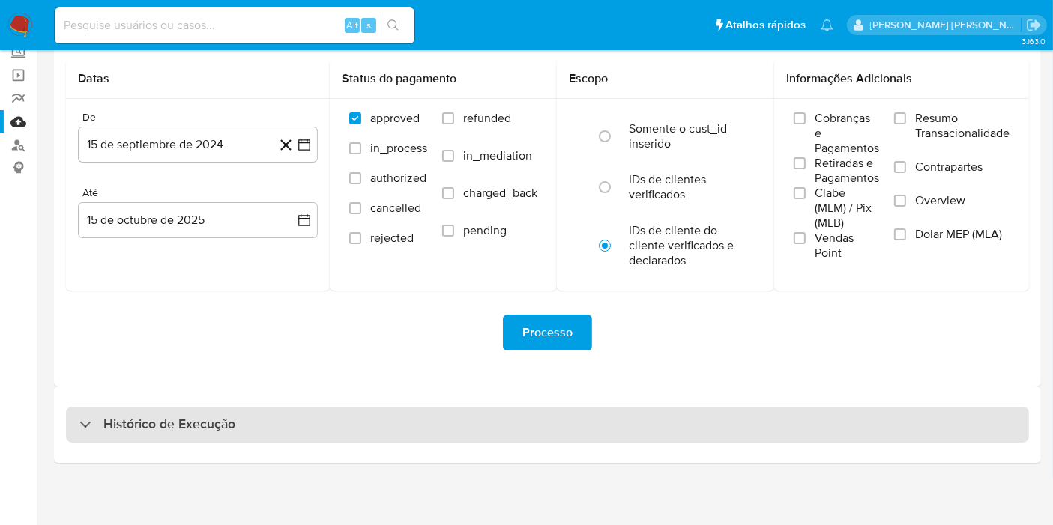
click at [606, 414] on div "Histórico de Execução" at bounding box center [547, 425] width 963 height 36
select select "10"
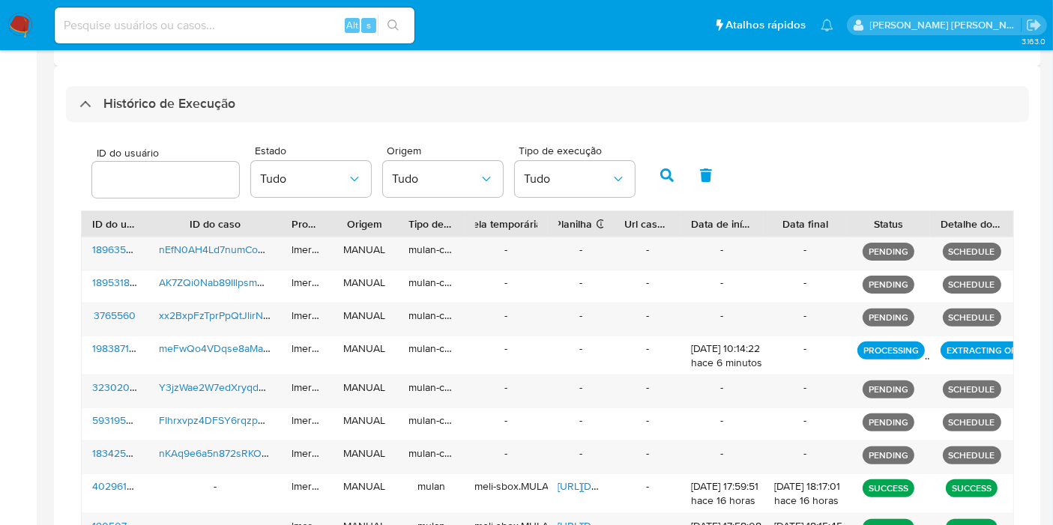
scroll to position [511, 0]
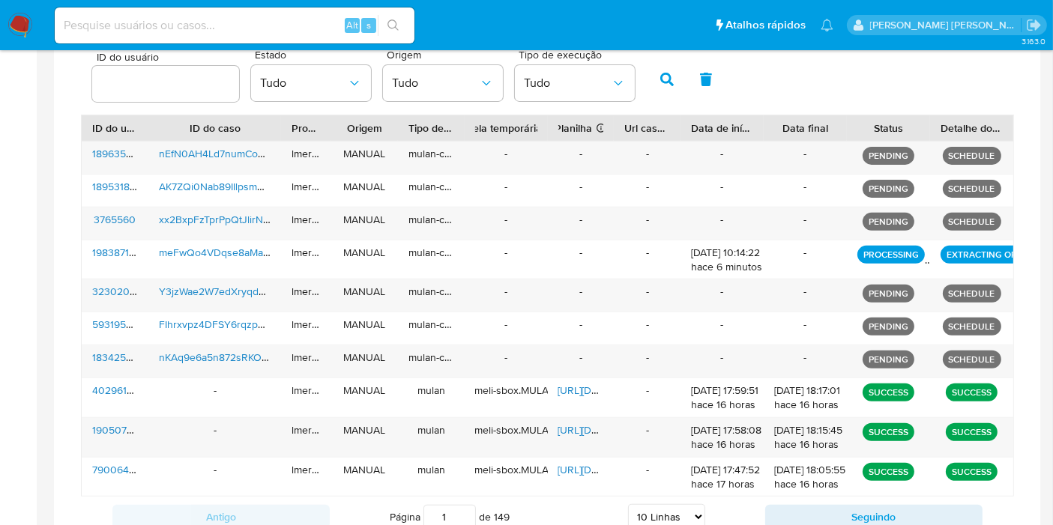
click at [331, 10] on div "Alt s" at bounding box center [235, 25] width 360 height 36
click at [321, 20] on input at bounding box center [235, 25] width 360 height 19
paste input "nKAq9e6a5n872sRKOSmhxGRl"
type input "nKAq9e6a5n872sRKOSmhxGRl"
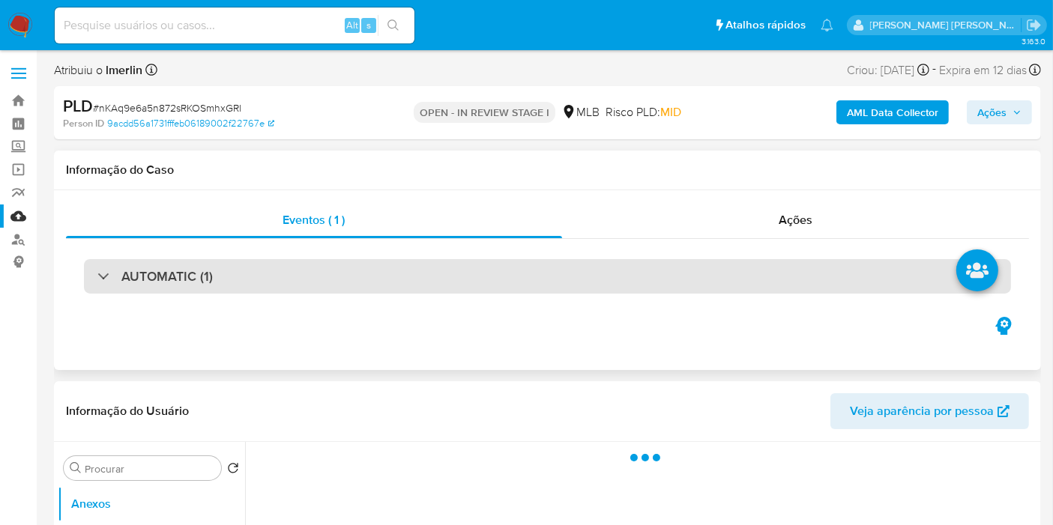
click at [366, 283] on div "AUTOMATIC (1)" at bounding box center [547, 276] width 927 height 34
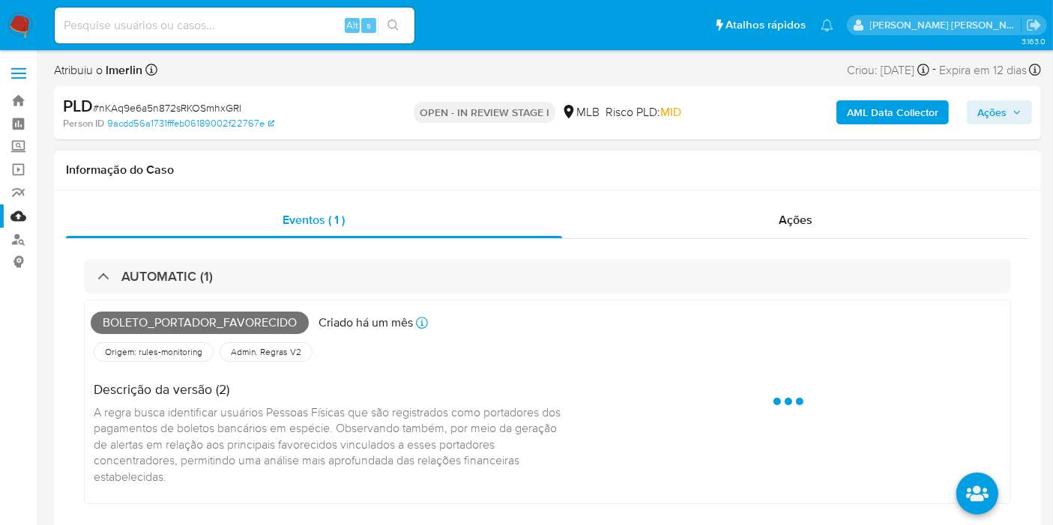
select select "10"
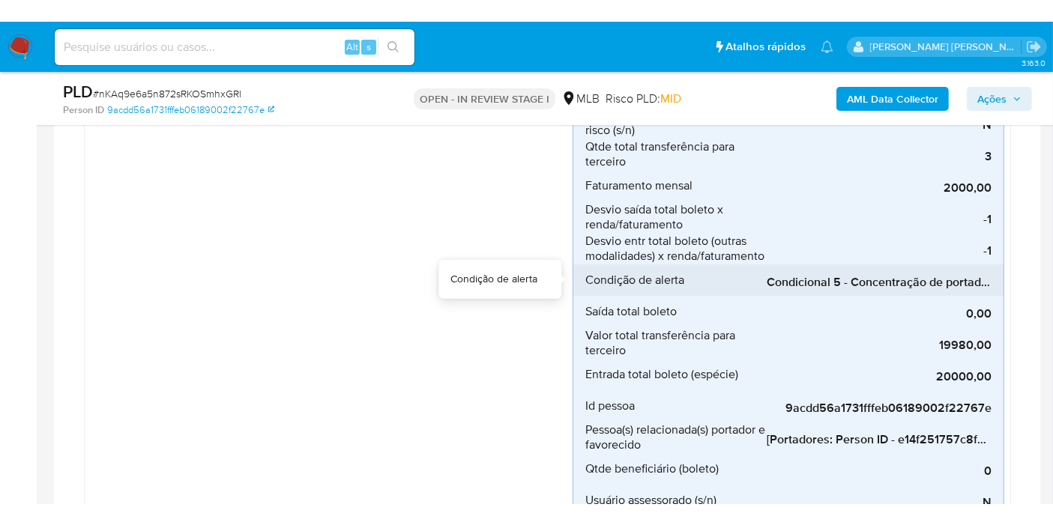
scroll to position [666, 0]
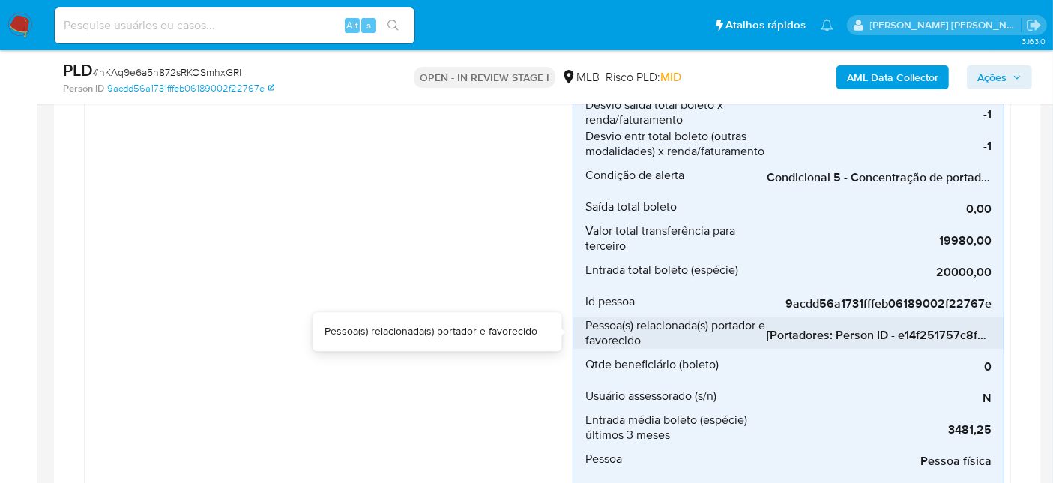
click at [815, 335] on span "[Portadores: Person ID - e14f251757c8f26e94ac28e7a0018586]; [Favorecidos: Perso…" at bounding box center [879, 335] width 225 height 15
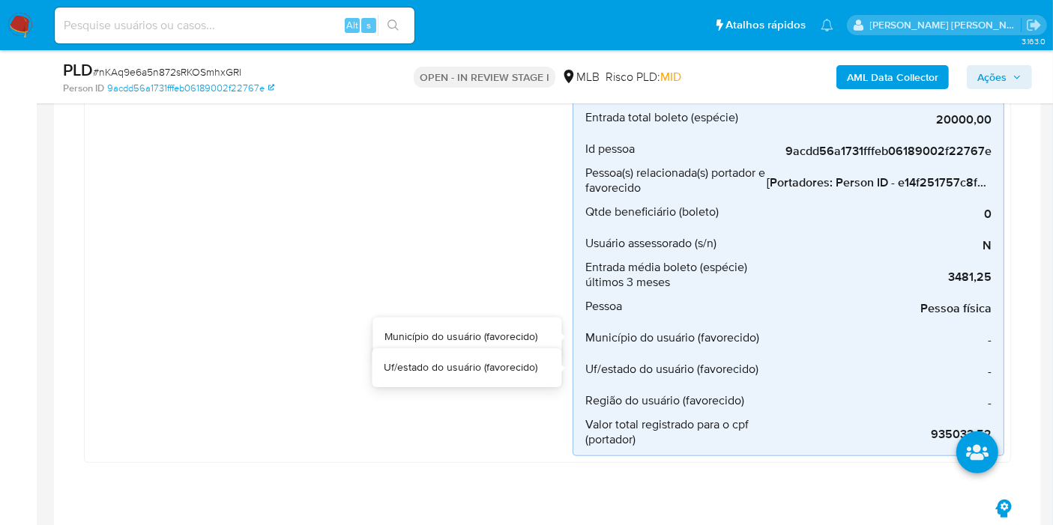
scroll to position [833, 0]
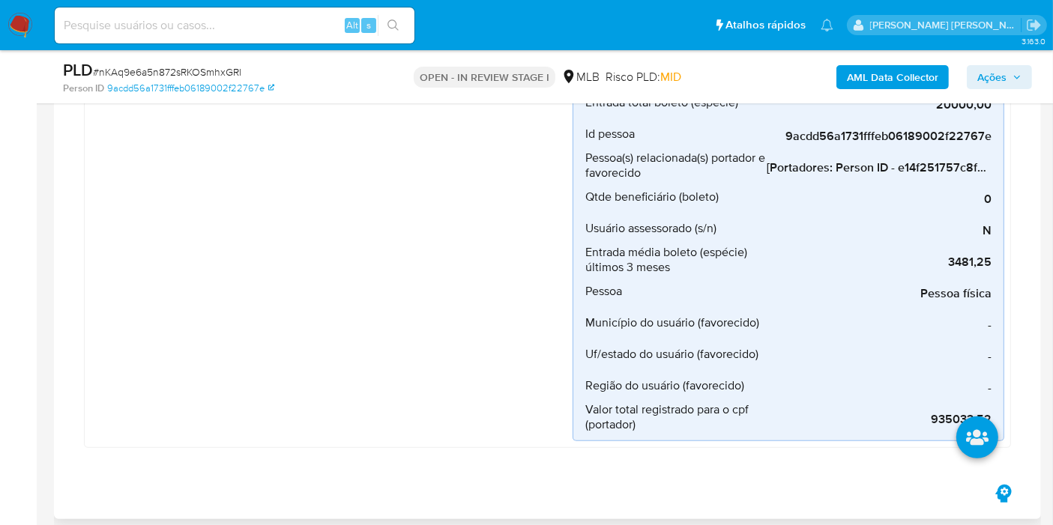
click at [950, 417] on li at bounding box center [977, 440] width 79 height 84
drag, startPoint x: 931, startPoint y: 416, endPoint x: 992, endPoint y: 414, distance: 61.5
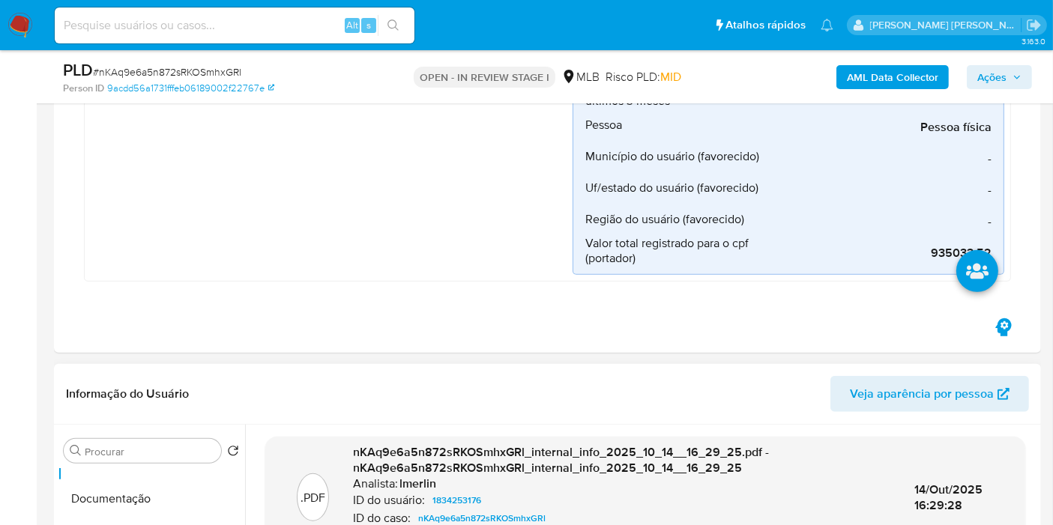
scroll to position [83, 0]
click at [130, 480] on button "Geral" at bounding box center [145, 476] width 175 height 36
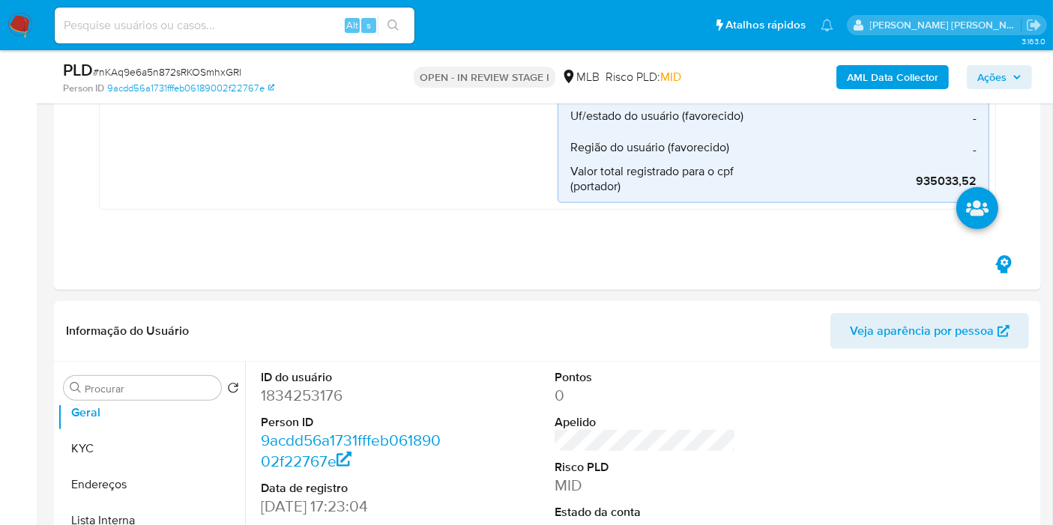
scroll to position [1082, 0]
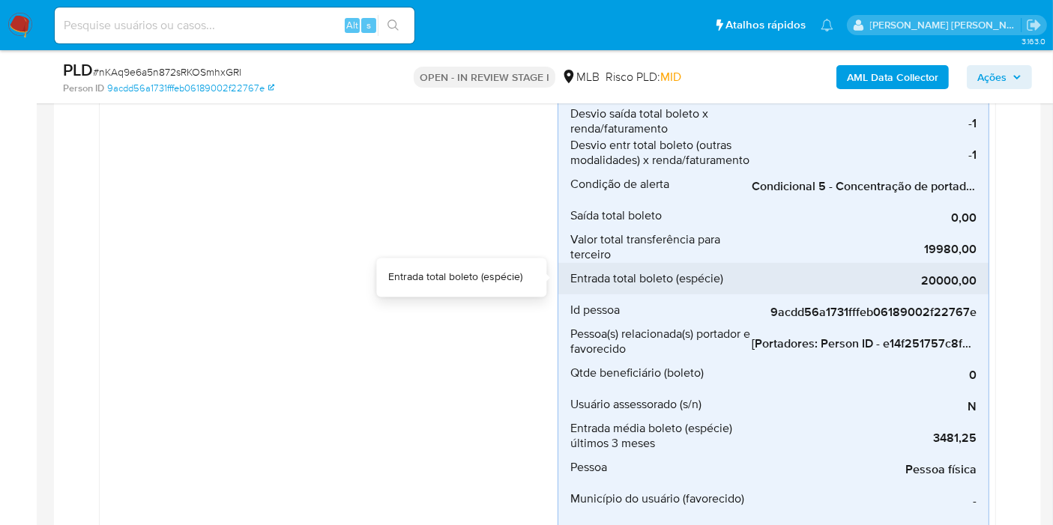
click at [592, 271] on span "Entrada total boleto (espécie)" at bounding box center [646, 278] width 153 height 15
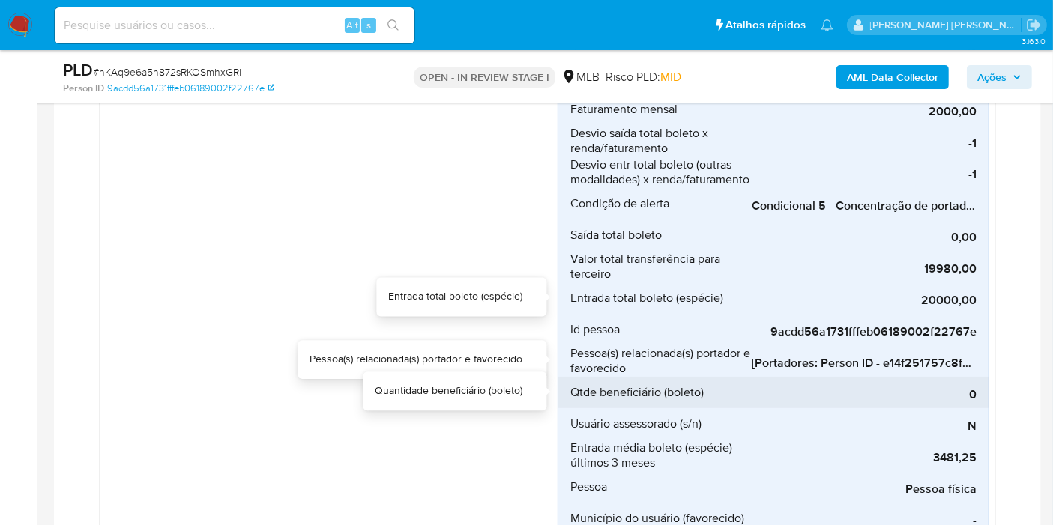
scroll to position [750, 0]
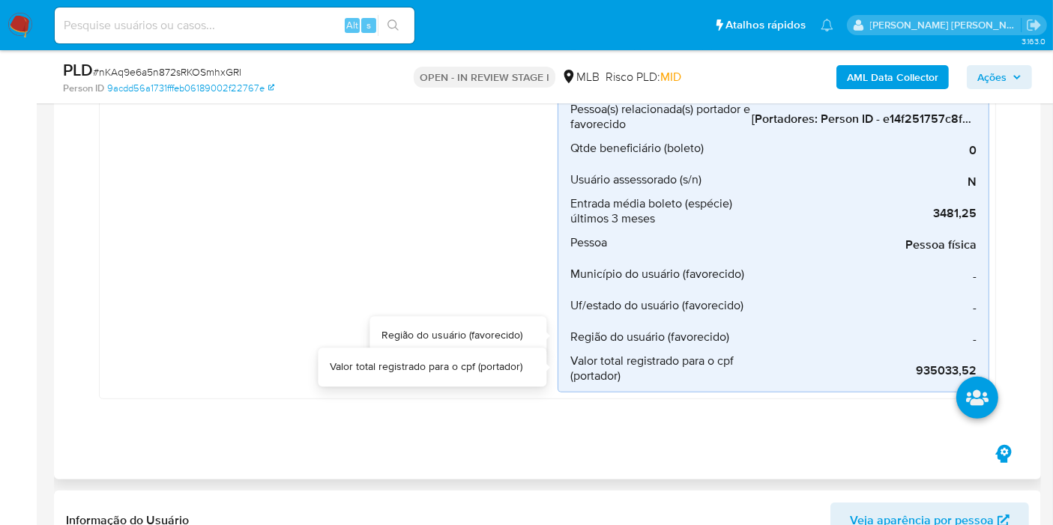
scroll to position [916, 0]
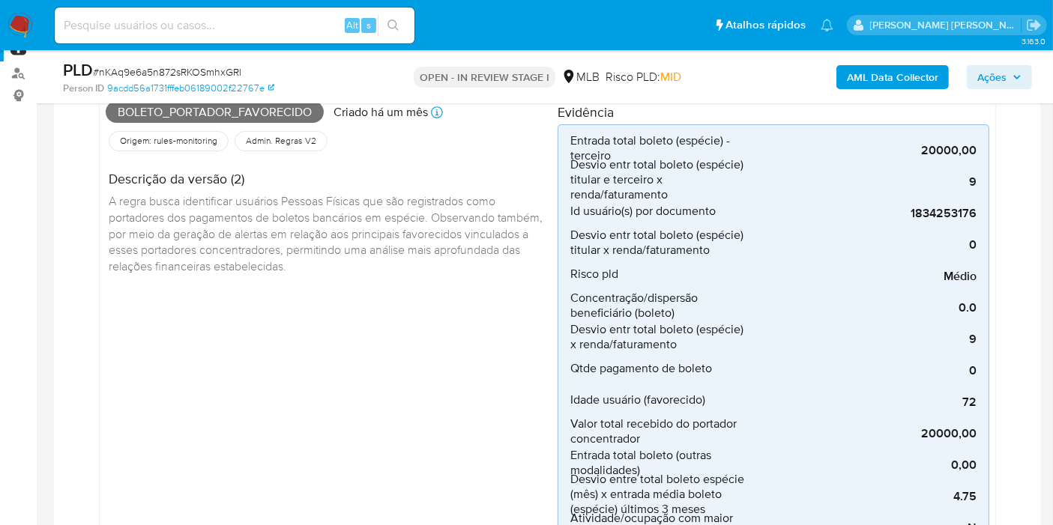
scroll to position [83, 0]
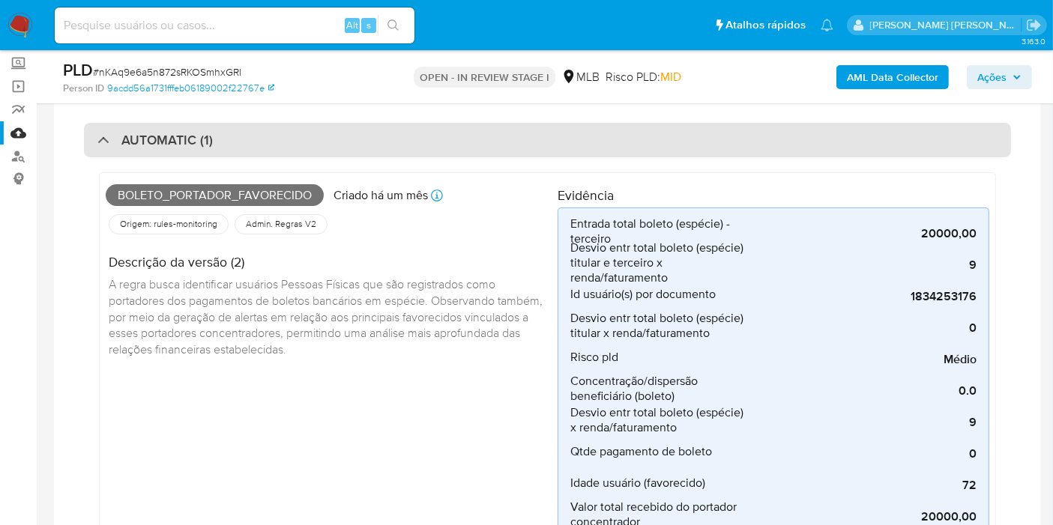
click at [283, 133] on div "AUTOMATIC (1)" at bounding box center [547, 140] width 927 height 34
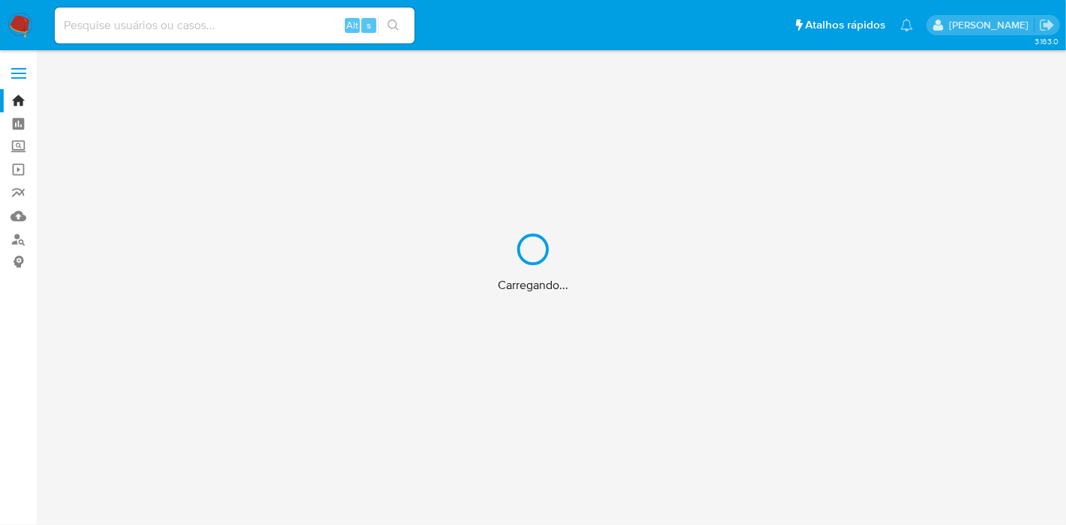
click at [299, 24] on div "Carregando..." at bounding box center [533, 262] width 1066 height 525
click at [313, 24] on div "Carregando..." at bounding box center [533, 262] width 1066 height 525
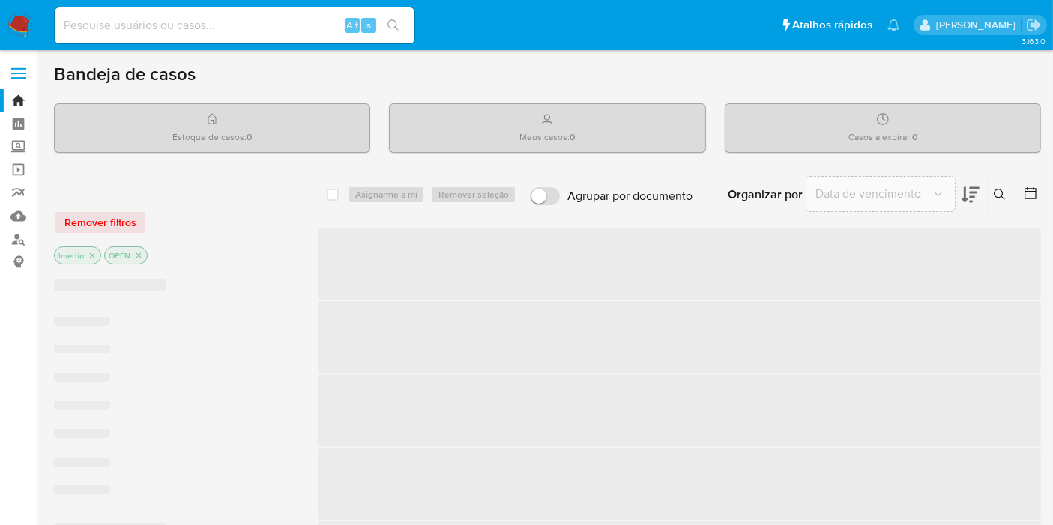
click at [320, 22] on input at bounding box center [235, 25] width 360 height 19
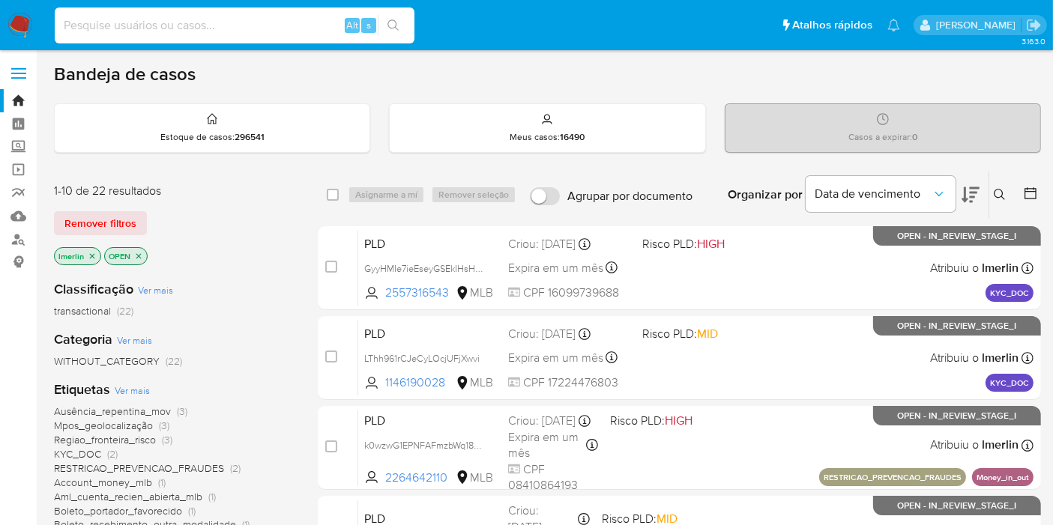
paste input "1064019540"
type input "1064019540"
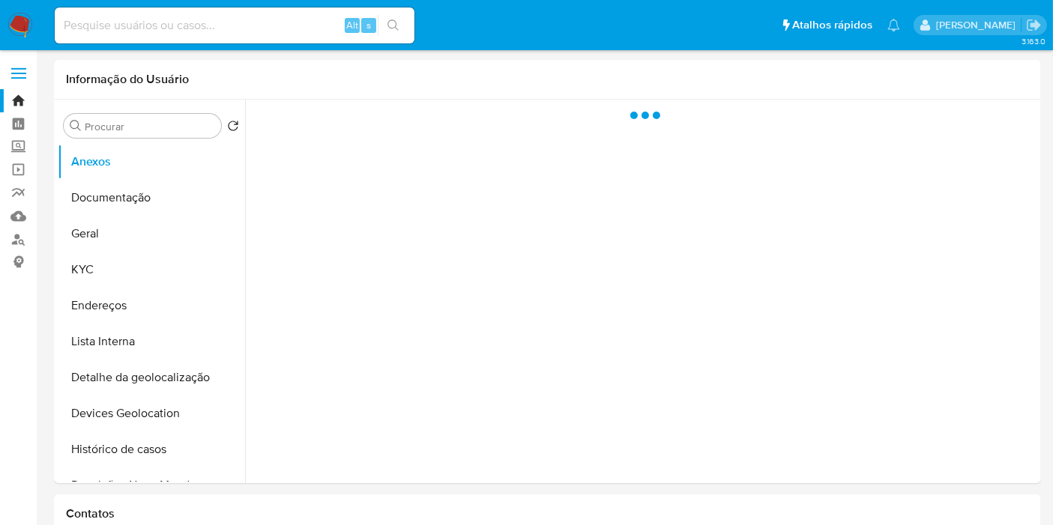
select select "10"
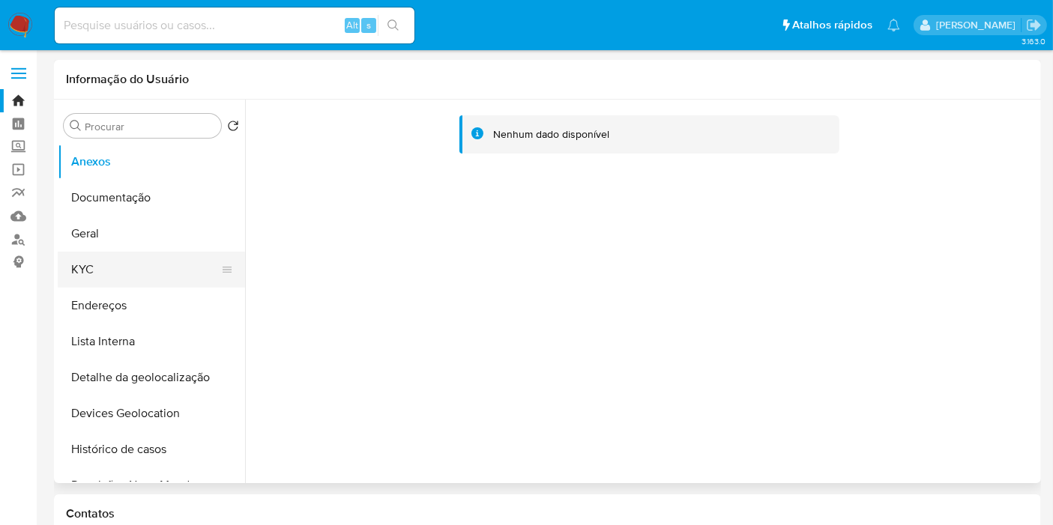
click at [101, 277] on button "KYC" at bounding box center [145, 270] width 175 height 36
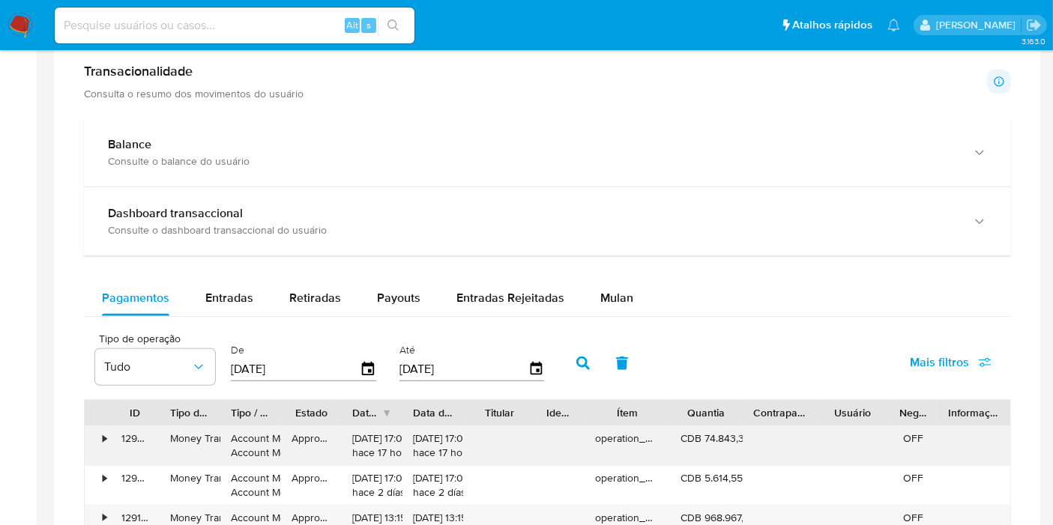
scroll to position [999, 0]
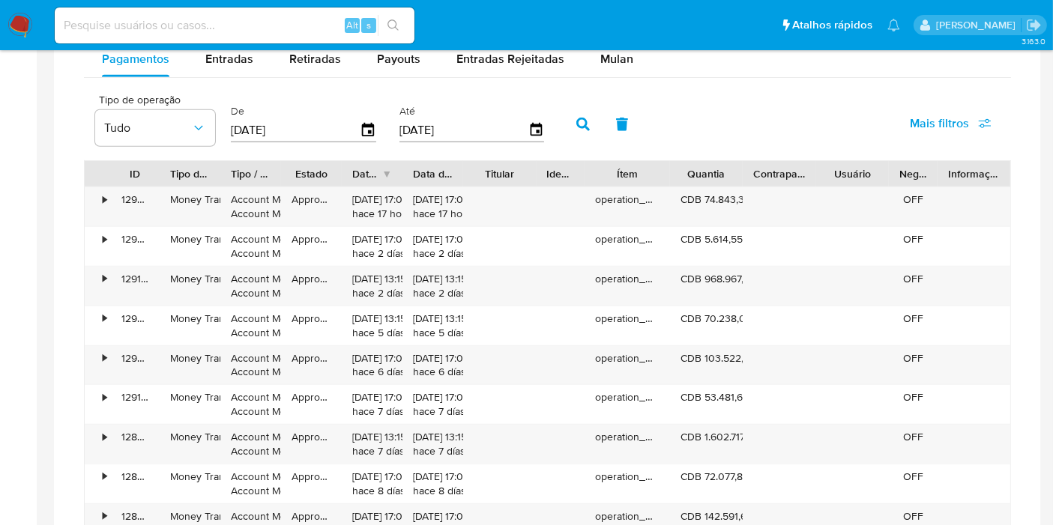
click at [187, 29] on input at bounding box center [235, 25] width 360 height 19
paste input "1688685227"
type input "1688685227"
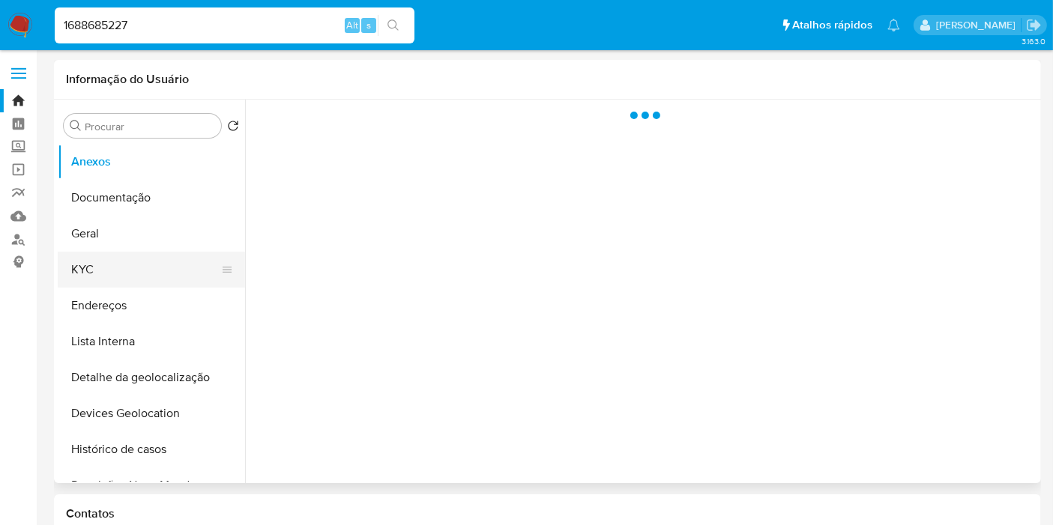
select select "10"
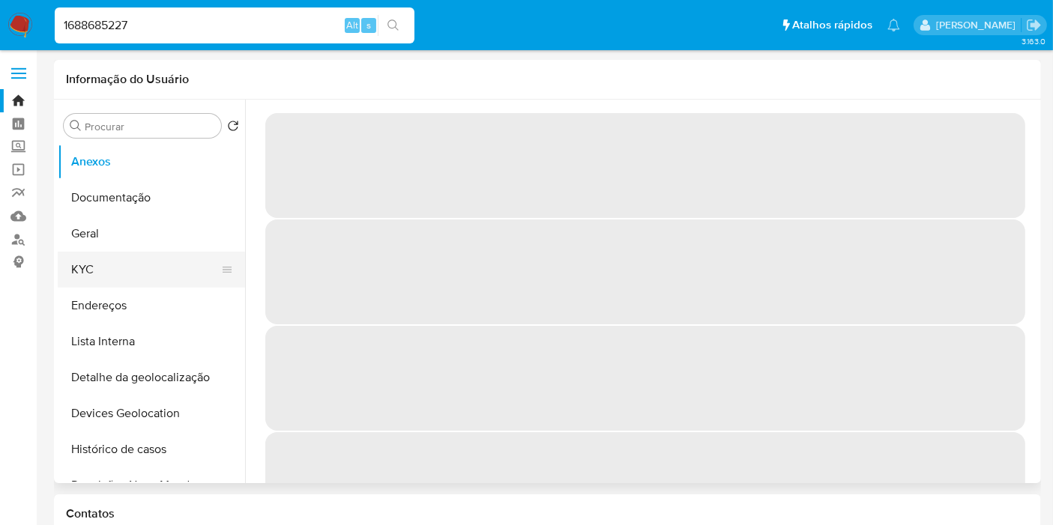
click at [130, 267] on button "KYC" at bounding box center [145, 270] width 175 height 36
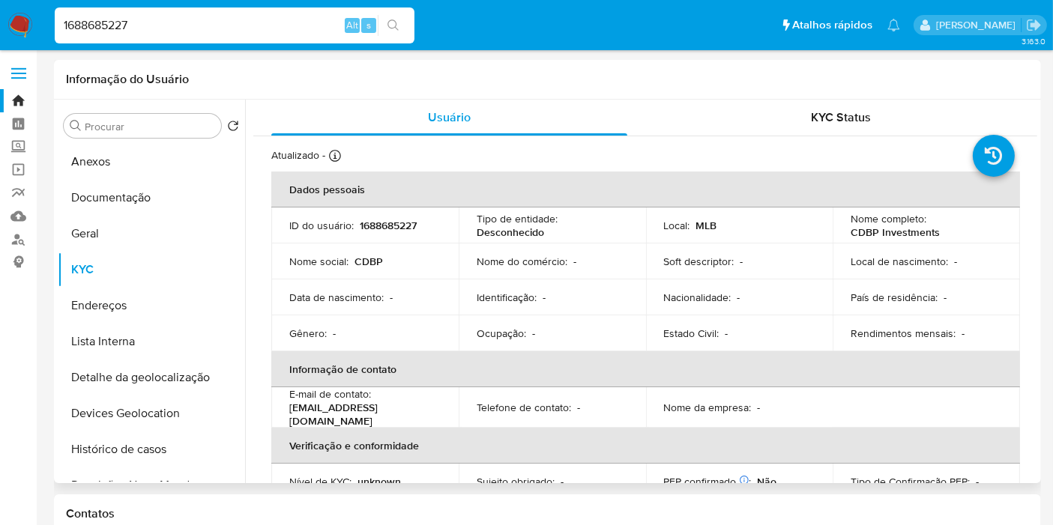
click at [858, 234] on p "CDBP Investments" at bounding box center [895, 232] width 89 height 13
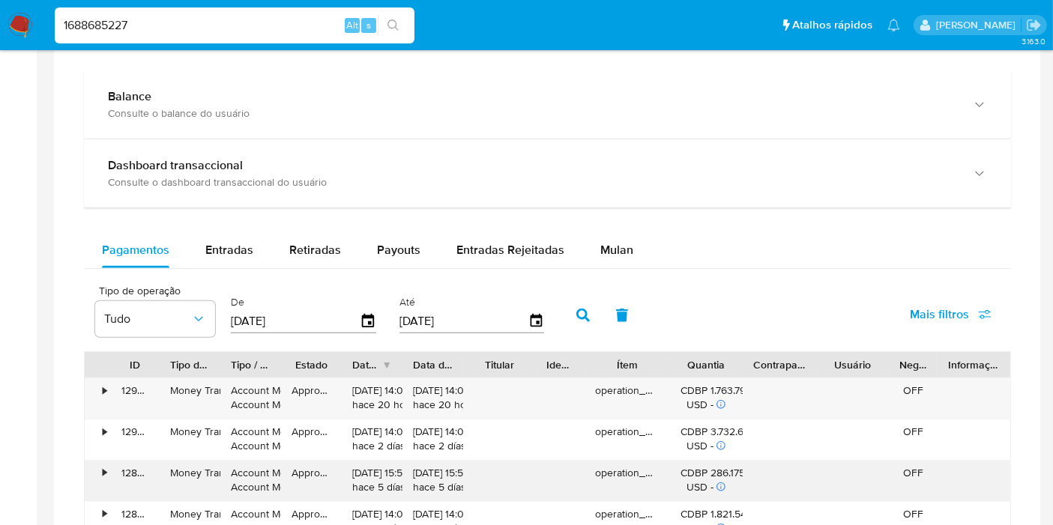
scroll to position [916, 0]
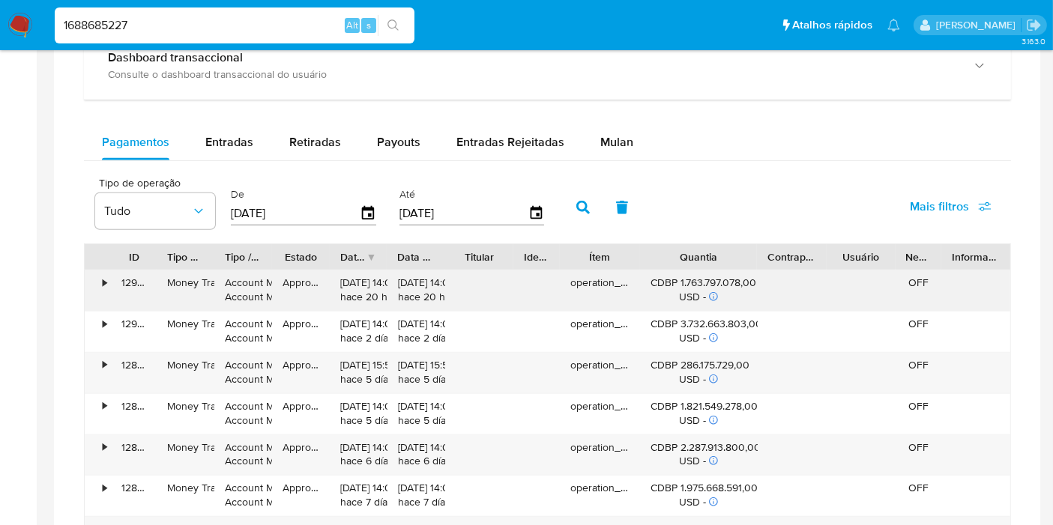
drag, startPoint x: 745, startPoint y: 258, endPoint x: 750, endPoint y: 271, distance: 13.5
click at [787, 253] on div "ID Tipo de operação Tipo / Método Estado Data de criação Data de aprovação Titu…" at bounding box center [548, 256] width 926 height 25
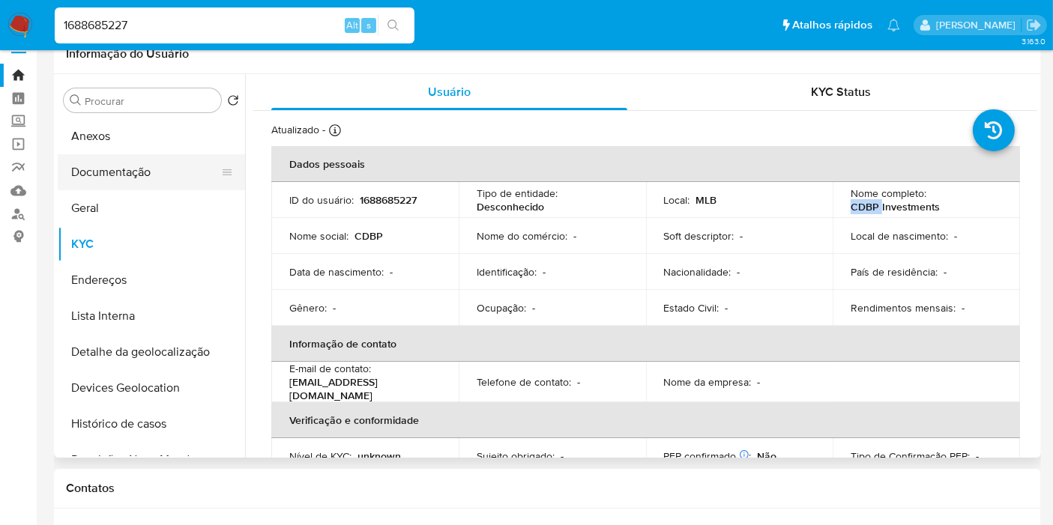
scroll to position [0, 0]
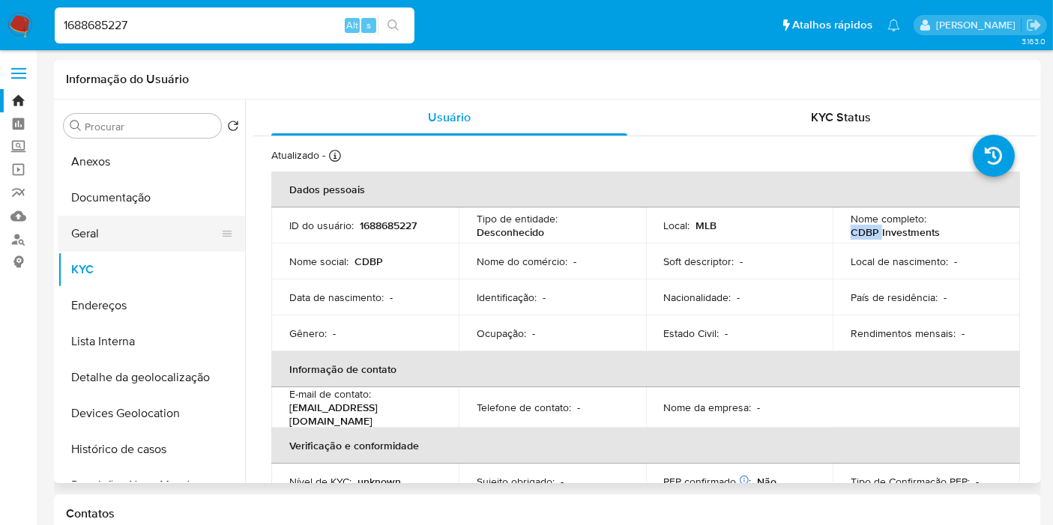
click at [114, 238] on button "Geral" at bounding box center [145, 234] width 175 height 36
